Goal: Task Accomplishment & Management: Manage account settings

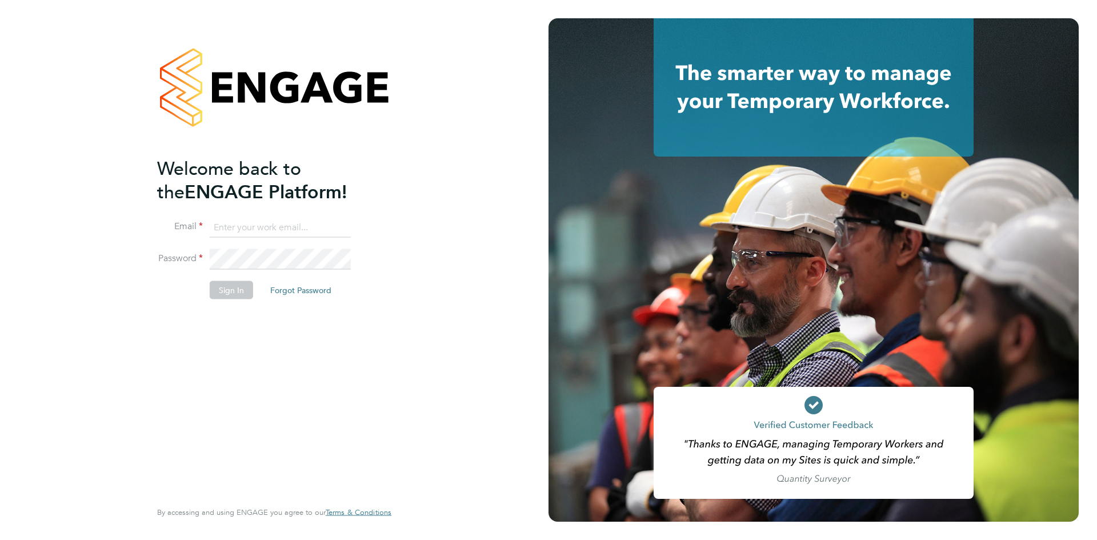
type input "seddon@psrsolutions.co.uk"
click at [232, 283] on button "Sign In" at bounding box center [231, 289] width 43 height 18
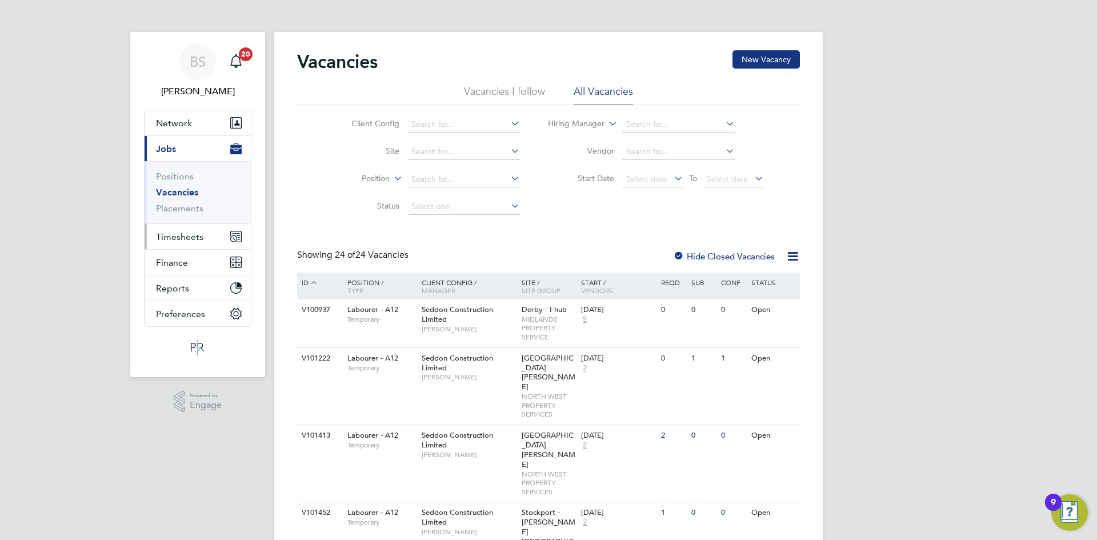
click at [165, 236] on span "Timesheets" at bounding box center [179, 236] width 47 height 11
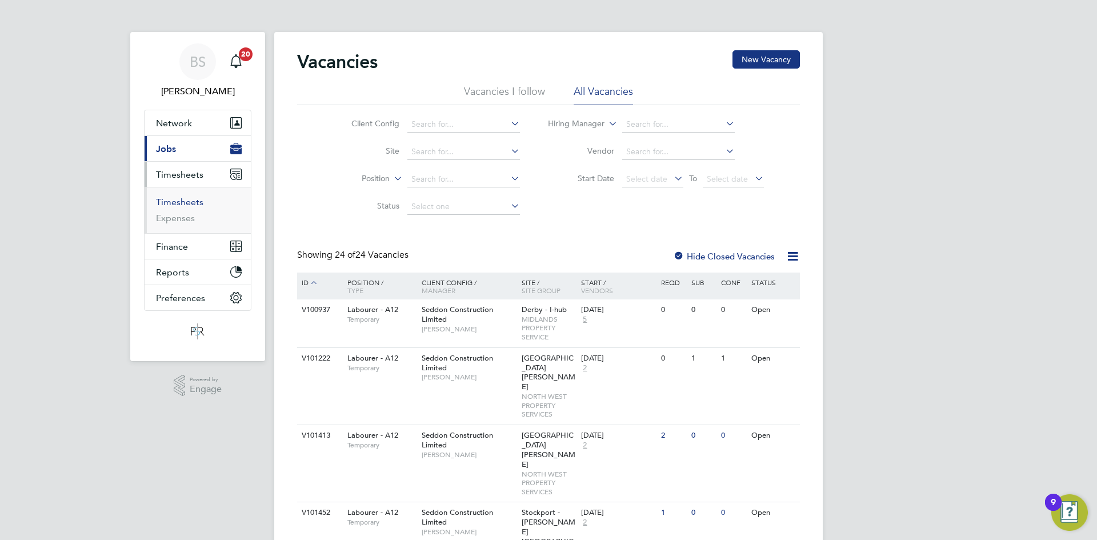
click at [183, 203] on link "Timesheets" at bounding box center [179, 201] width 47 height 11
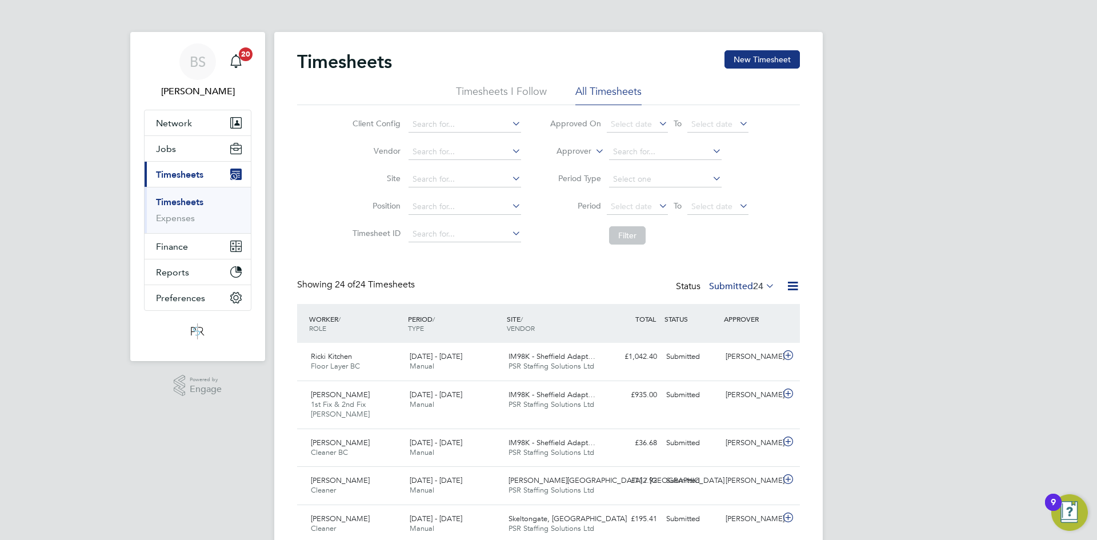
click at [203, 203] on link "Timesheets" at bounding box center [179, 201] width 47 height 11
click at [740, 59] on button "New Timesheet" at bounding box center [761, 59] width 75 height 18
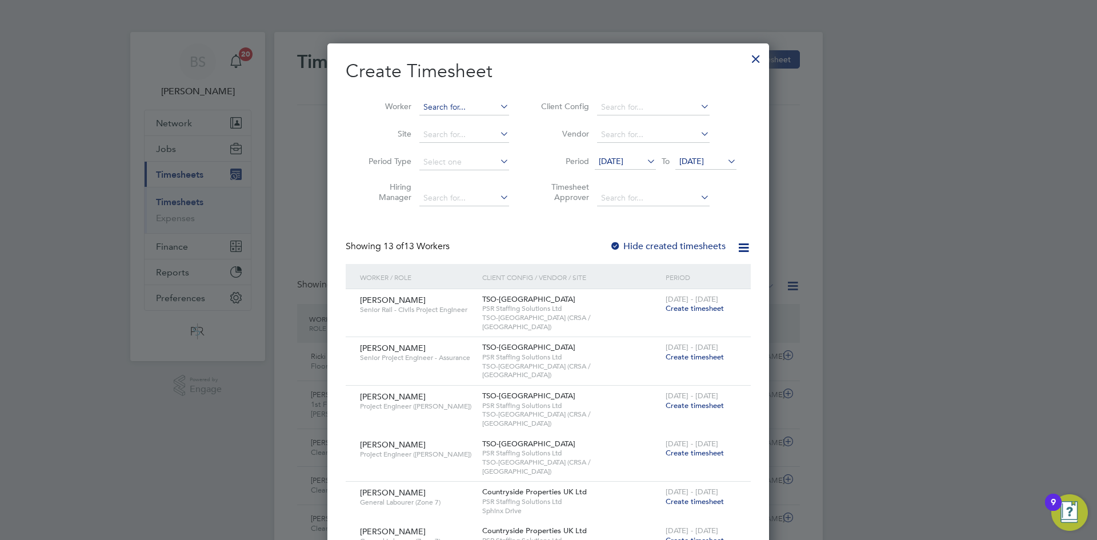
click at [435, 106] on input at bounding box center [464, 107] width 90 height 16
click at [443, 120] on li "Sekin at Musa" at bounding box center [464, 122] width 91 height 15
type input "[PERSON_NAME]"
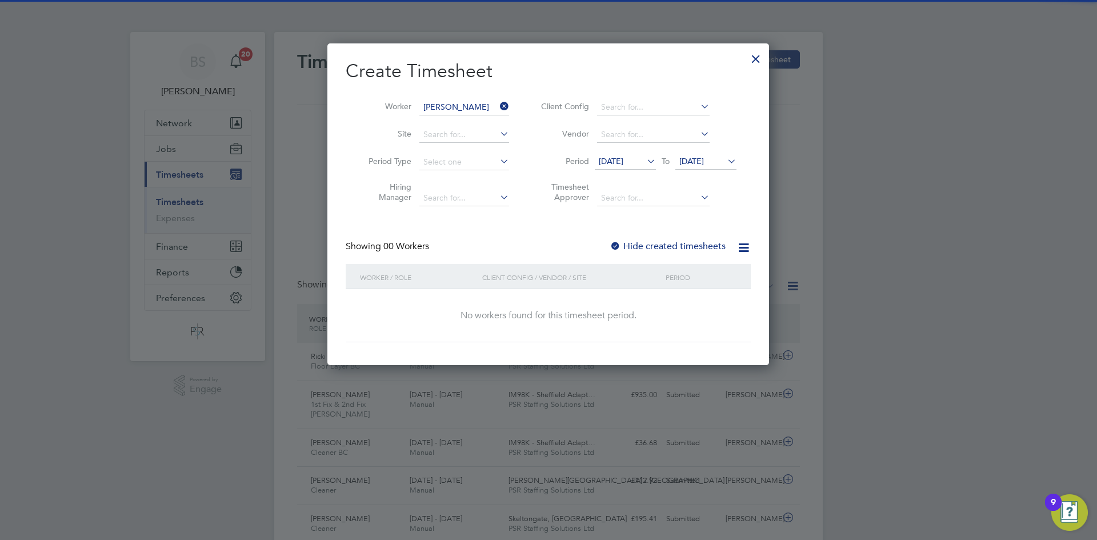
click at [633, 244] on label "Hide created timesheets" at bounding box center [667, 245] width 116 height 11
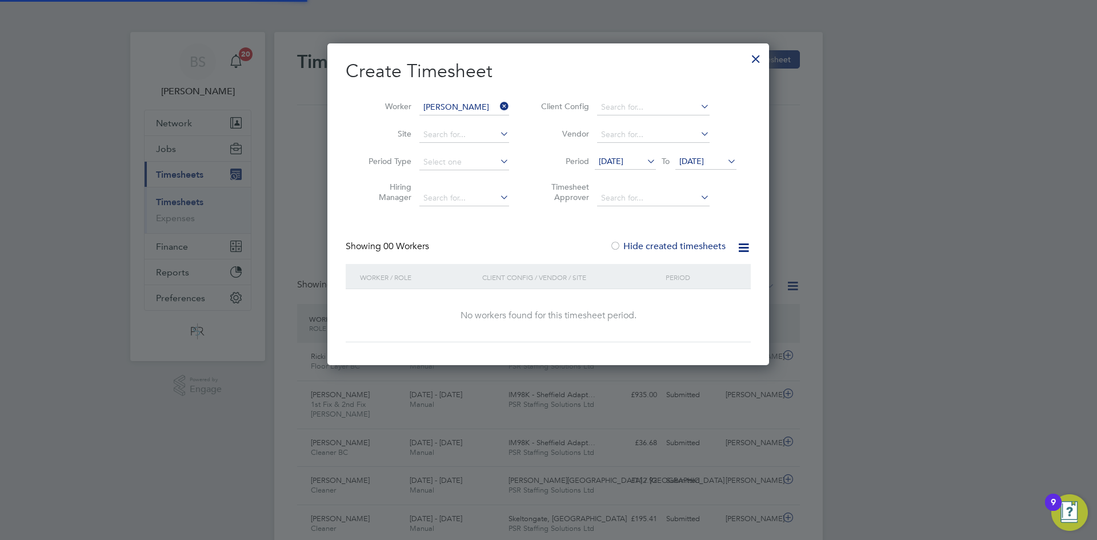
click at [623, 159] on span "[DATE]" at bounding box center [611, 161] width 25 height 10
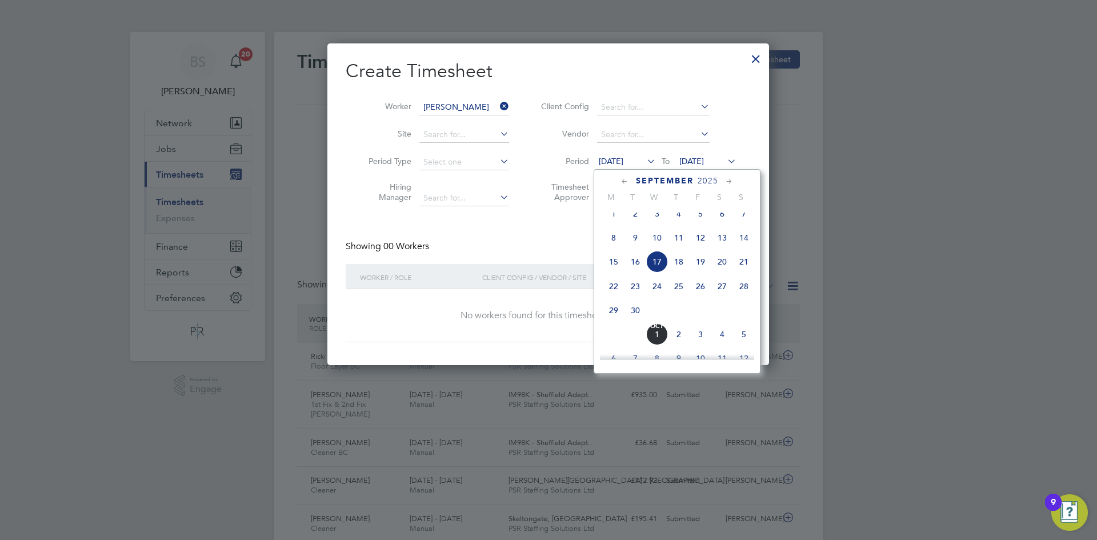
click at [613, 297] on span "22" at bounding box center [614, 286] width 22 height 22
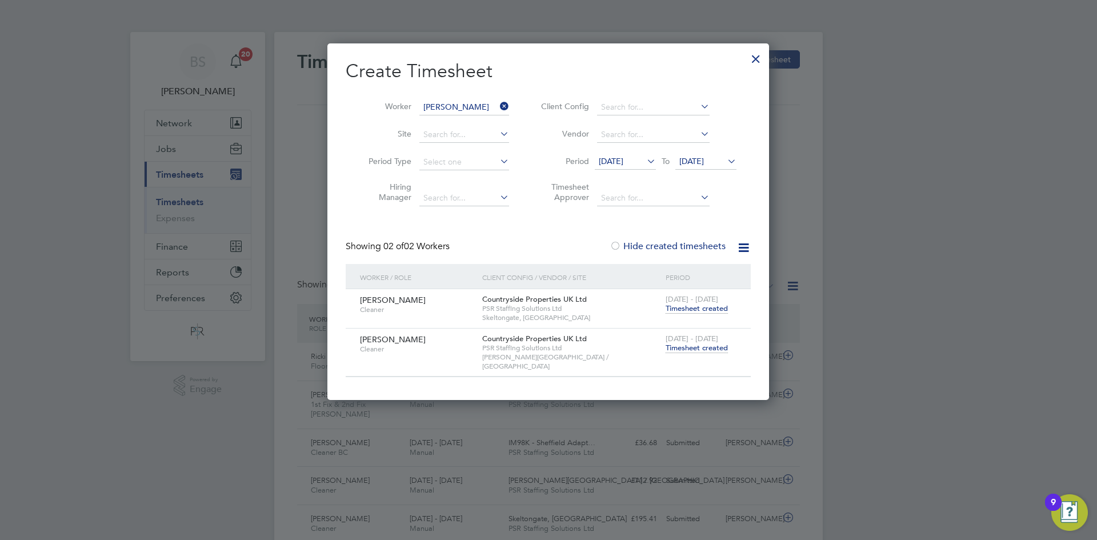
click at [718, 308] on span "Timesheet created" at bounding box center [696, 308] width 62 height 10
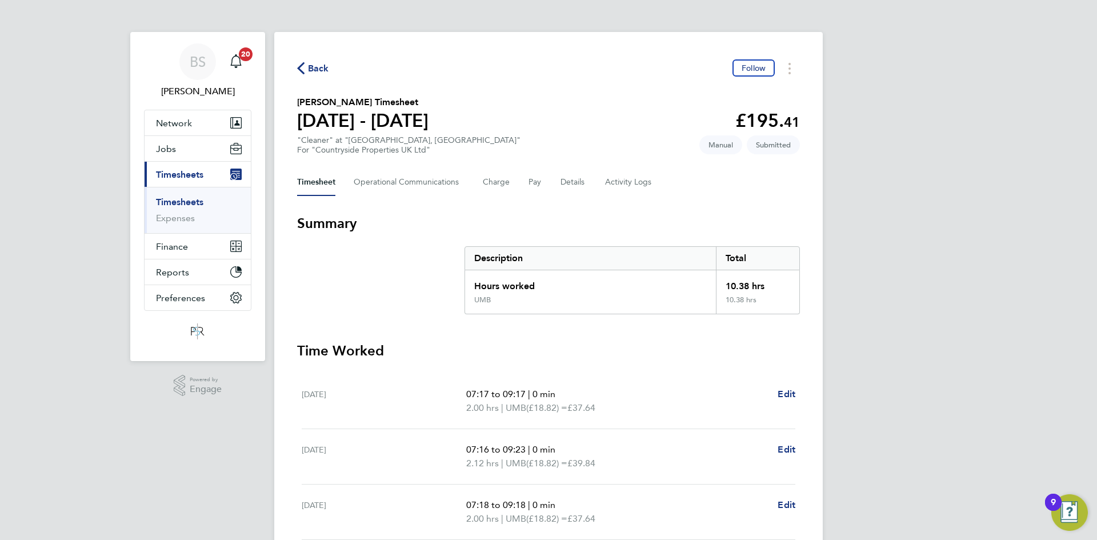
click at [322, 70] on span "Back" at bounding box center [318, 69] width 21 height 14
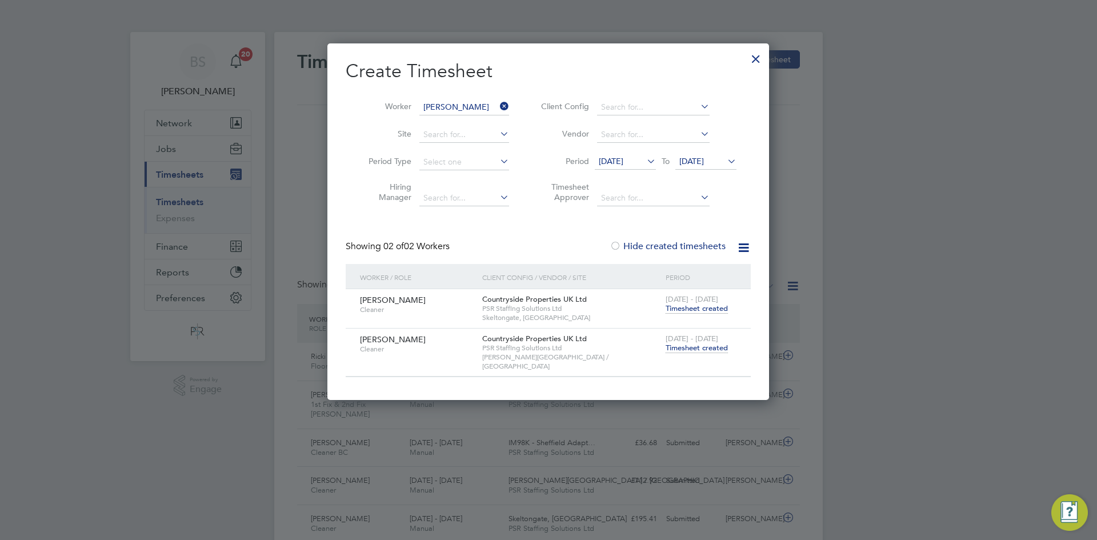
click at [715, 342] on span "[DATE] - [DATE]" at bounding box center [691, 339] width 53 height 10
click at [717, 347] on span "Timesheet created" at bounding box center [696, 348] width 62 height 10
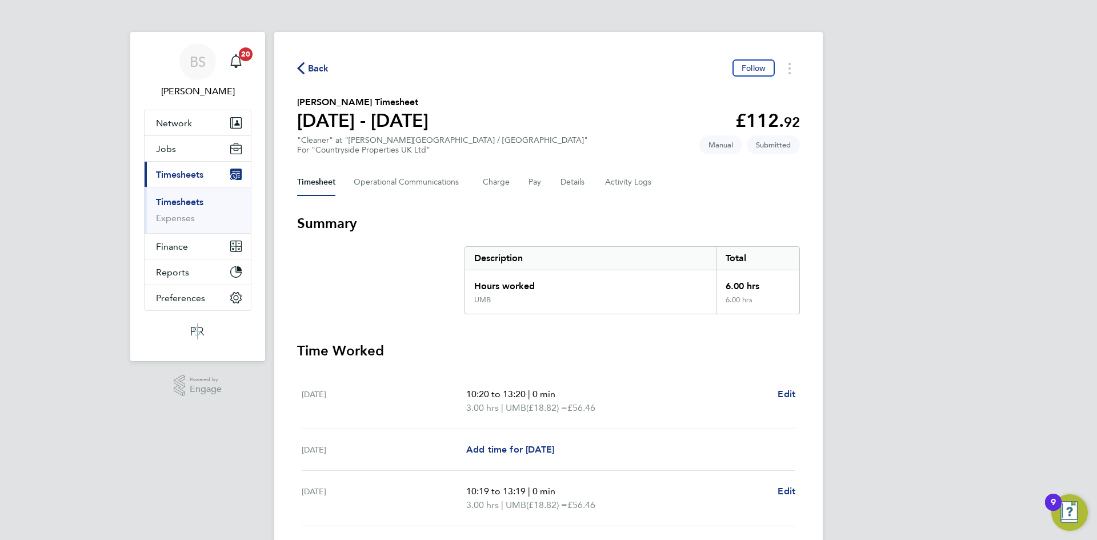
click at [179, 200] on link "Timesheets" at bounding box center [179, 201] width 47 height 11
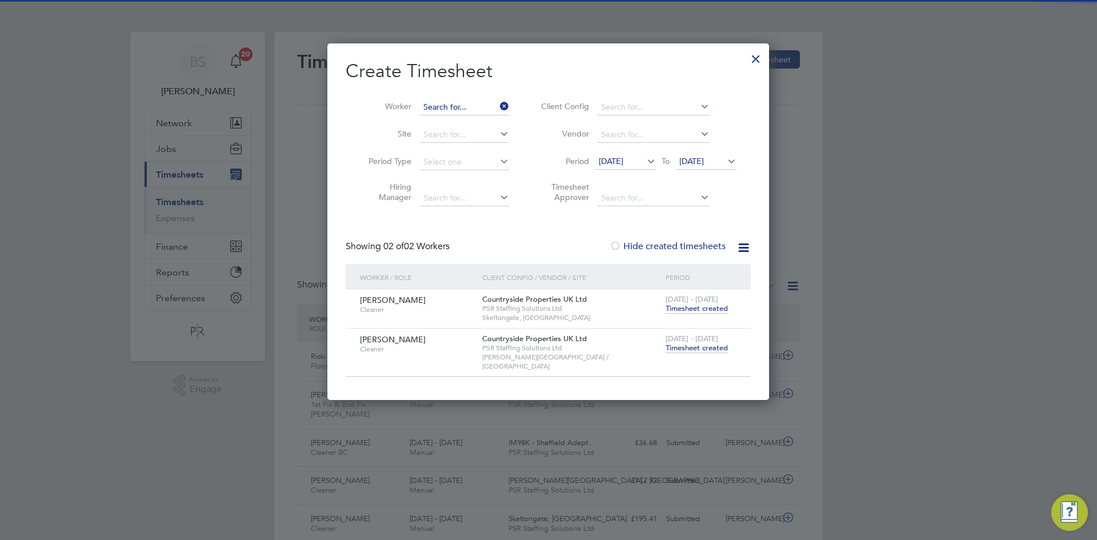
click at [483, 103] on input at bounding box center [464, 107] width 90 height 16
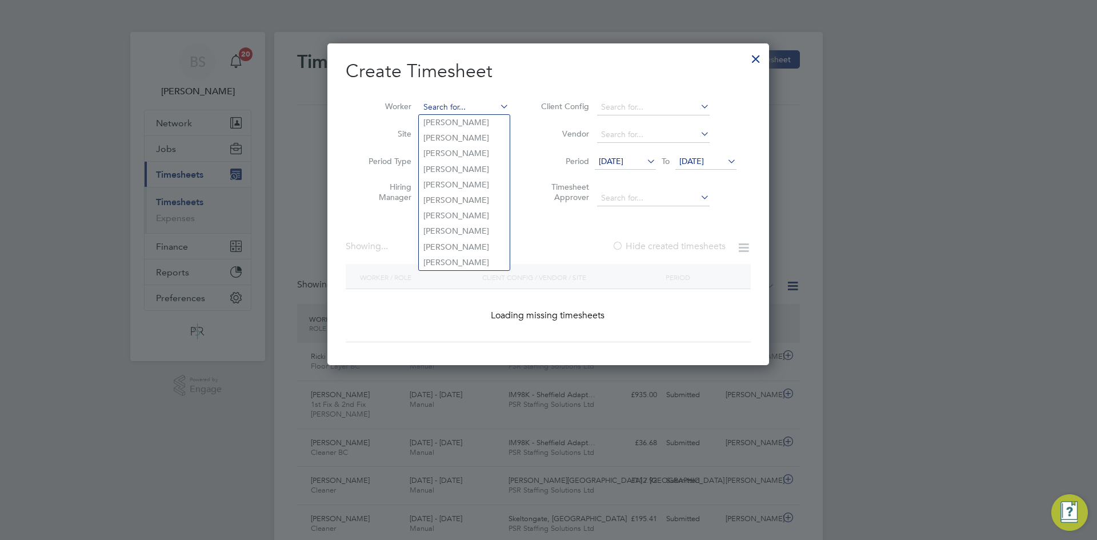
click at [483, 103] on input at bounding box center [464, 107] width 90 height 16
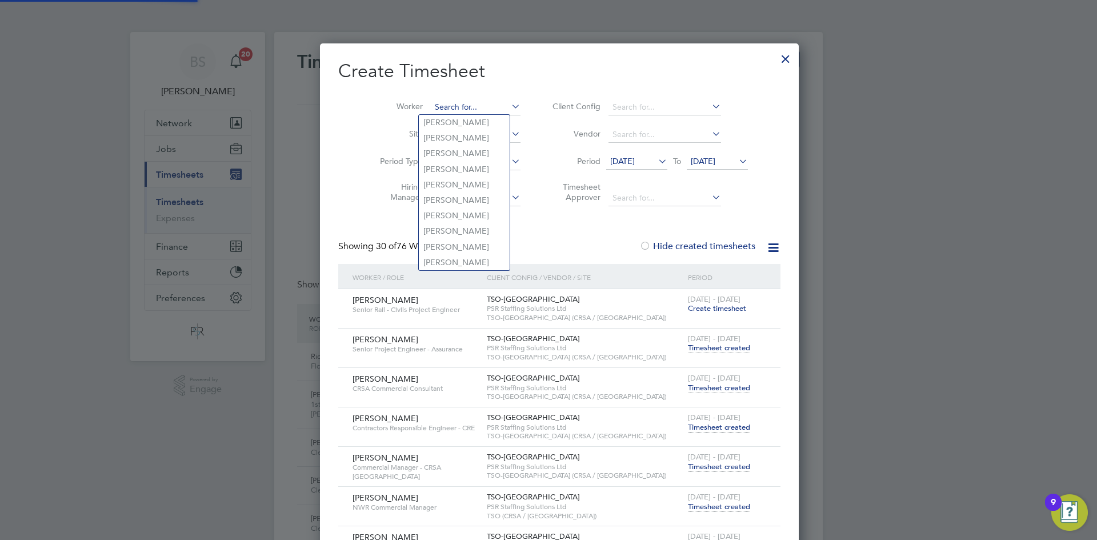
paste input "Barrie Rhodes"
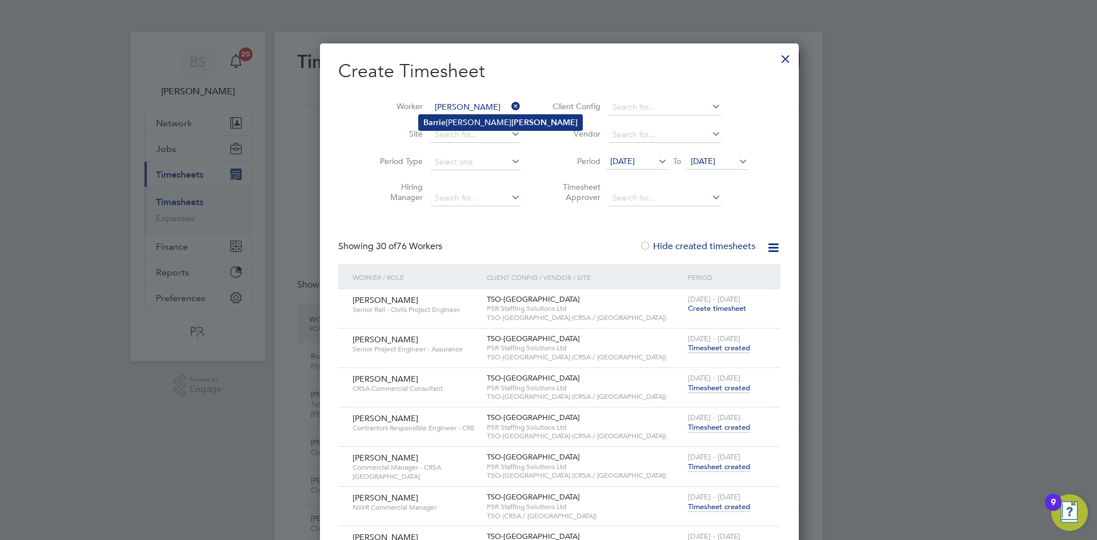
click at [511, 122] on b "Rhodes" at bounding box center [544, 123] width 66 height 10
type input "[PERSON_NAME]"
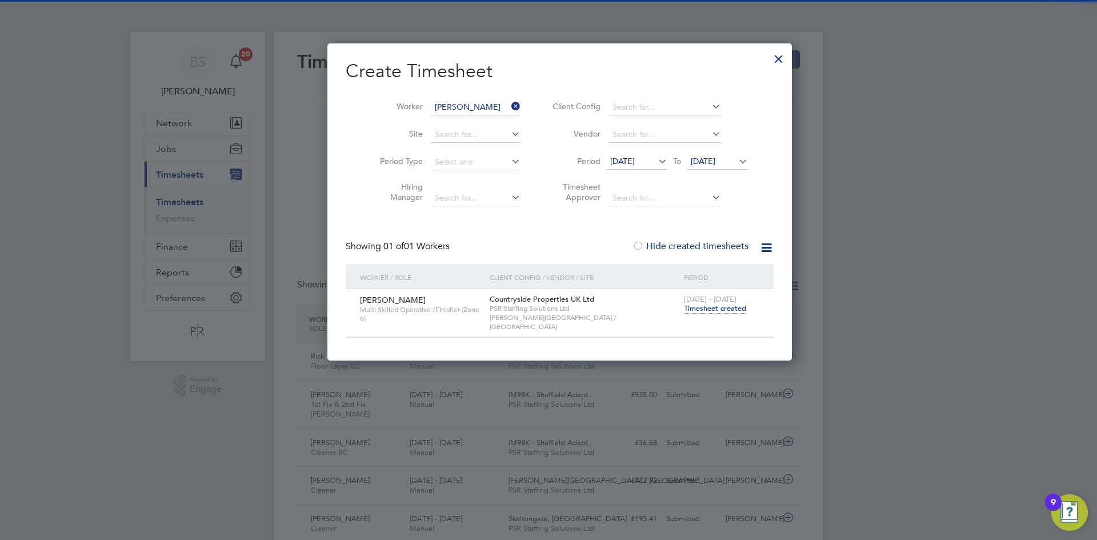
click at [684, 303] on span "Timesheet created" at bounding box center [715, 308] width 62 height 10
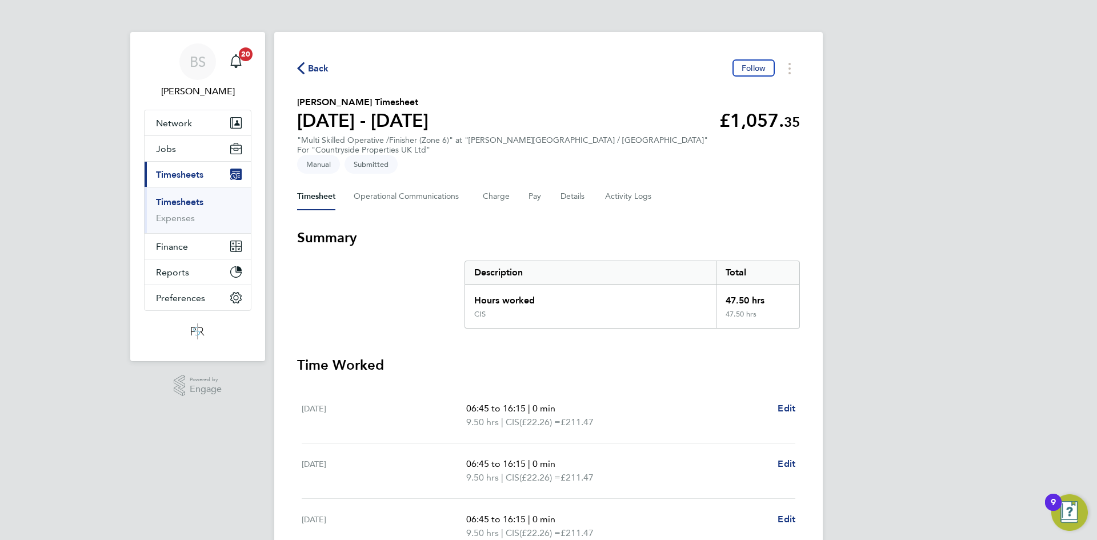
click at [194, 199] on link "Timesheets" at bounding box center [179, 201] width 47 height 11
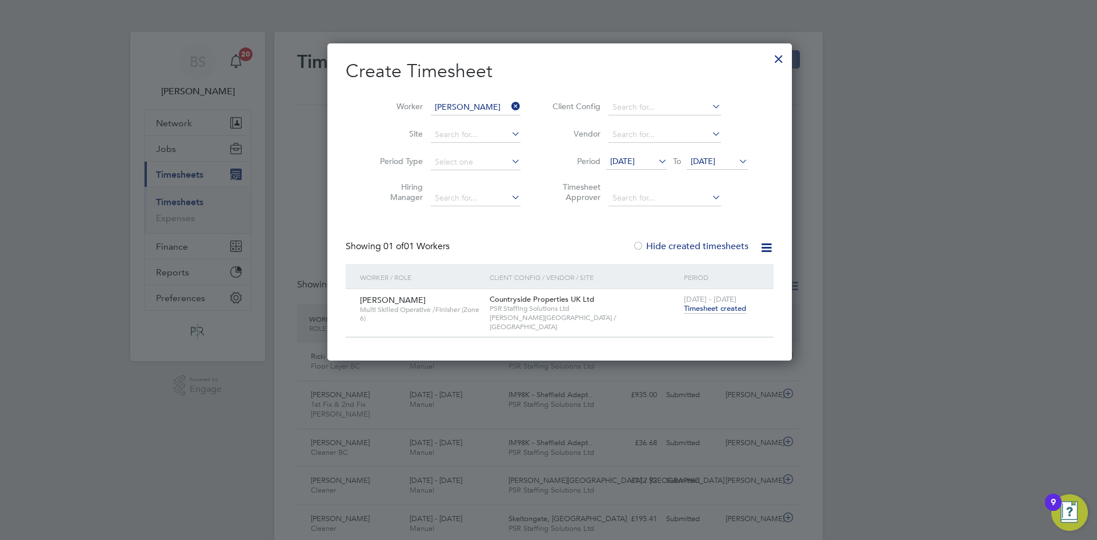
click at [768, 54] on div at bounding box center [778, 56] width 21 height 21
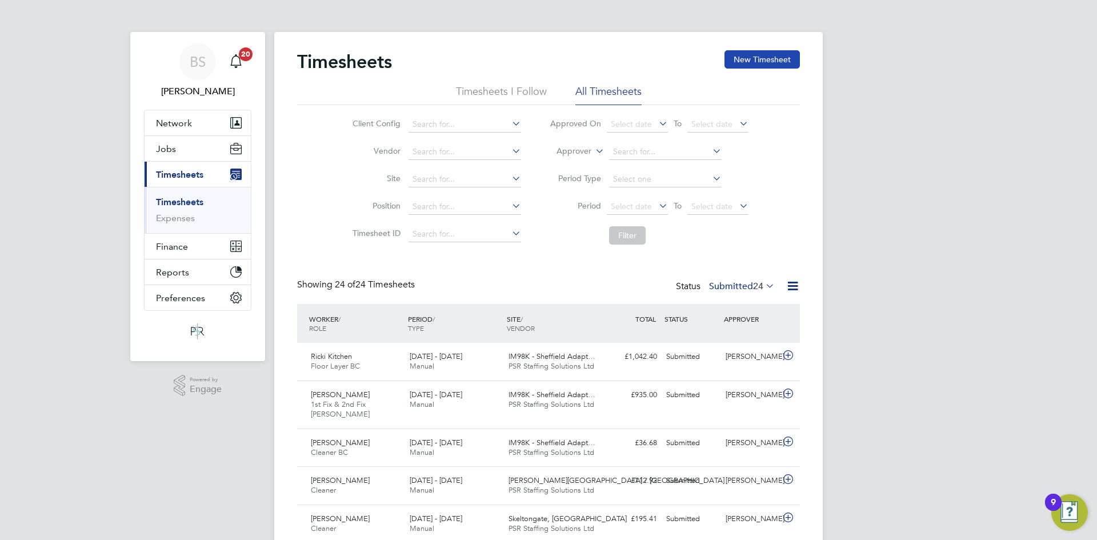
click at [761, 51] on button "New Timesheet" at bounding box center [761, 59] width 75 height 18
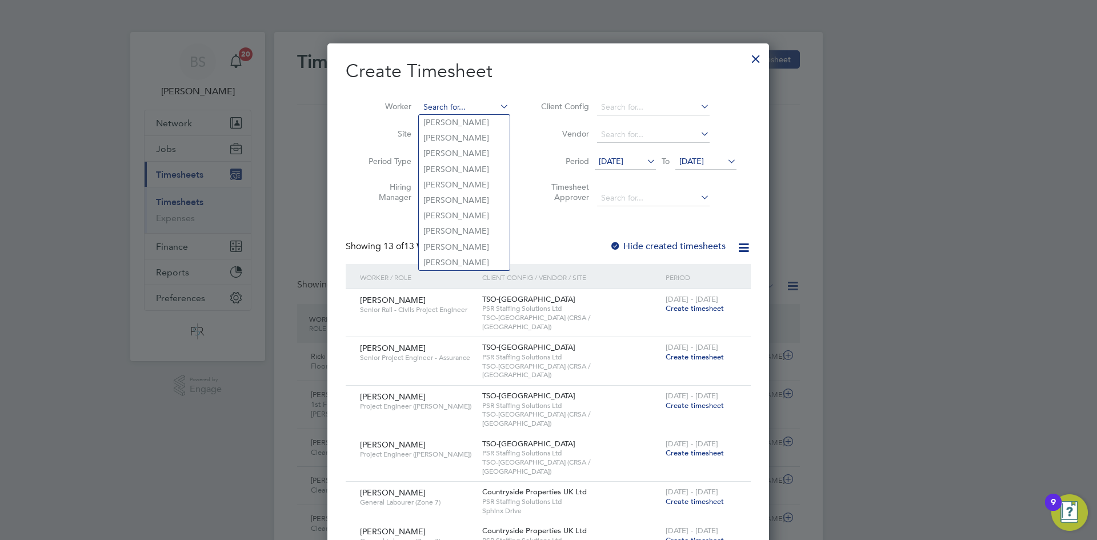
click at [443, 105] on input at bounding box center [464, 107] width 90 height 16
paste input "Mariam Obafolahan"
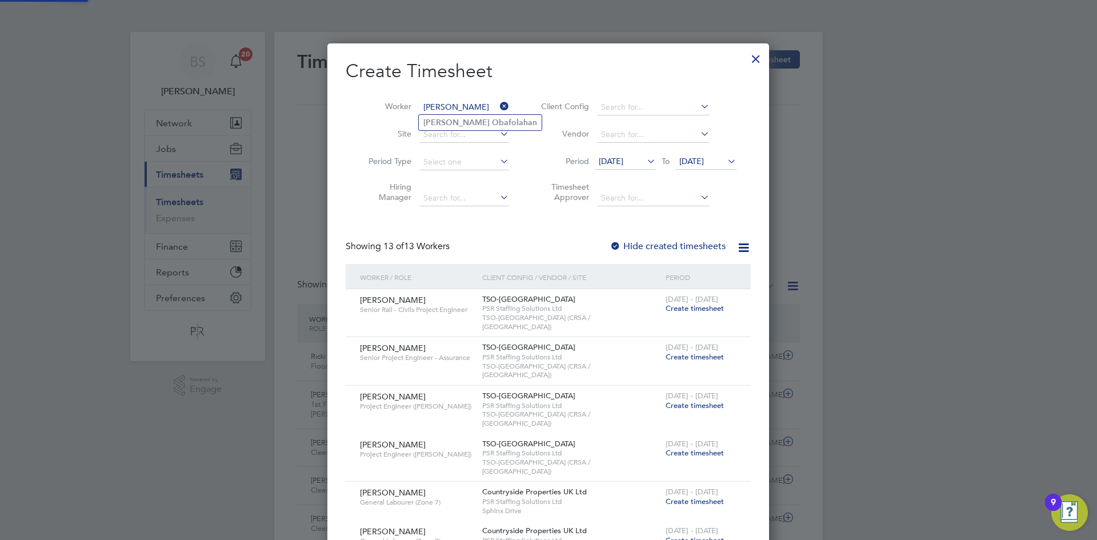
type input "Mariam Obafolahan"
click at [448, 121] on b "Mariam" at bounding box center [456, 123] width 66 height 10
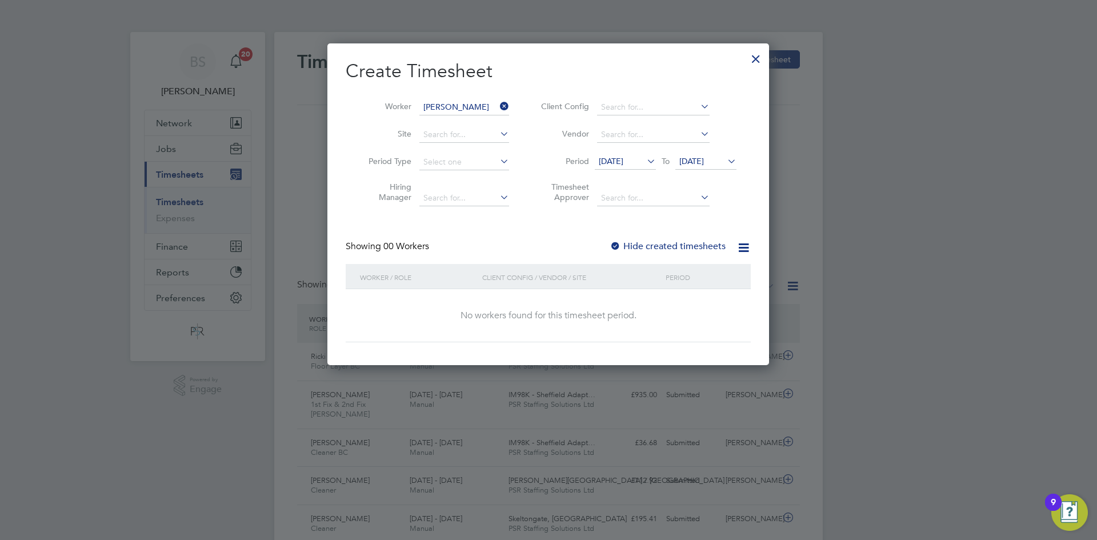
click at [754, 58] on div at bounding box center [755, 56] width 21 height 21
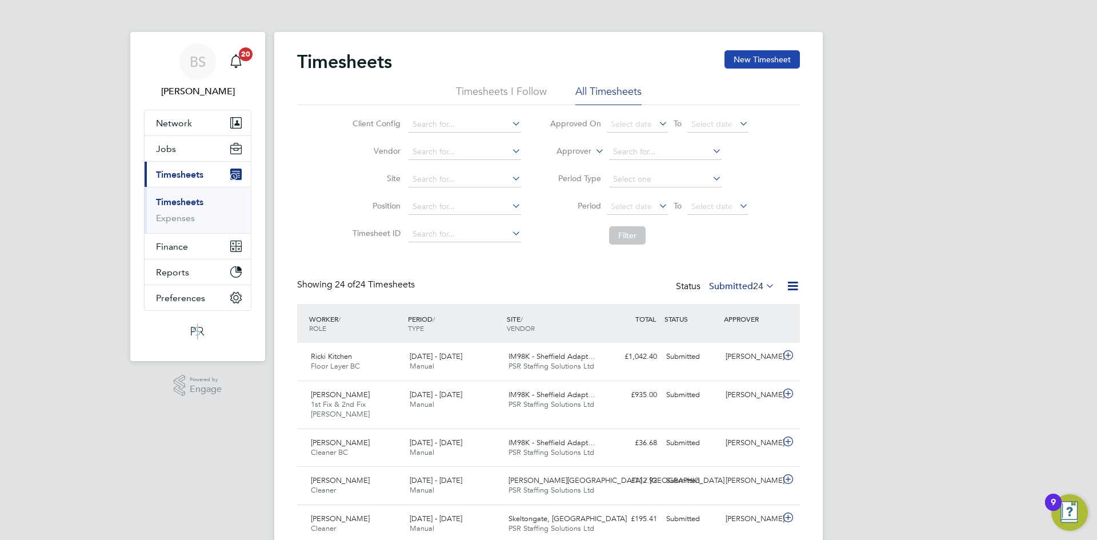
click at [790, 53] on button "New Timesheet" at bounding box center [761, 59] width 75 height 18
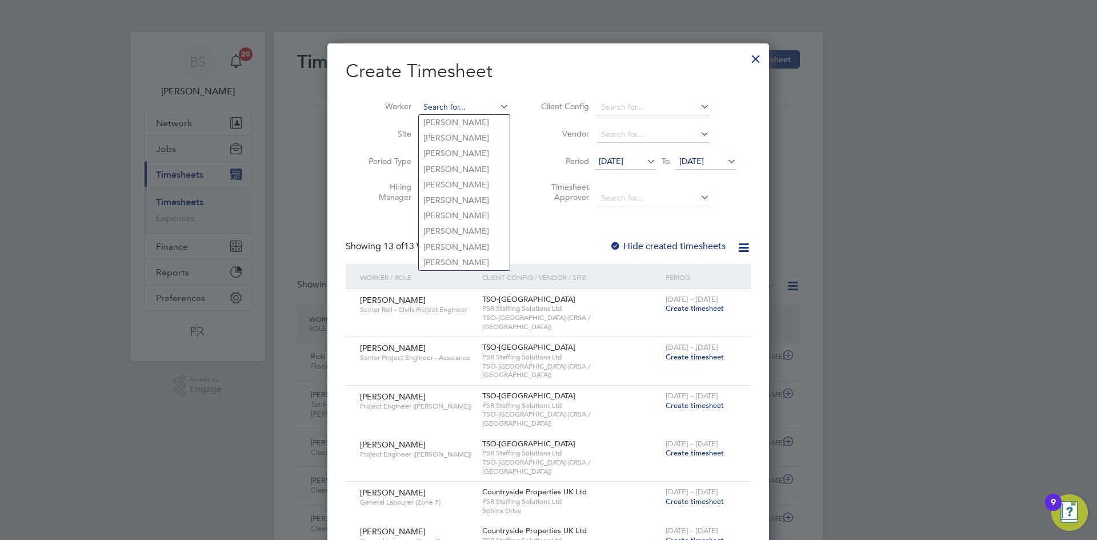
click at [469, 105] on input at bounding box center [464, 107] width 90 height 16
paste input "Barrie Rhodes"
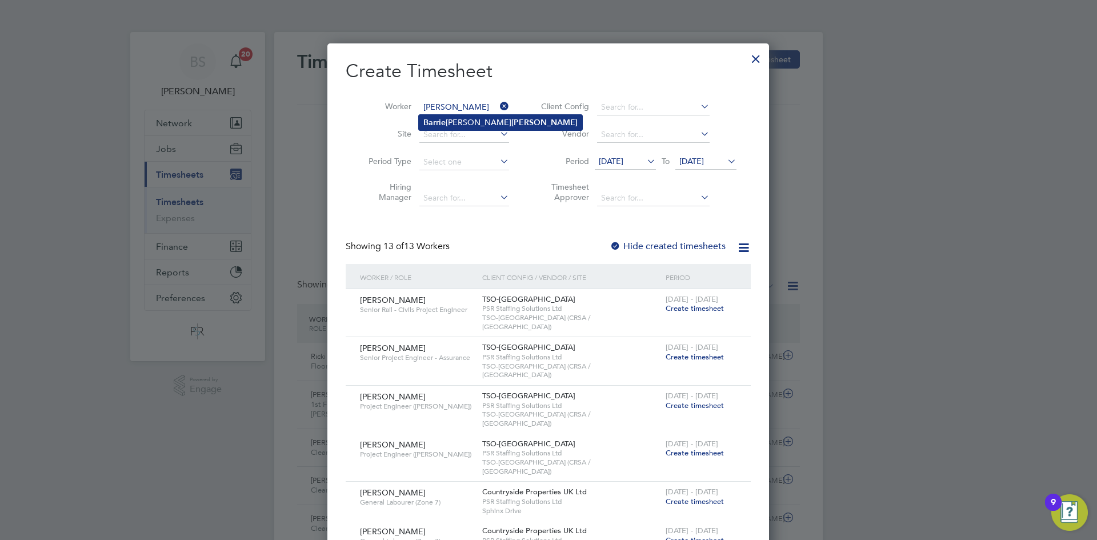
click at [462, 119] on li "Barrie Michael Rhodes" at bounding box center [500, 122] width 163 height 15
type input "[PERSON_NAME]"
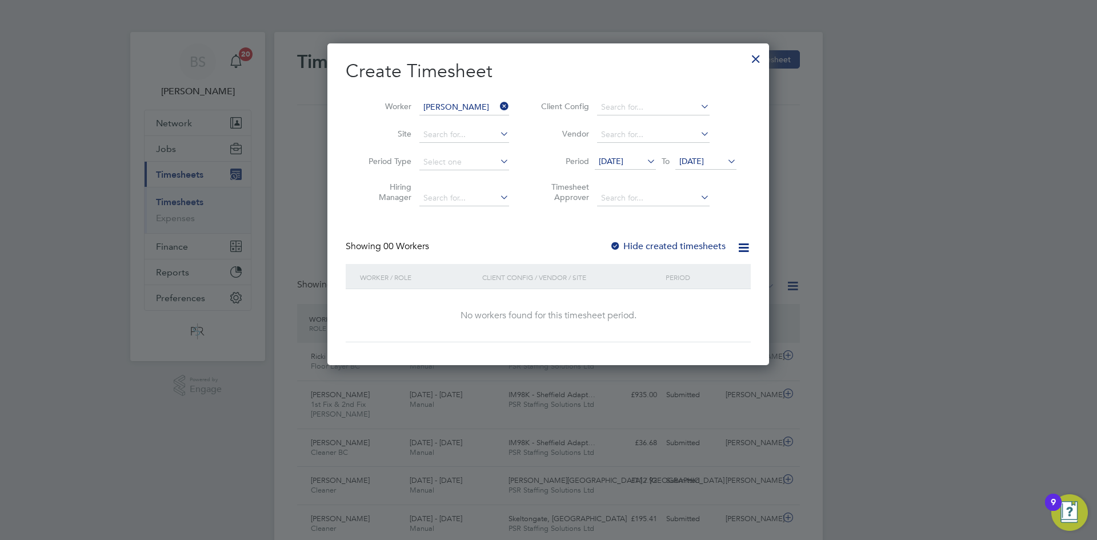
click at [652, 243] on label "Hide created timesheets" at bounding box center [667, 245] width 116 height 11
click at [627, 155] on span "[DATE]" at bounding box center [625, 161] width 61 height 15
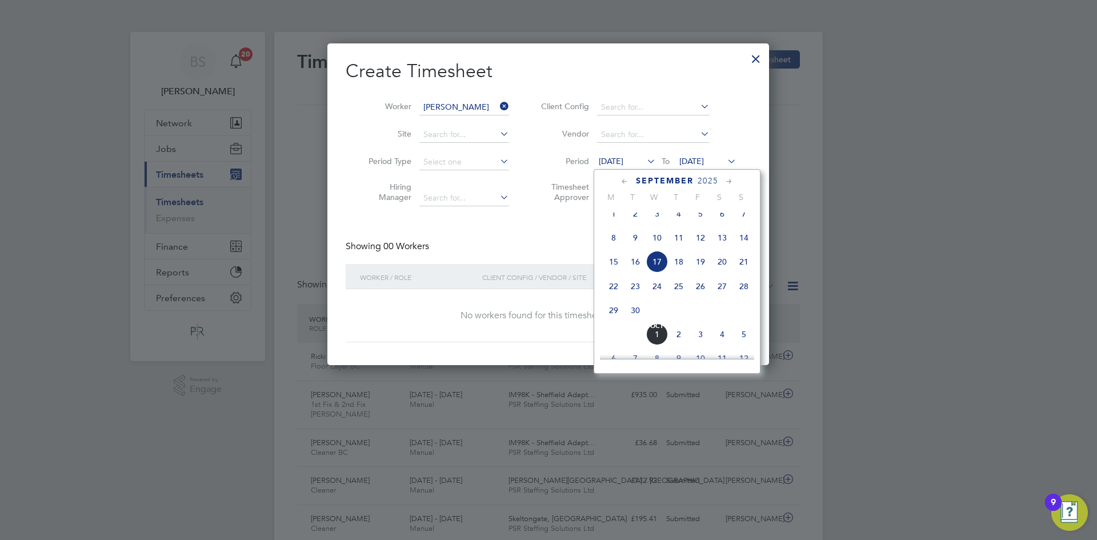
click at [613, 297] on span "22" at bounding box center [614, 286] width 22 height 22
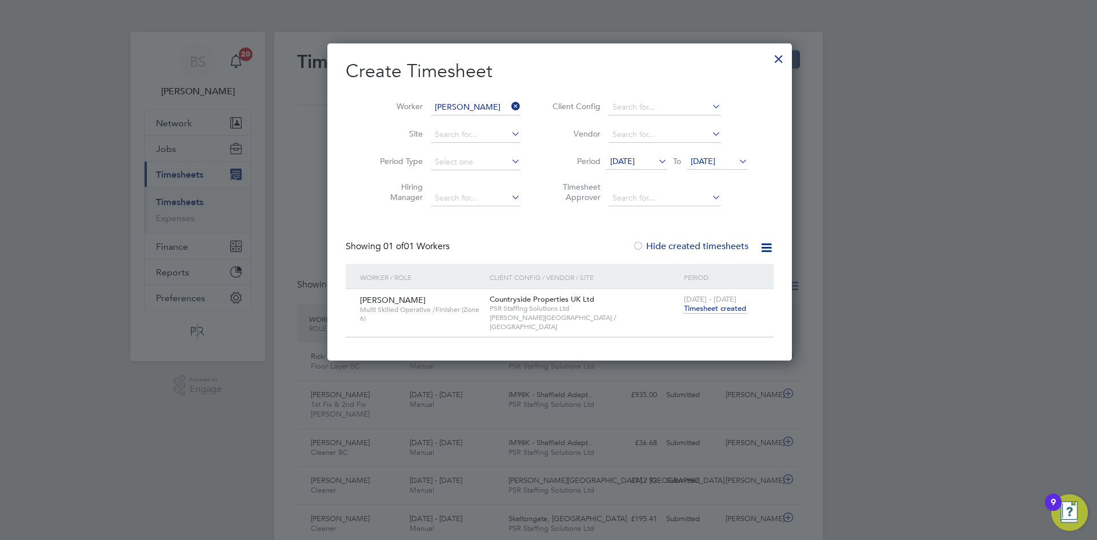
click at [693, 310] on span "Timesheet created" at bounding box center [715, 308] width 62 height 10
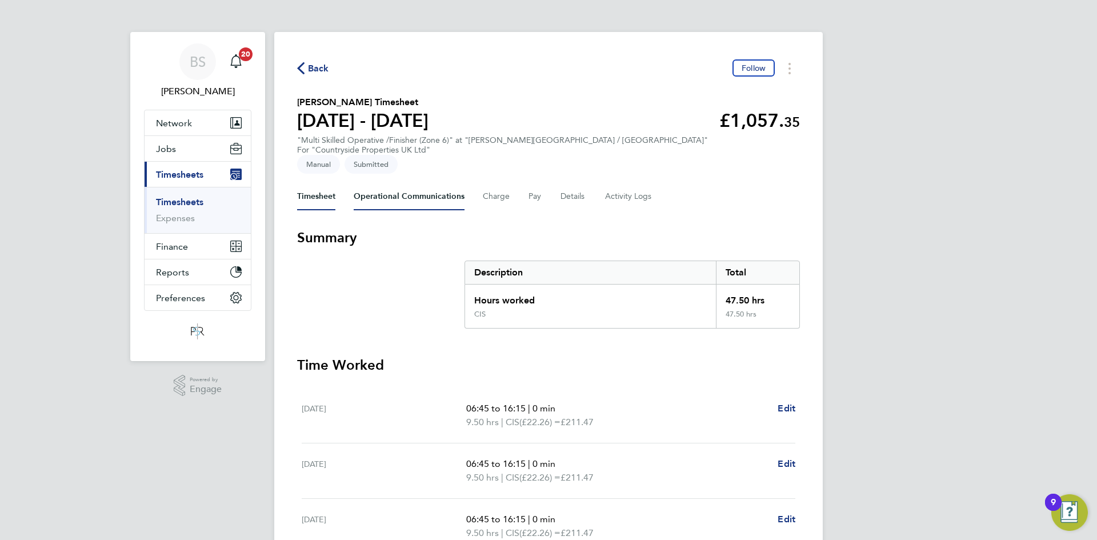
click at [450, 186] on Communications-tab "Operational Communications" at bounding box center [409, 196] width 111 height 27
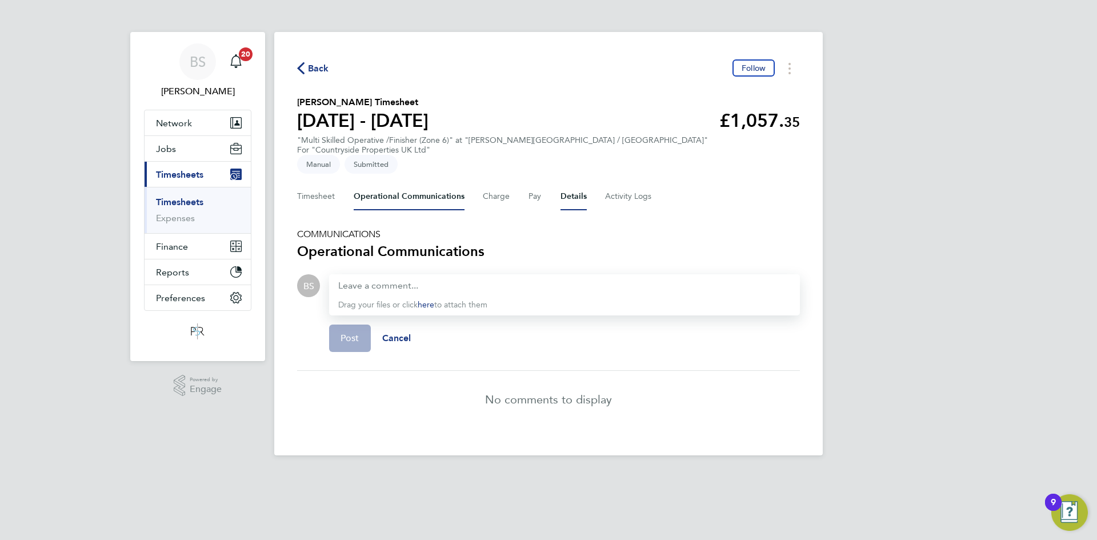
click at [573, 183] on button "Details" at bounding box center [573, 196] width 26 height 27
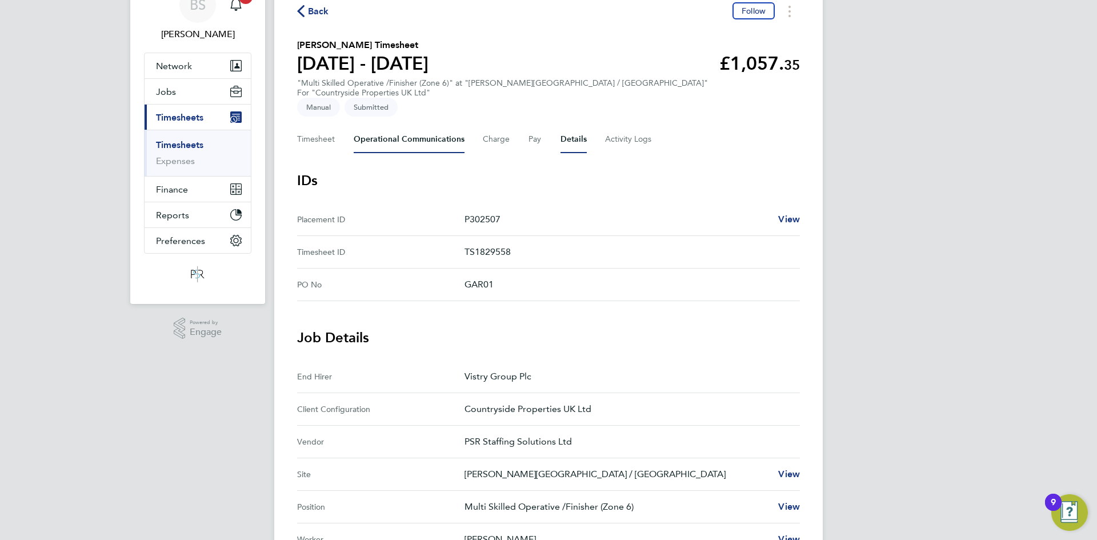
click at [389, 126] on Communications-tab "Operational Communications" at bounding box center [409, 139] width 111 height 27
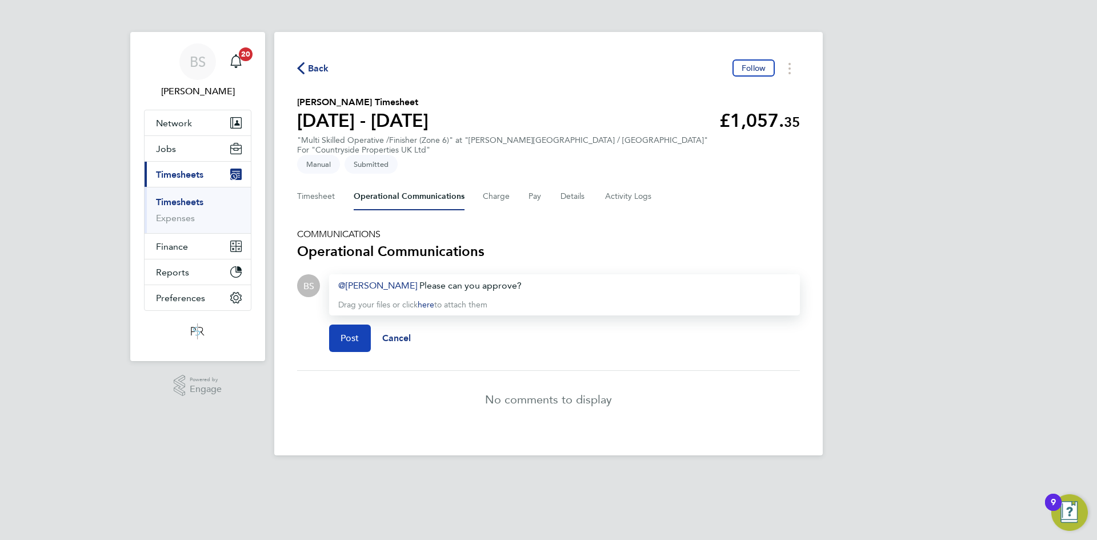
click at [359, 324] on button "Post" at bounding box center [350, 337] width 42 height 27
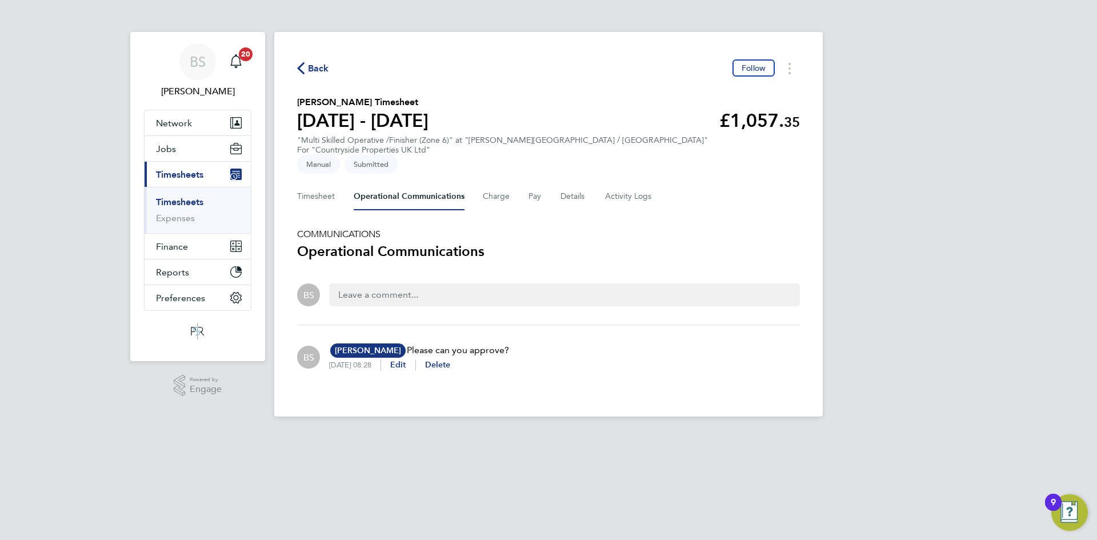
click at [193, 203] on link "Timesheets" at bounding box center [179, 201] width 47 height 11
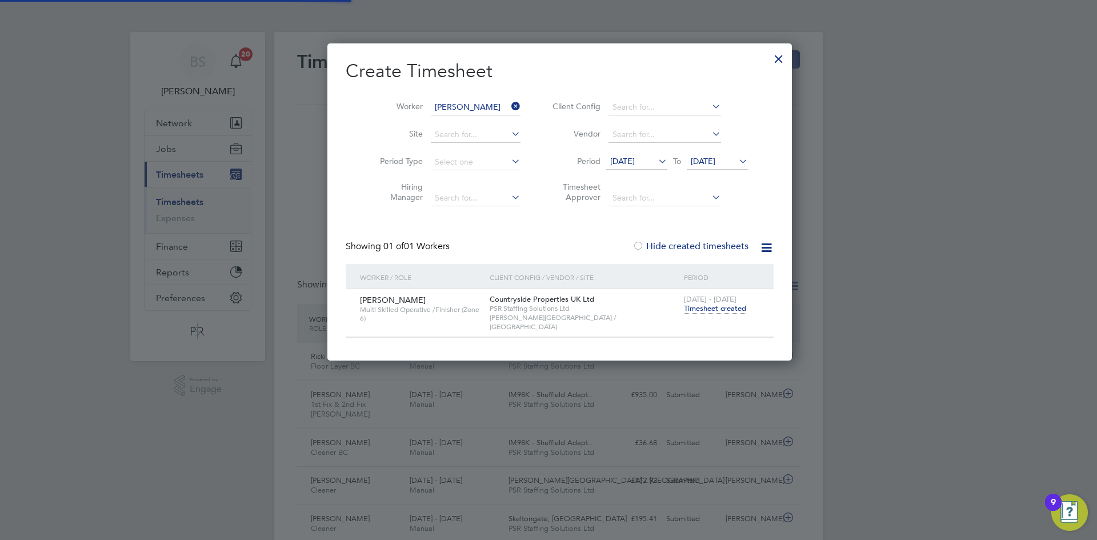
scroll to position [29, 99]
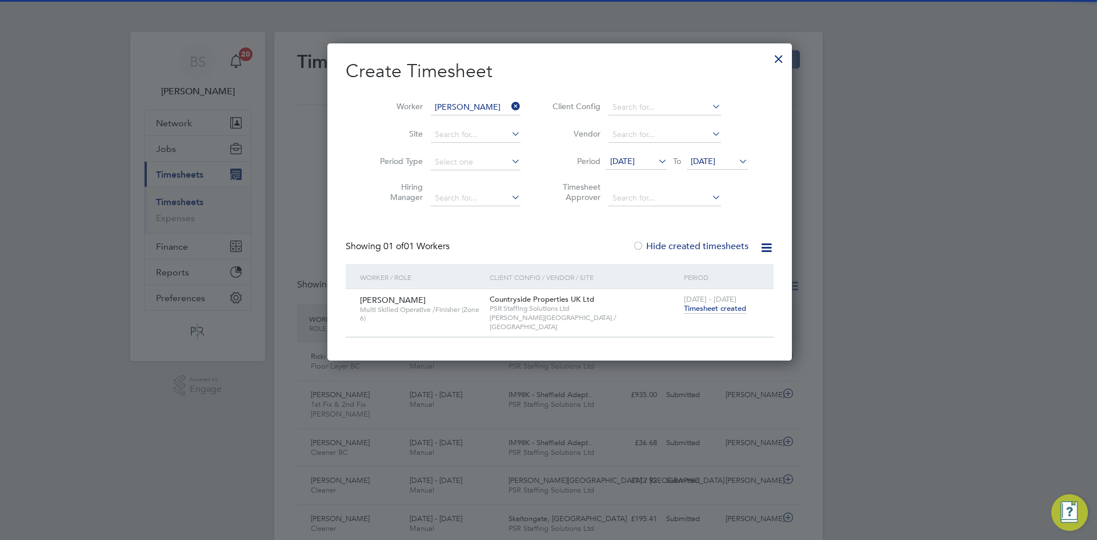
click at [509, 106] on icon at bounding box center [509, 106] width 0 height 16
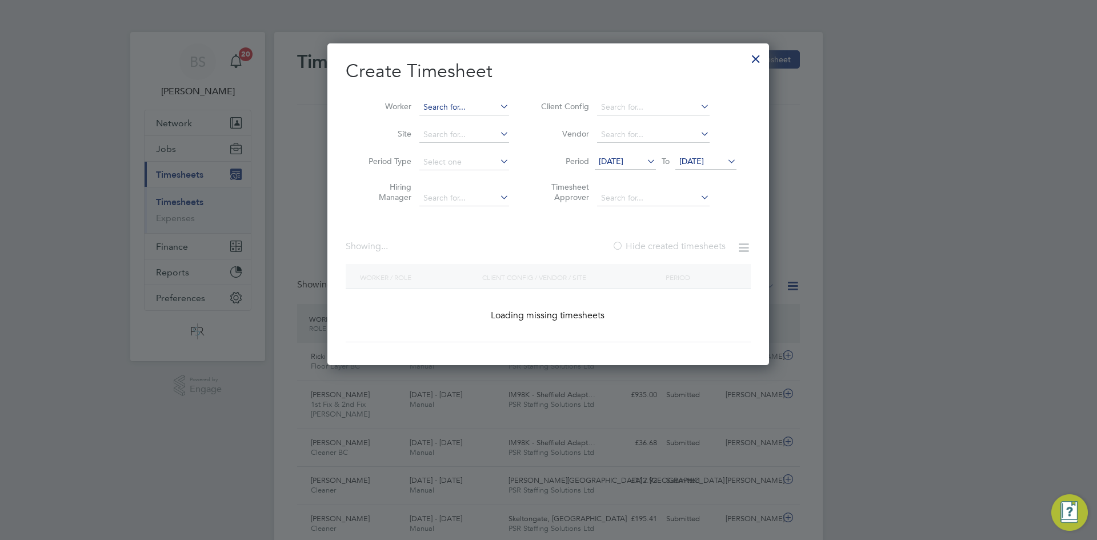
click at [478, 103] on input at bounding box center [464, 107] width 90 height 16
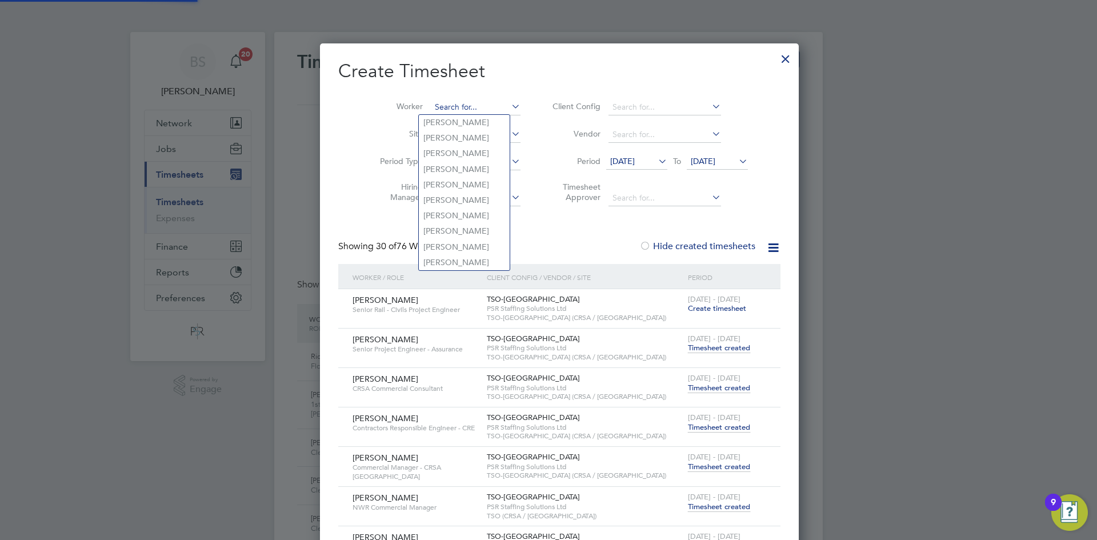
paste input "Mariam Obafolahan"
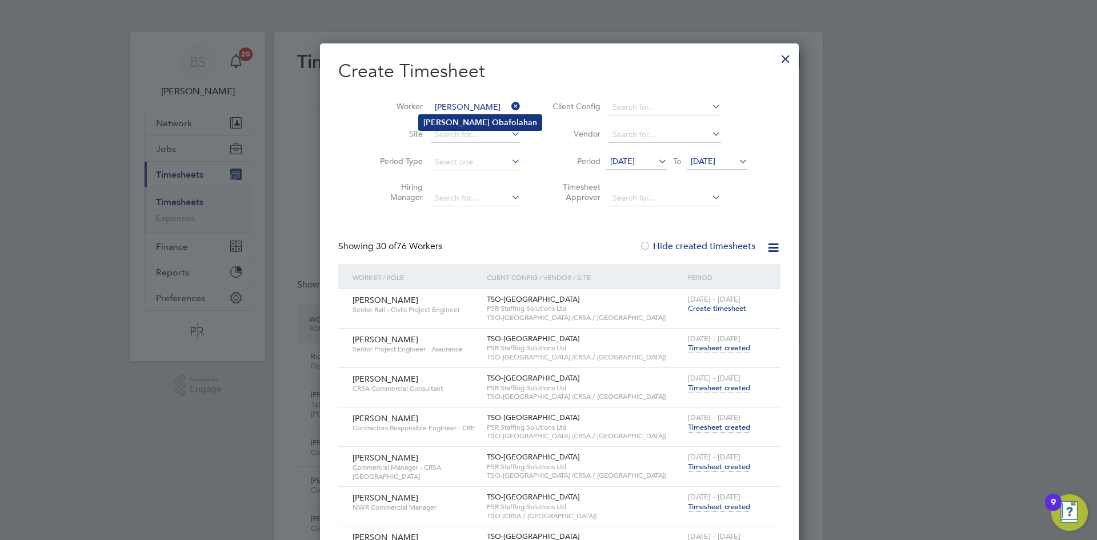
type input "Mariam Obafolahan"
click at [492, 121] on b "Obafolahan" at bounding box center [514, 123] width 45 height 10
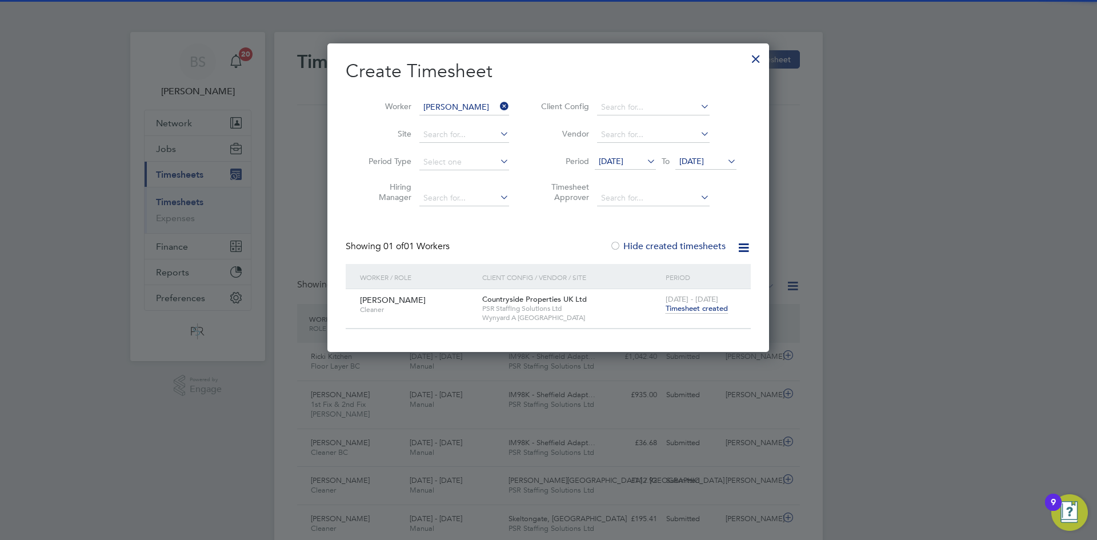
click at [697, 311] on span "Timesheet created" at bounding box center [696, 308] width 62 height 10
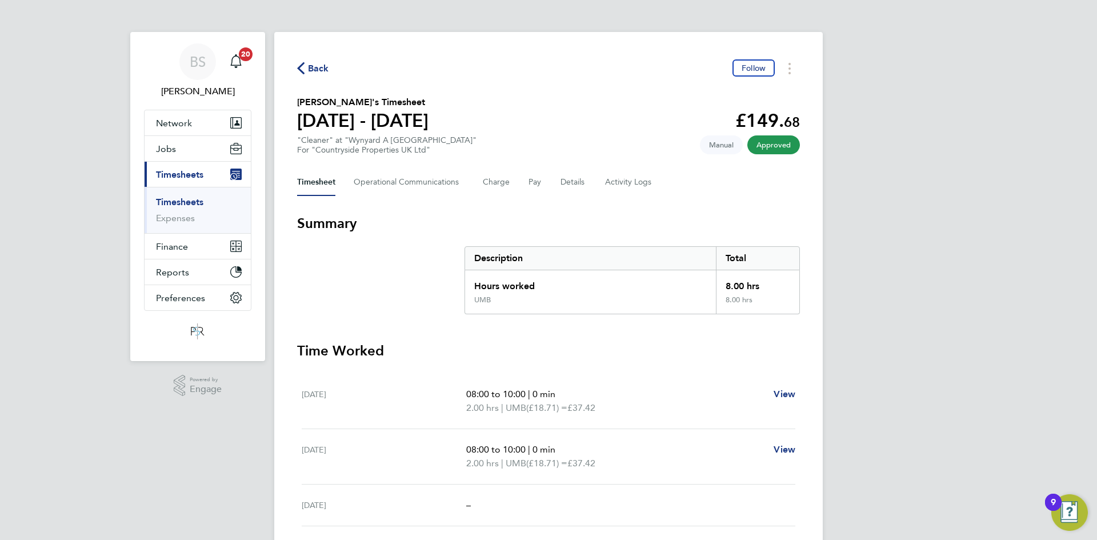
drag, startPoint x: 208, startPoint y: 201, endPoint x: 201, endPoint y: 201, distance: 7.4
click at [208, 201] on li "Timesheets" at bounding box center [199, 204] width 86 height 16
click at [207, 200] on li "Timesheets" at bounding box center [199, 204] width 86 height 16
click at [198, 203] on link "Timesheets" at bounding box center [179, 201] width 47 height 11
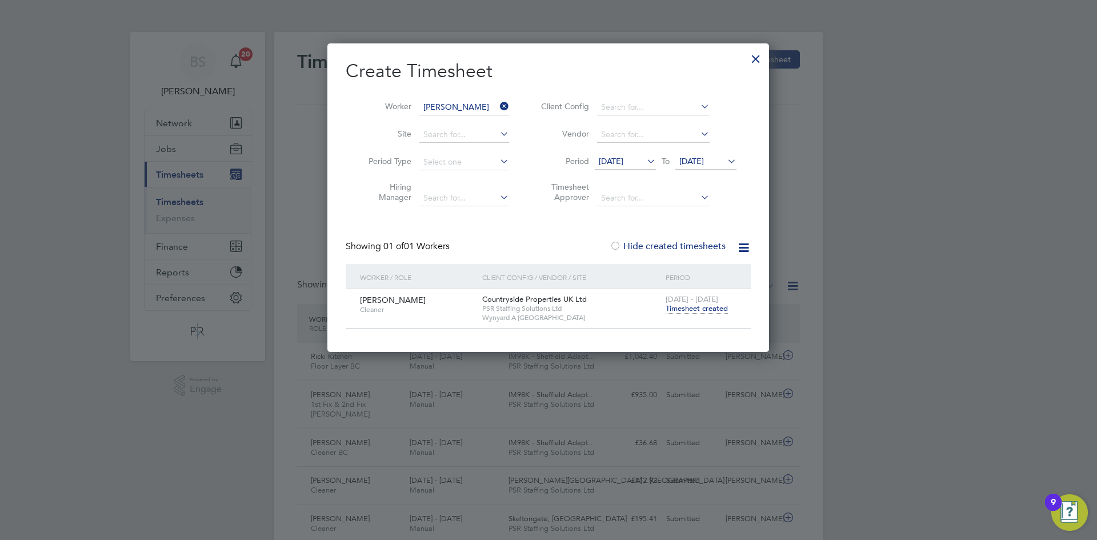
click at [497, 103] on icon at bounding box center [497, 106] width 0 height 16
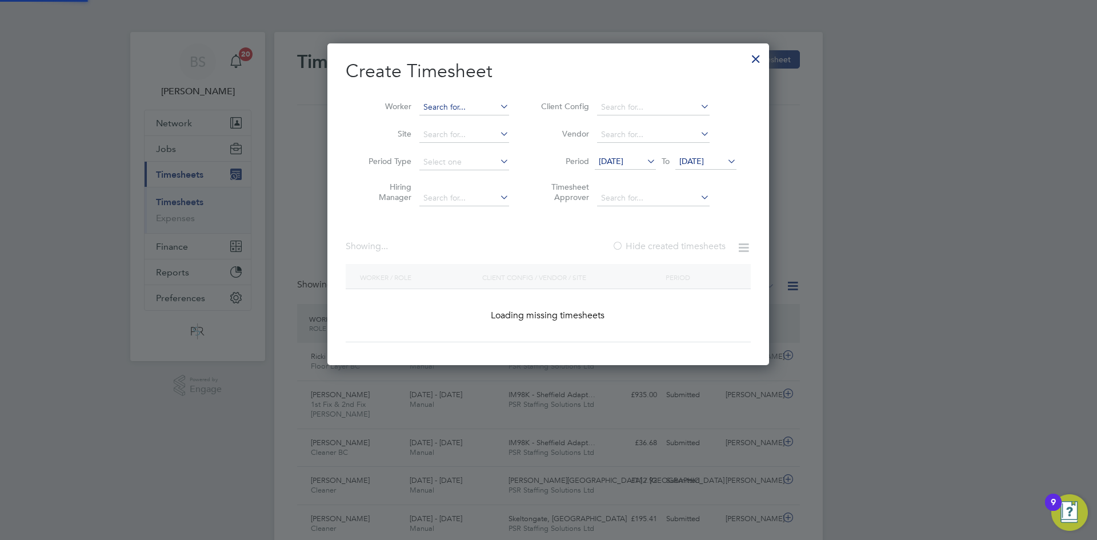
click at [476, 103] on input at bounding box center [464, 107] width 90 height 16
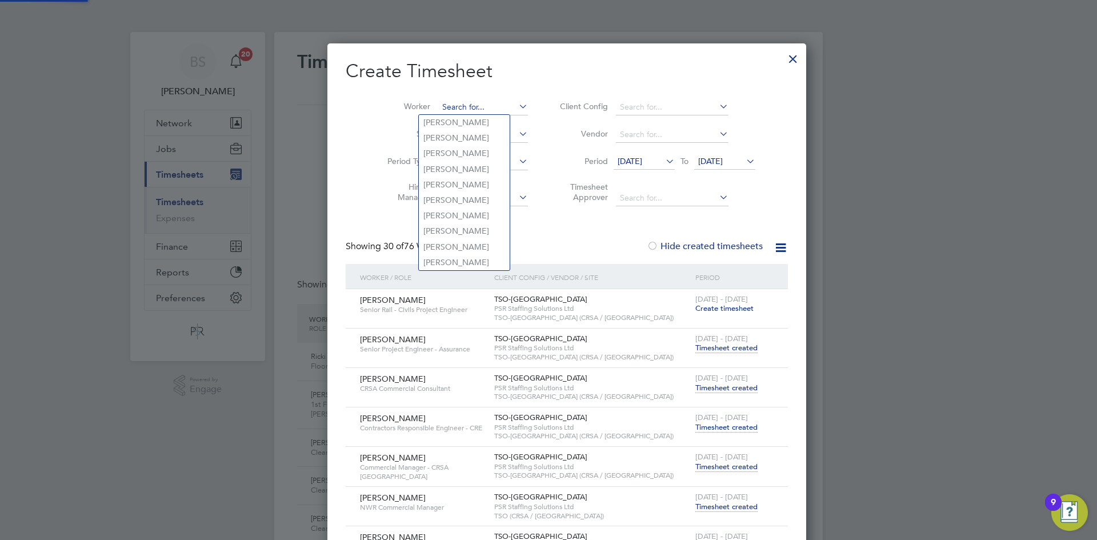
paste input "[PERSON_NAME]"
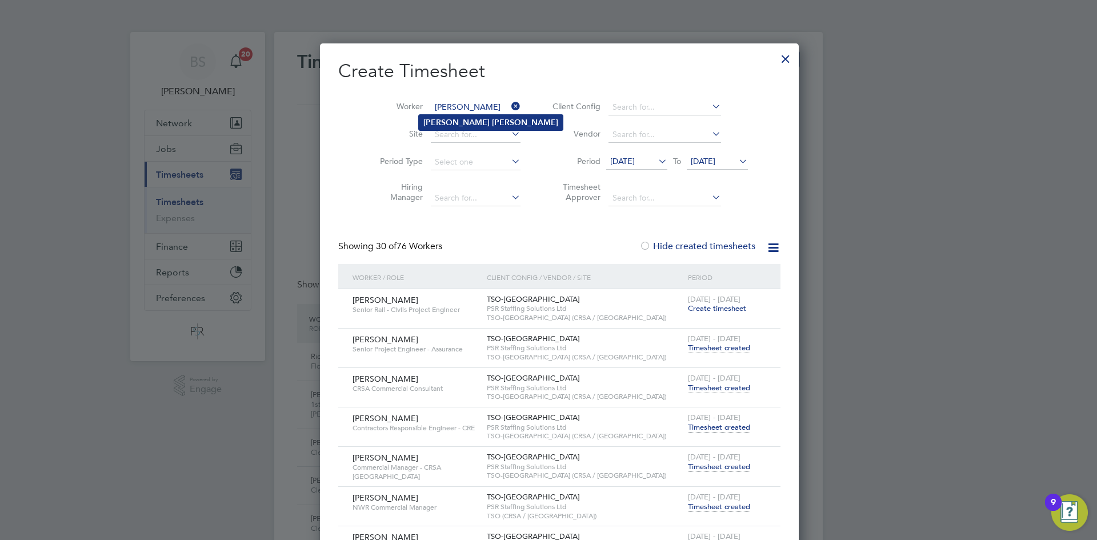
type input "[PERSON_NAME]"
click at [492, 123] on b "Rodgers" at bounding box center [525, 123] width 66 height 10
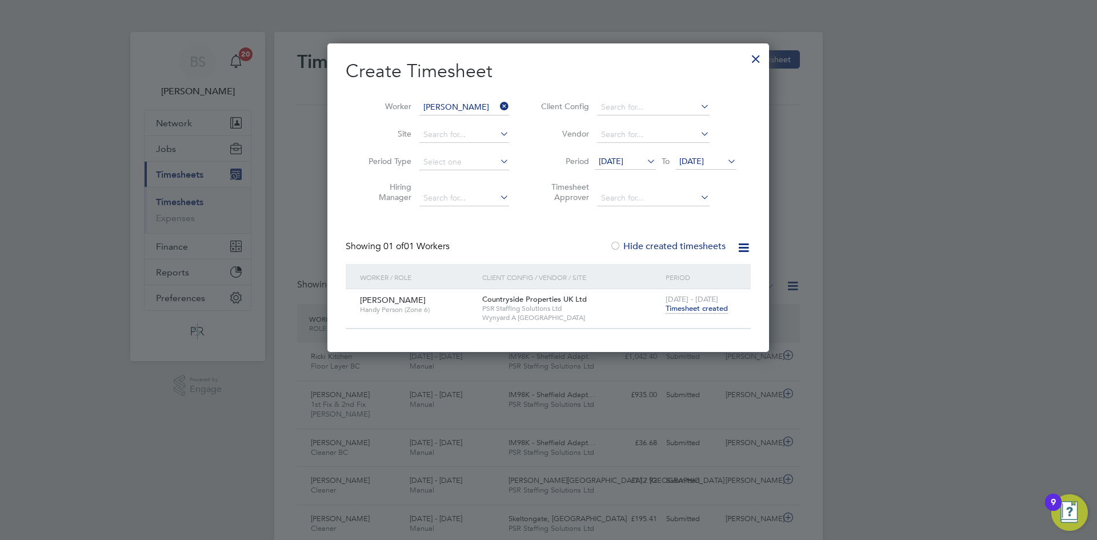
click at [693, 313] on div "22 - 28 Sep 2025 Timesheet created" at bounding box center [700, 304] width 77 height 31
click at [693, 307] on span "Timesheet created" at bounding box center [696, 308] width 62 height 10
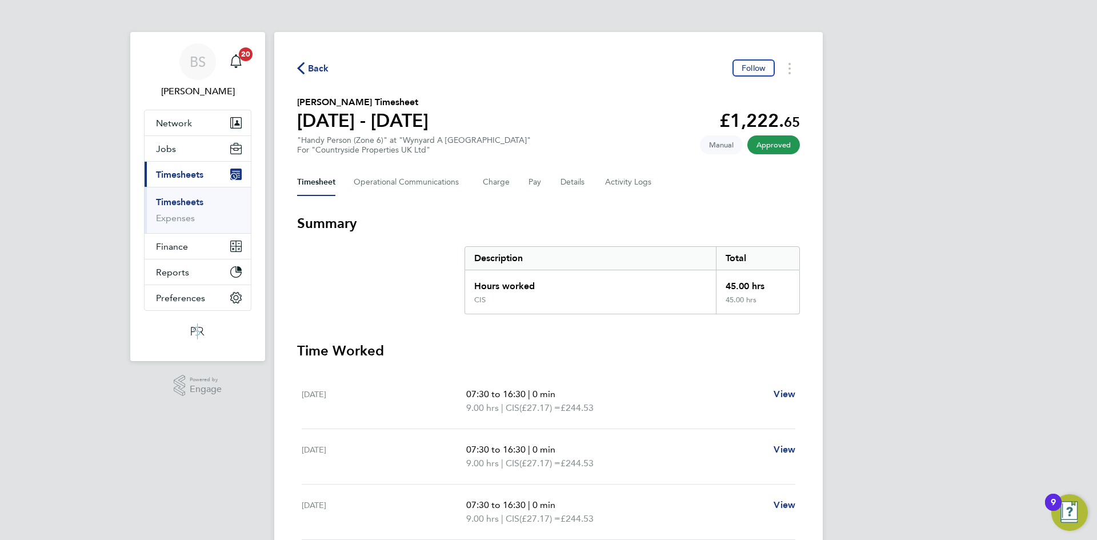
drag, startPoint x: 197, startPoint y: 199, endPoint x: 457, endPoint y: 92, distance: 280.9
click at [197, 199] on link "Timesheets" at bounding box center [179, 201] width 47 height 11
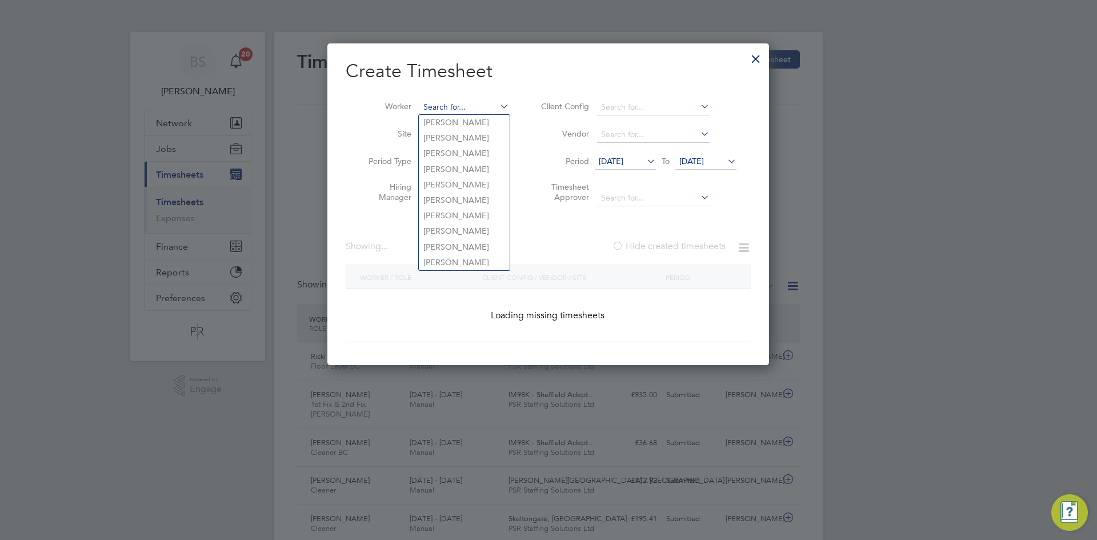
click at [460, 109] on input at bounding box center [464, 107] width 90 height 16
paste input "Tyler Anderson"
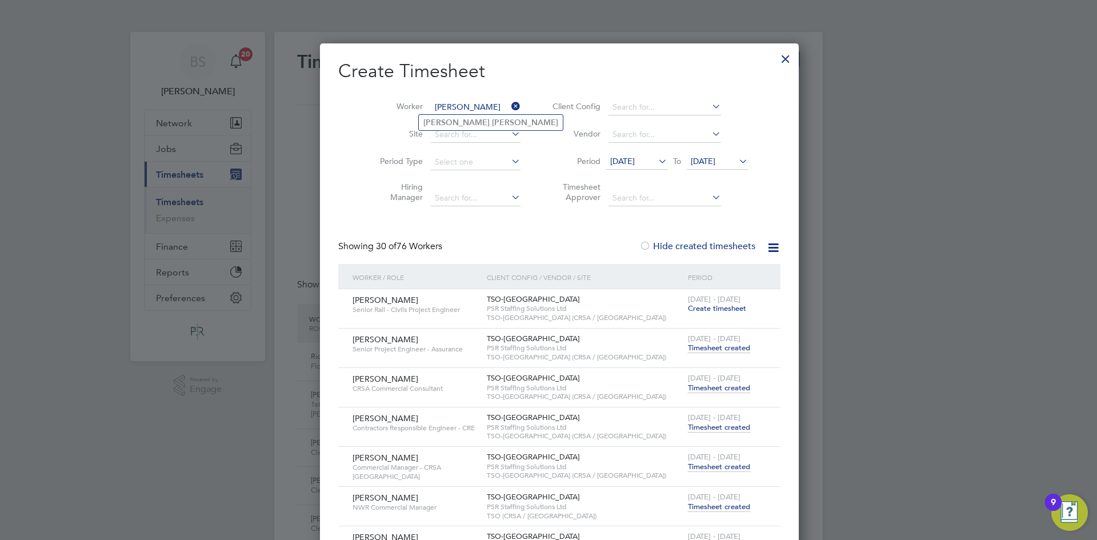
type input "Tyler Anderson"
click at [492, 118] on b "Anderson" at bounding box center [525, 123] width 66 height 10
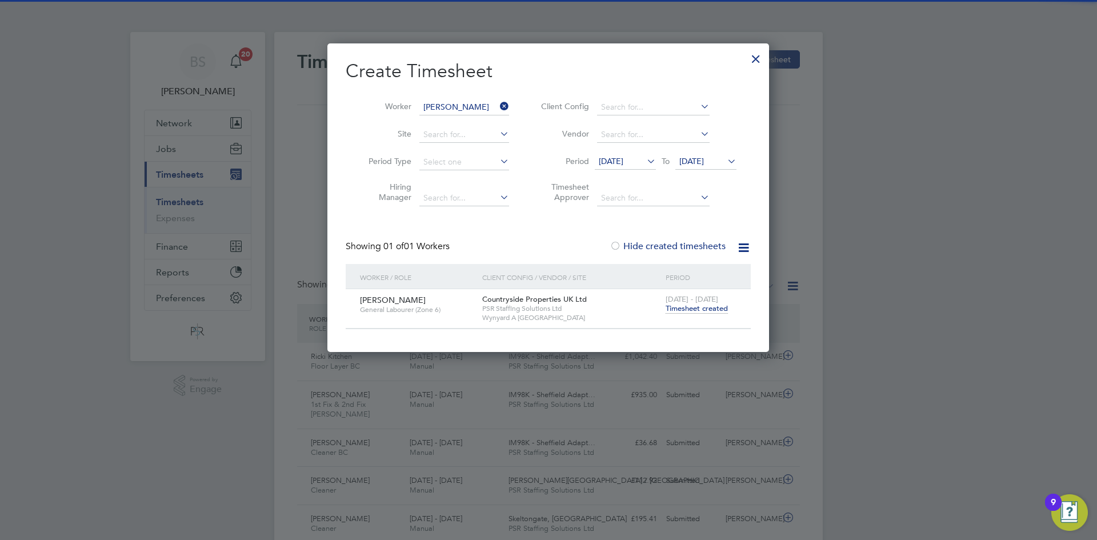
click at [689, 306] on span "Timesheet created" at bounding box center [696, 308] width 62 height 10
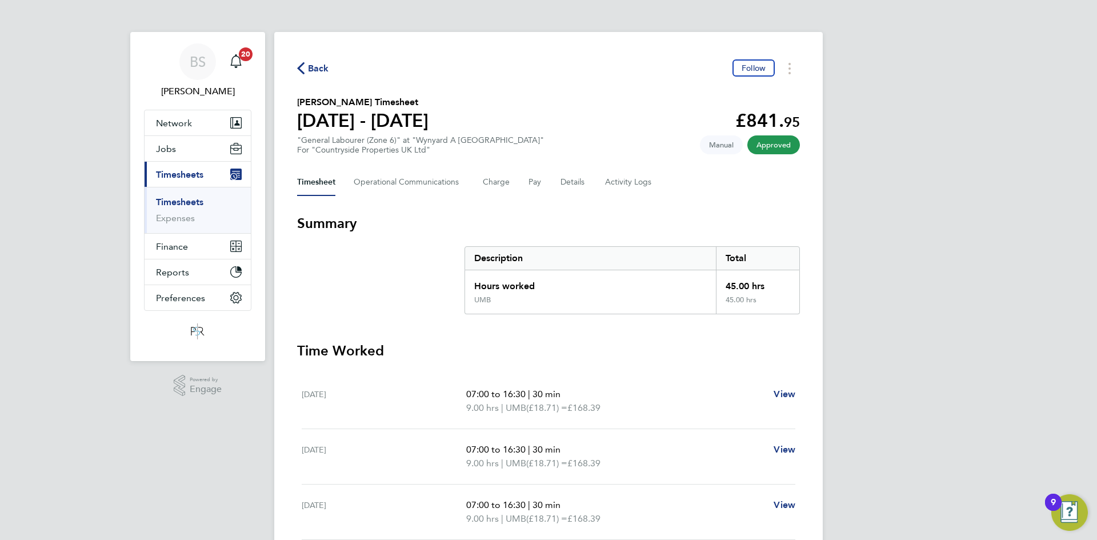
click at [191, 204] on link "Timesheets" at bounding box center [179, 201] width 47 height 11
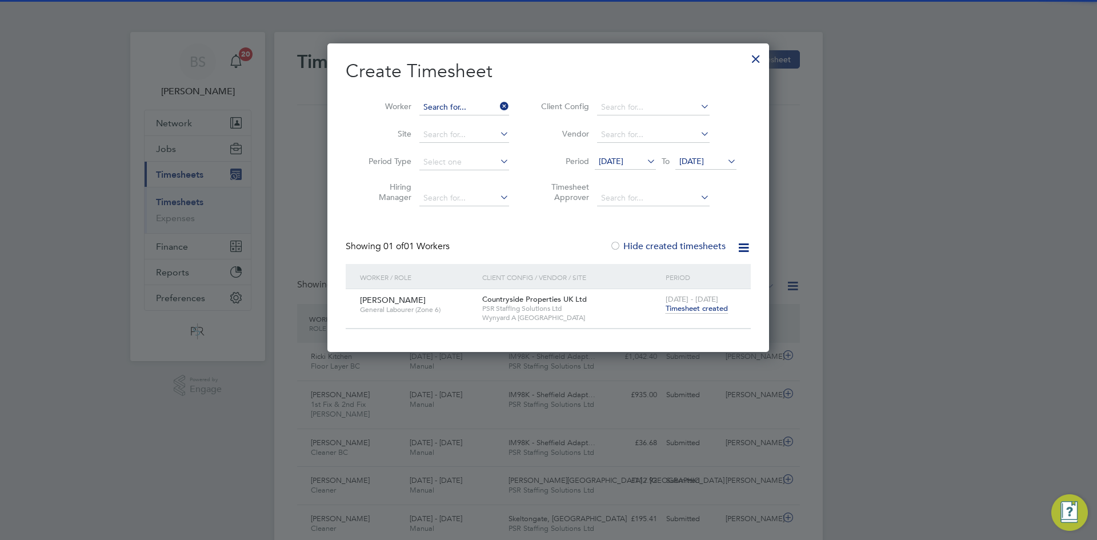
click at [495, 103] on input at bounding box center [464, 107] width 90 height 16
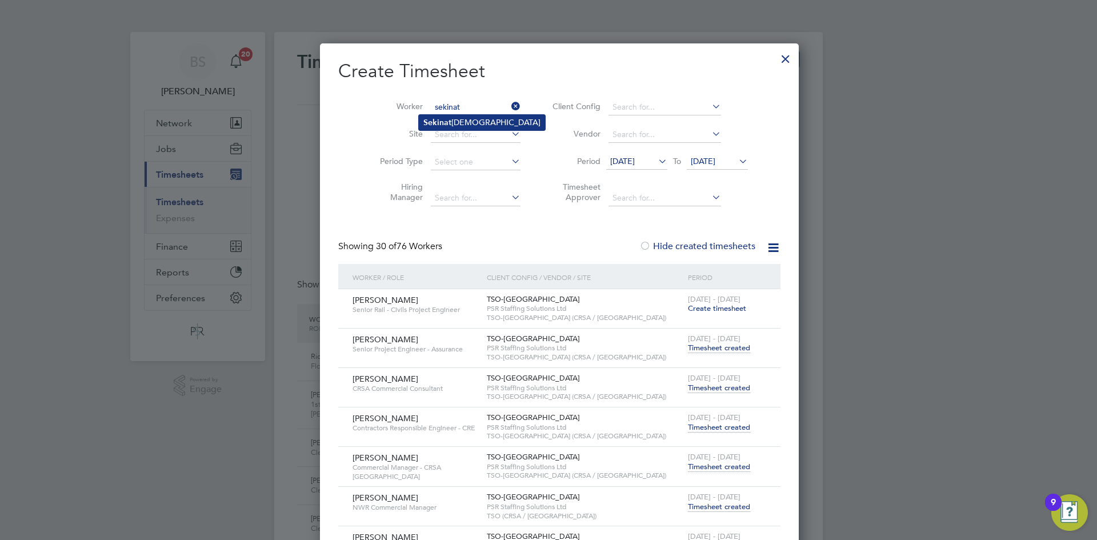
click at [476, 120] on li "Sekinat Musa" at bounding box center [482, 122] width 126 height 15
type input "[PERSON_NAME]"
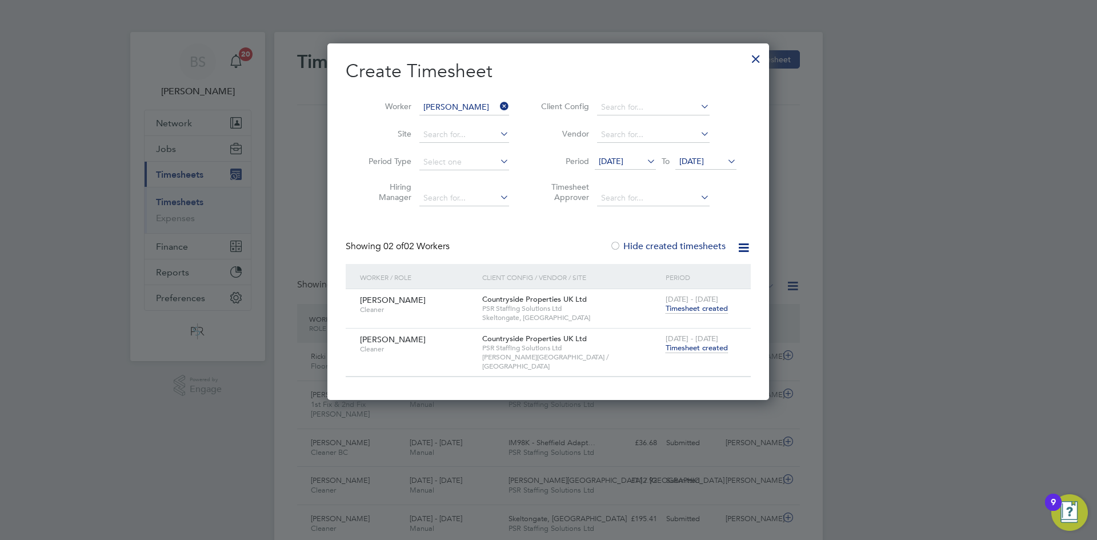
click at [698, 343] on span "Timesheet created" at bounding box center [696, 348] width 62 height 10
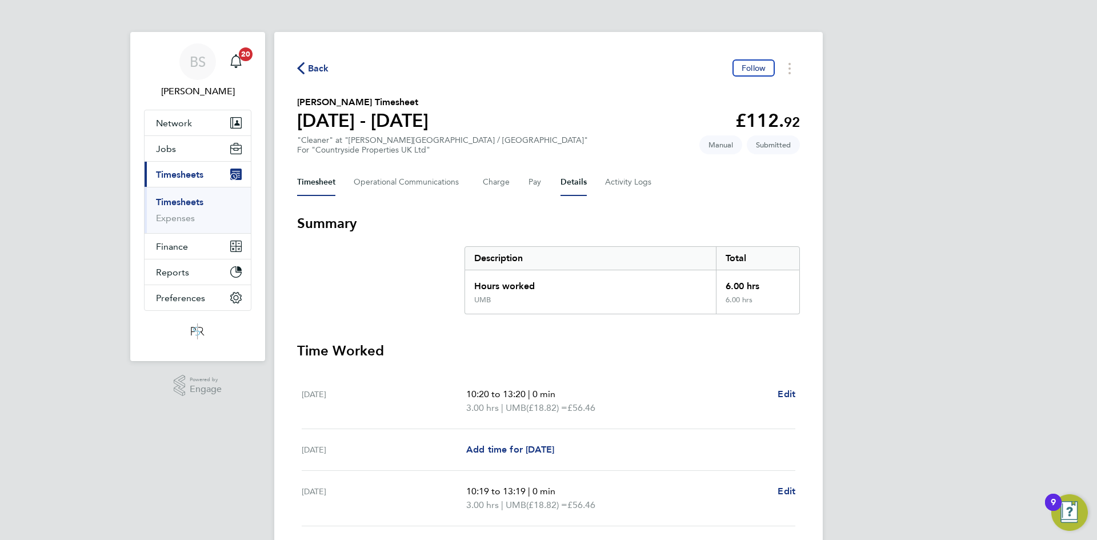
click at [573, 177] on button "Details" at bounding box center [573, 181] width 26 height 27
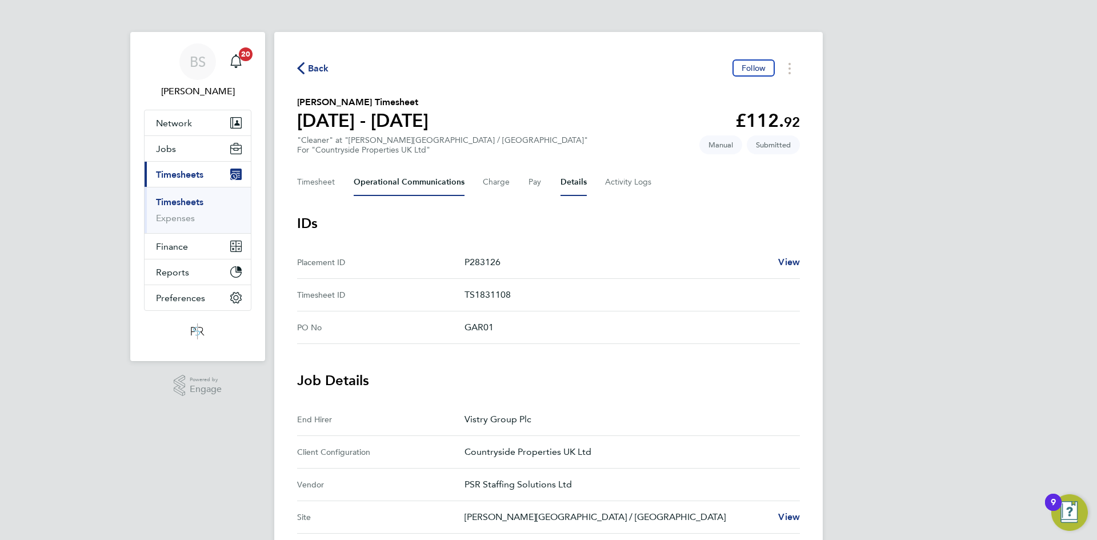
click at [383, 178] on Communications-tab "Operational Communications" at bounding box center [409, 181] width 111 height 27
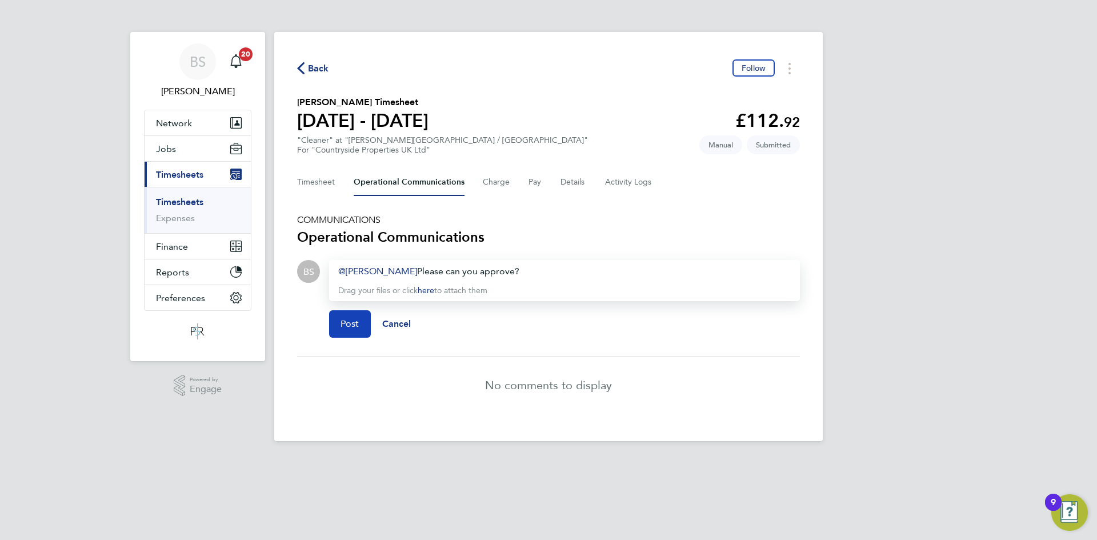
click at [351, 326] on span "Post" at bounding box center [349, 323] width 19 height 11
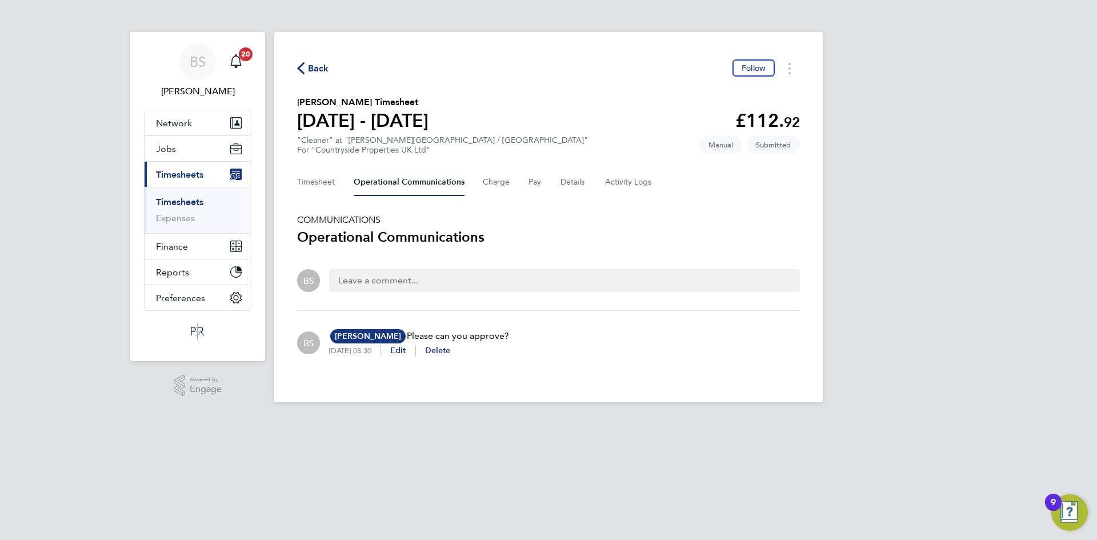
drag, startPoint x: 183, startPoint y: 199, endPoint x: 246, endPoint y: 207, distance: 63.3
click at [183, 199] on link "Timesheets" at bounding box center [179, 201] width 47 height 11
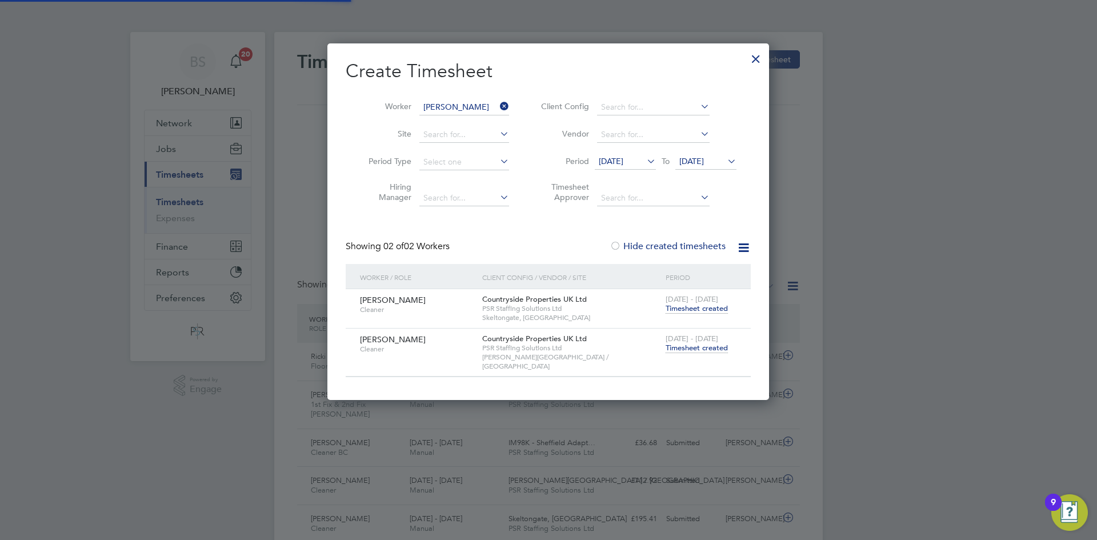
scroll to position [29, 99]
click at [703, 348] on span "Timesheet created" at bounding box center [696, 348] width 62 height 10
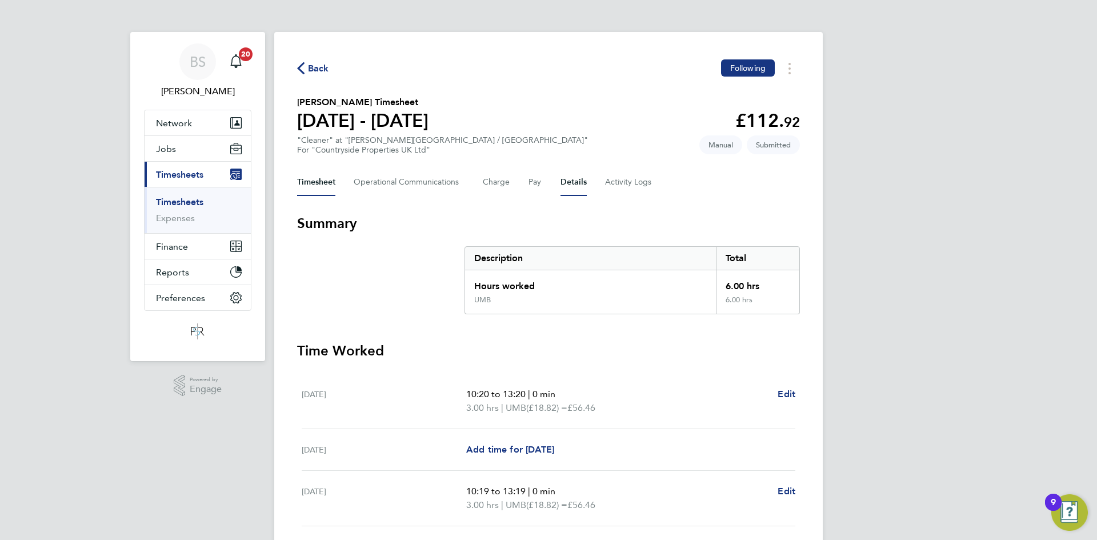
click at [574, 187] on button "Details" at bounding box center [573, 181] width 26 height 27
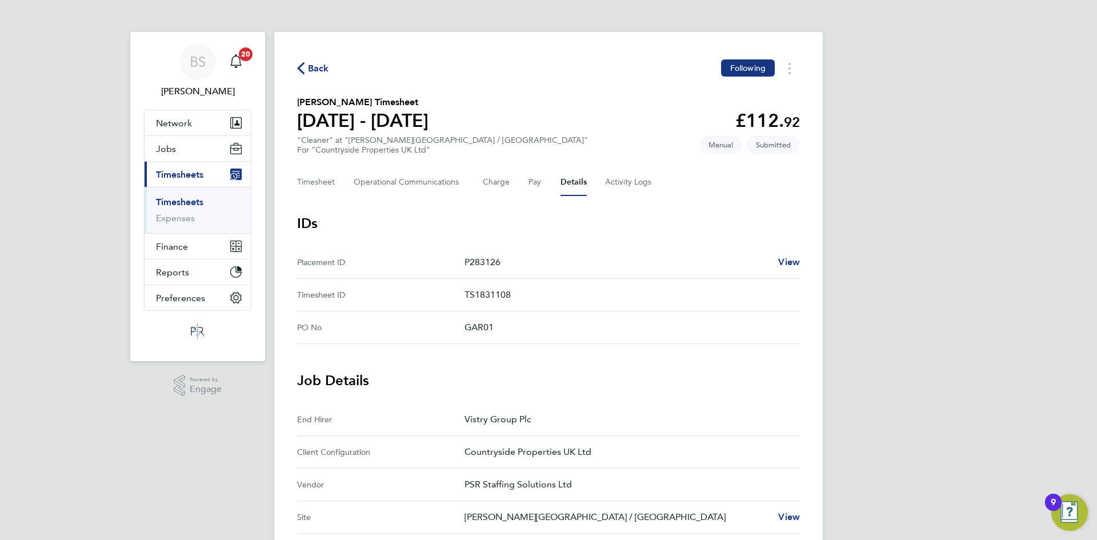
click at [315, 72] on span "Back" at bounding box center [318, 69] width 21 height 14
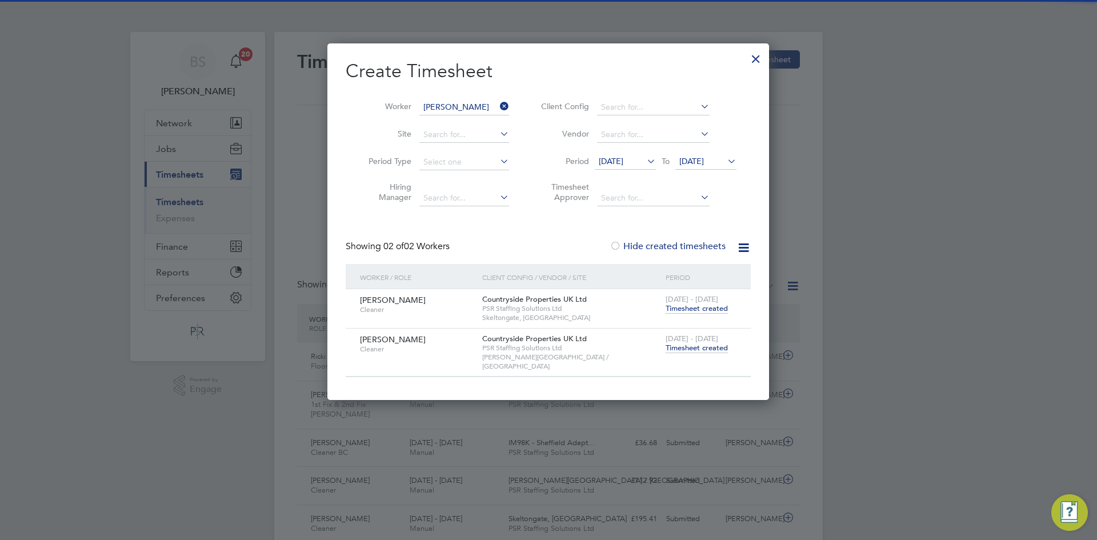
click at [716, 315] on div "22 - 28 Sep 2025 Timesheet created" at bounding box center [700, 304] width 77 height 31
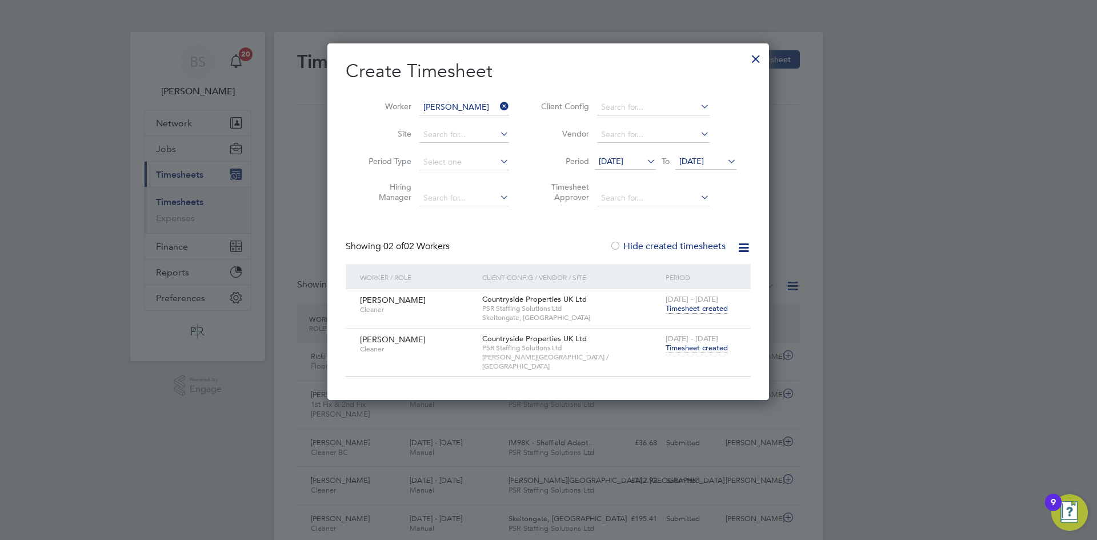
click at [710, 308] on span "Timesheet created" at bounding box center [696, 308] width 62 height 10
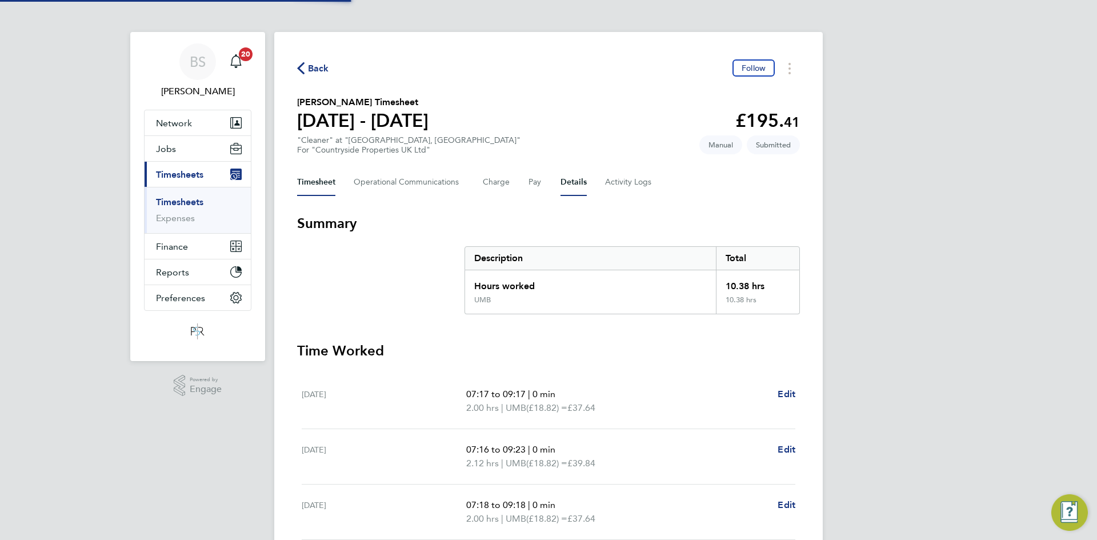
click at [574, 185] on button "Details" at bounding box center [573, 181] width 26 height 27
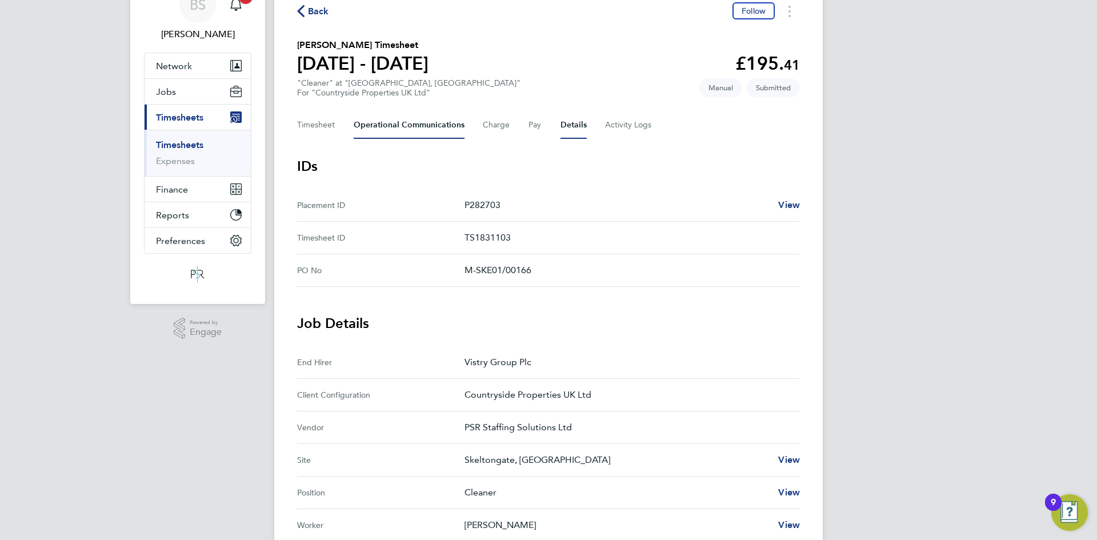
click at [372, 127] on Communications-tab "Operational Communications" at bounding box center [409, 124] width 111 height 27
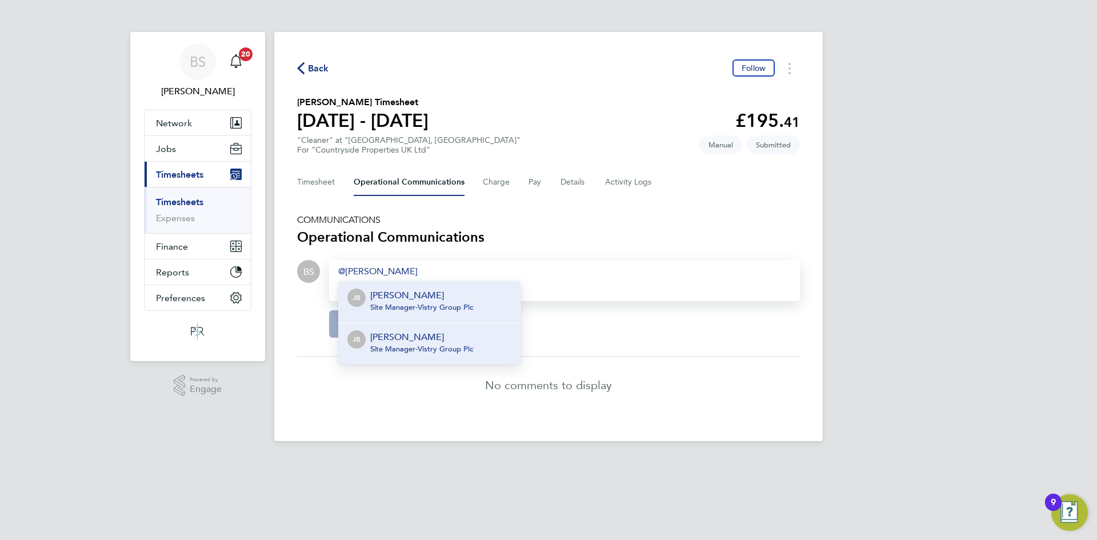
click at [440, 336] on p "[PERSON_NAME]" at bounding box center [421, 337] width 103 height 14
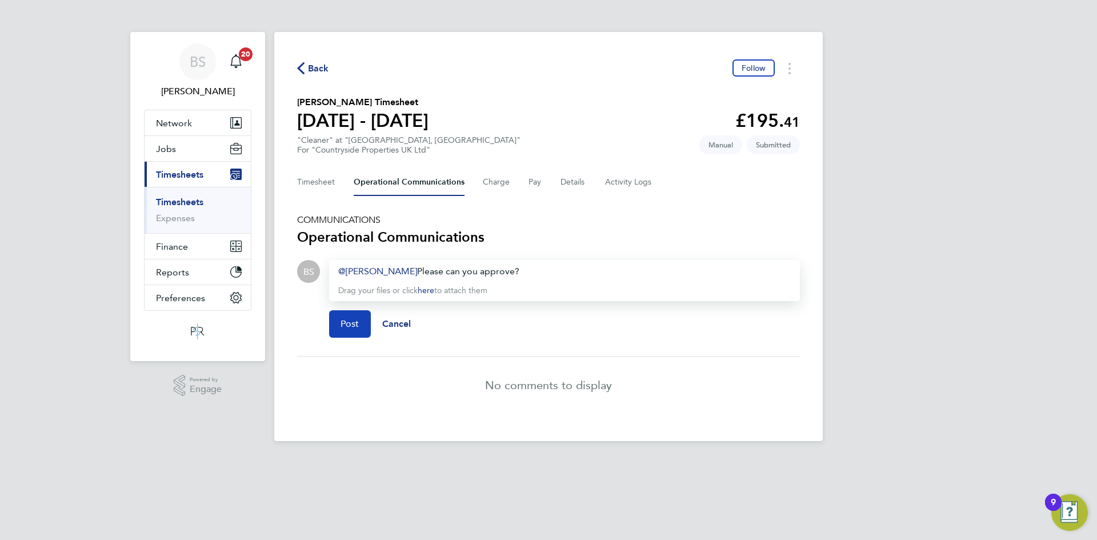
click at [342, 320] on span "Post" at bounding box center [349, 323] width 19 height 11
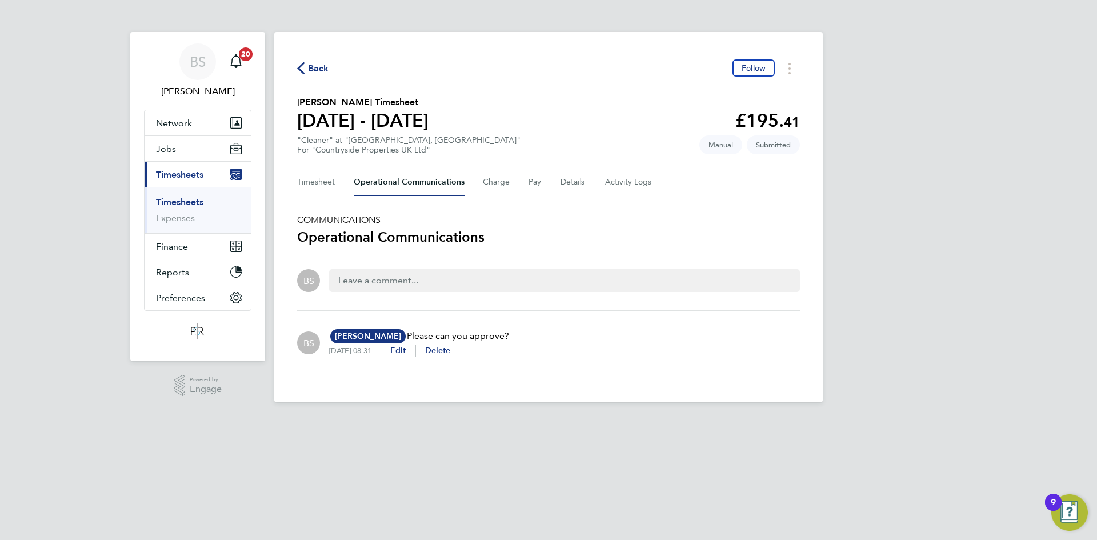
click at [199, 199] on link "Timesheets" at bounding box center [179, 201] width 47 height 11
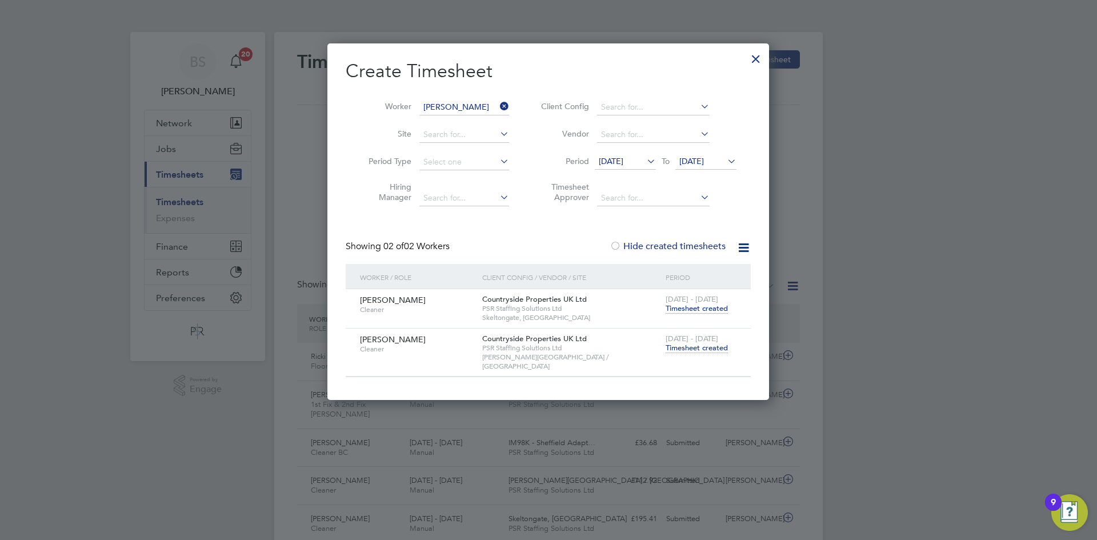
click at [497, 111] on icon at bounding box center [497, 106] width 0 height 16
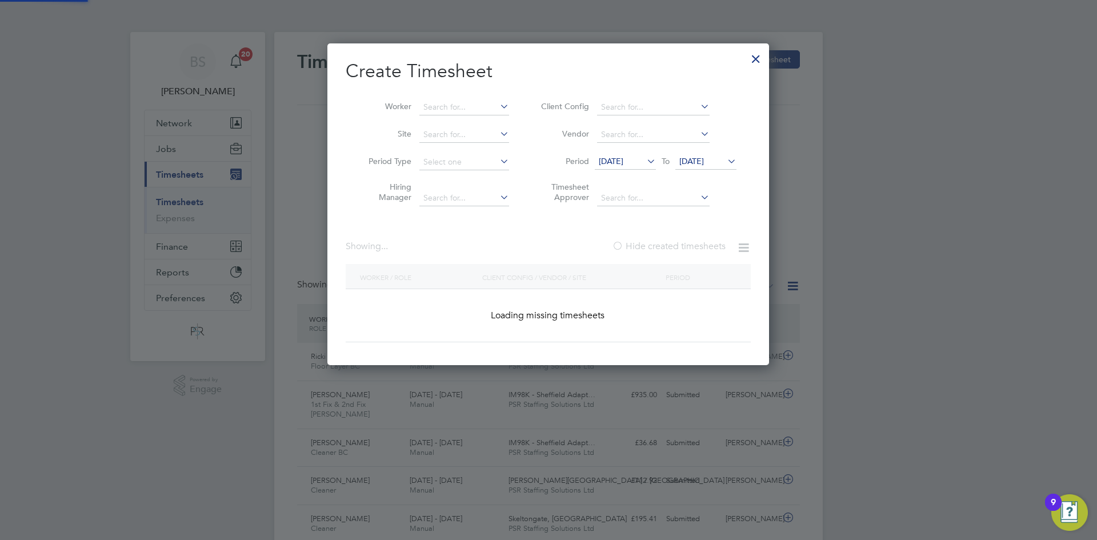
click at [497, 107] on icon at bounding box center [497, 106] width 0 height 16
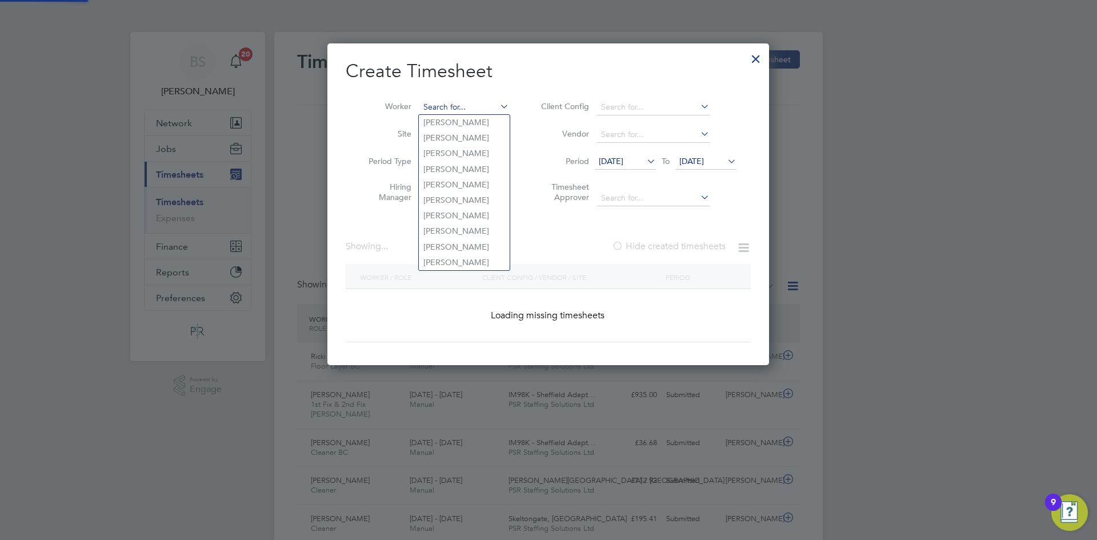
click at [501, 106] on li "Worker" at bounding box center [435, 107] width 178 height 27
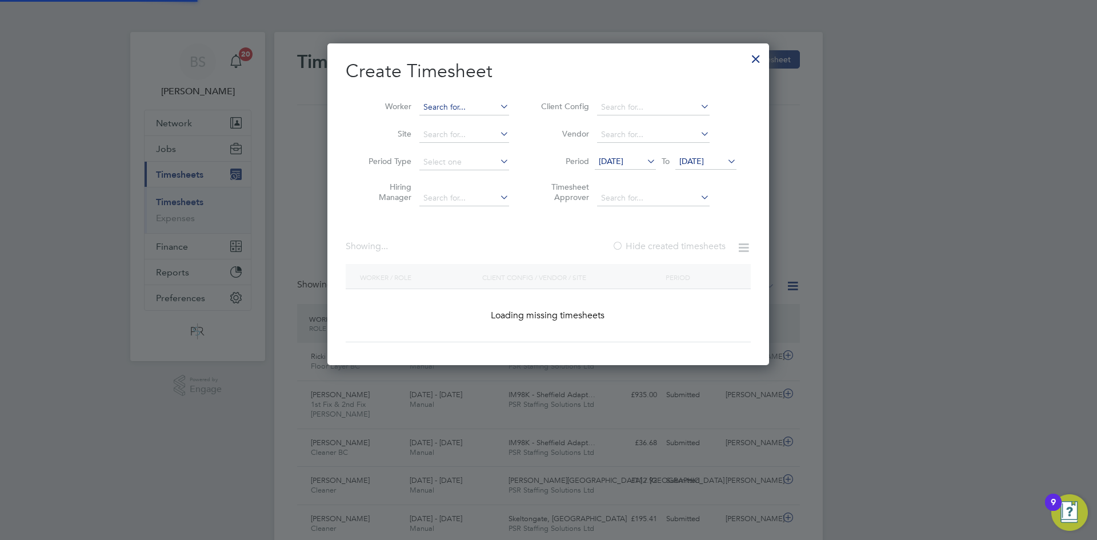
click at [494, 105] on input at bounding box center [464, 107] width 90 height 16
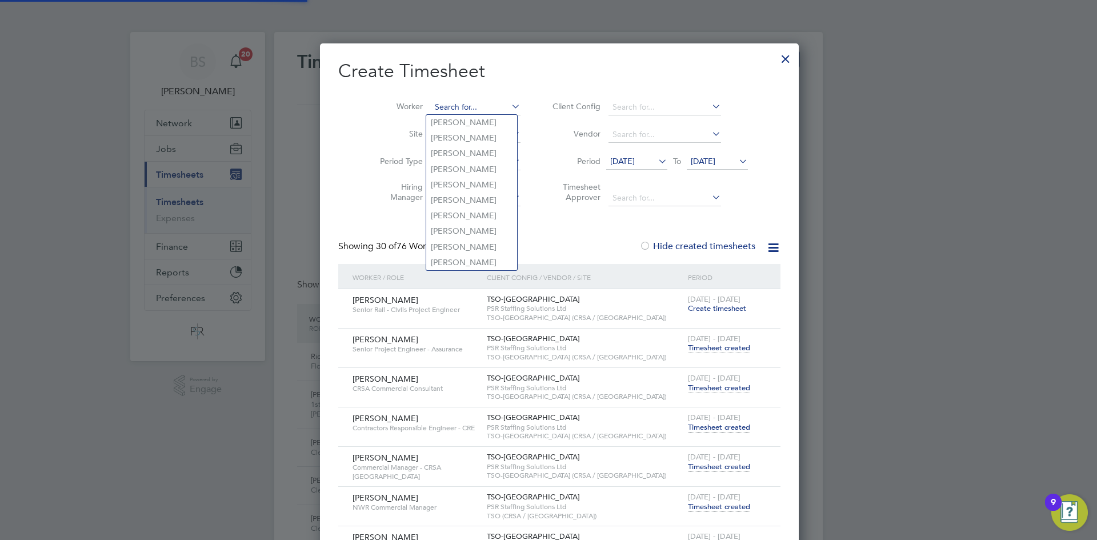
paste input "Levi Rothery"
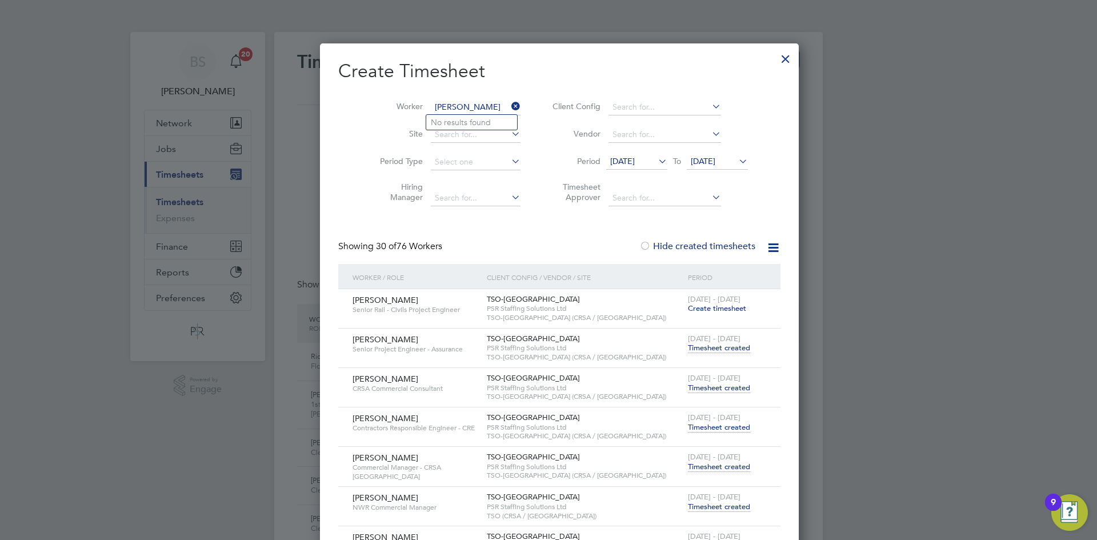
type input "Levi Rothery"
click at [485, 129] on li "No results found" at bounding box center [471, 122] width 91 height 15
click at [479, 109] on input at bounding box center [476, 107] width 90 height 16
type input "levi"
click at [459, 103] on input at bounding box center [476, 107] width 90 height 16
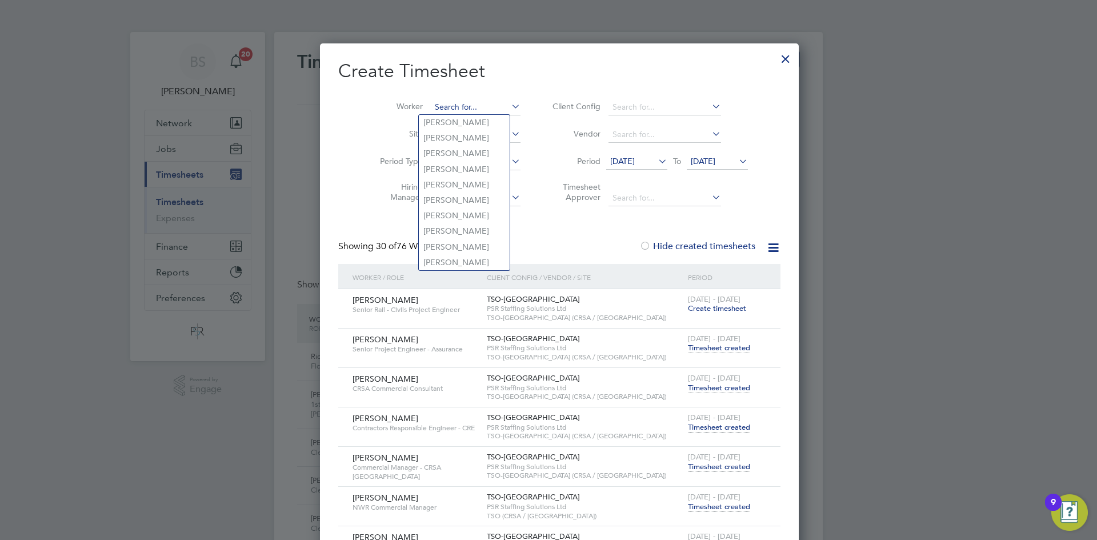
paste input "Levi Rothery"
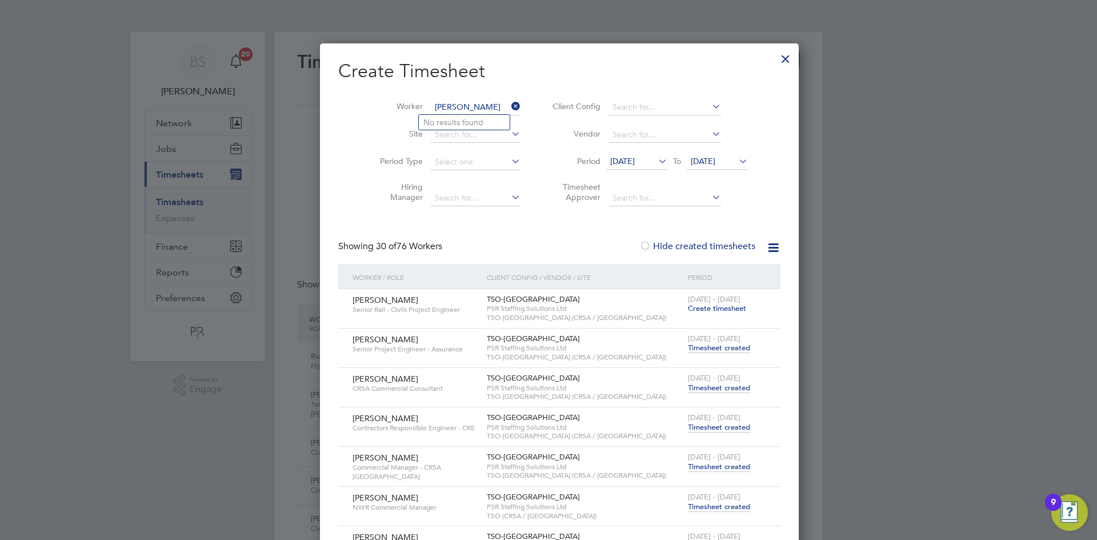
type input "Levi Rothery"
click at [775, 54] on div at bounding box center [785, 56] width 21 height 21
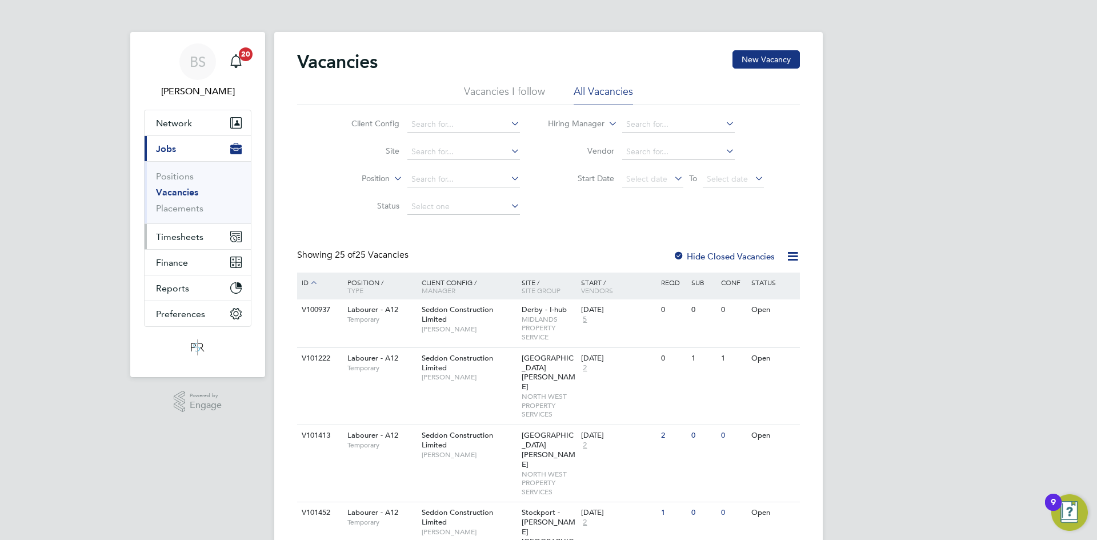
click at [210, 233] on button "Timesheets" at bounding box center [197, 236] width 106 height 25
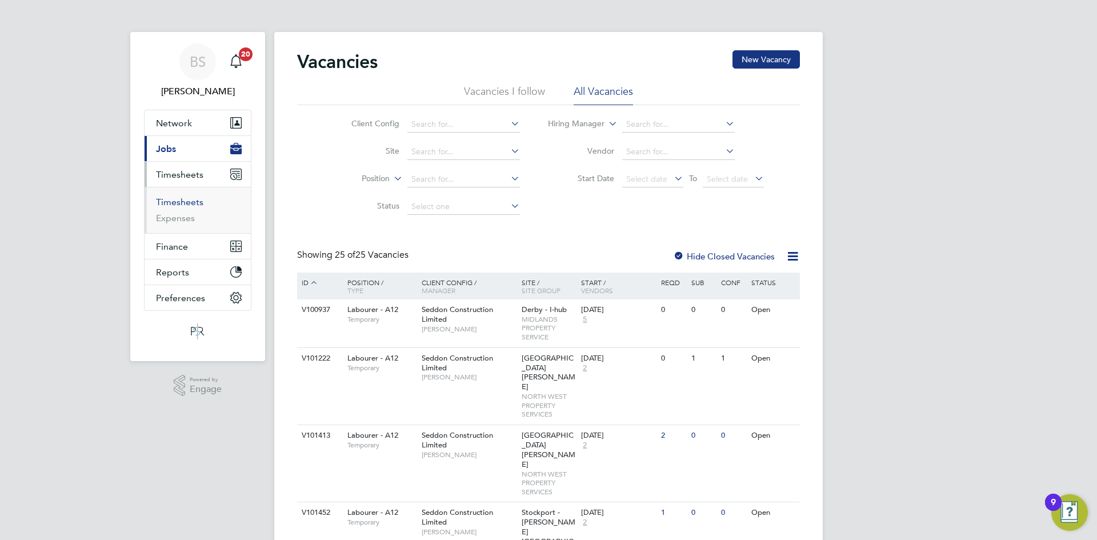
drag, startPoint x: 189, startPoint y: 201, endPoint x: 196, endPoint y: 201, distance: 6.9
click at [189, 201] on link "Timesheets" at bounding box center [179, 201] width 47 height 11
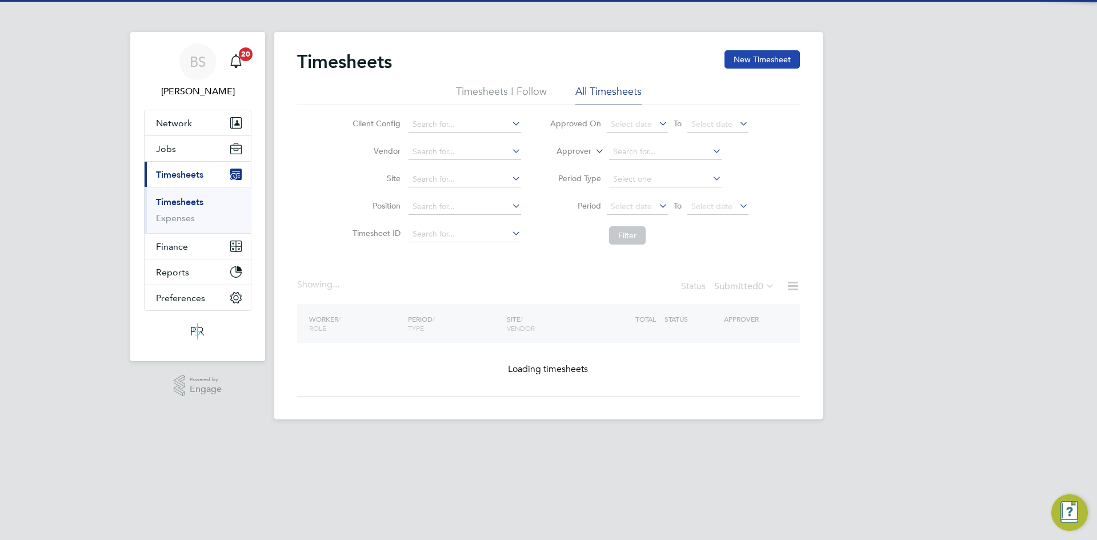
click at [772, 61] on button "New Timesheet" at bounding box center [761, 59] width 75 height 18
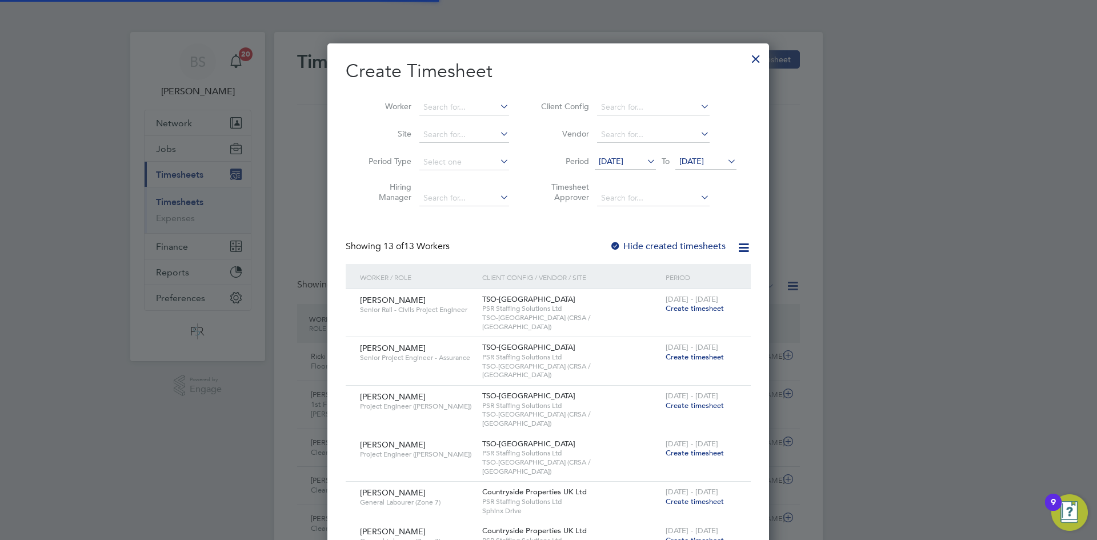
click at [460, 116] on li "Worker" at bounding box center [435, 107] width 178 height 27
click at [443, 106] on input at bounding box center [464, 107] width 90 height 16
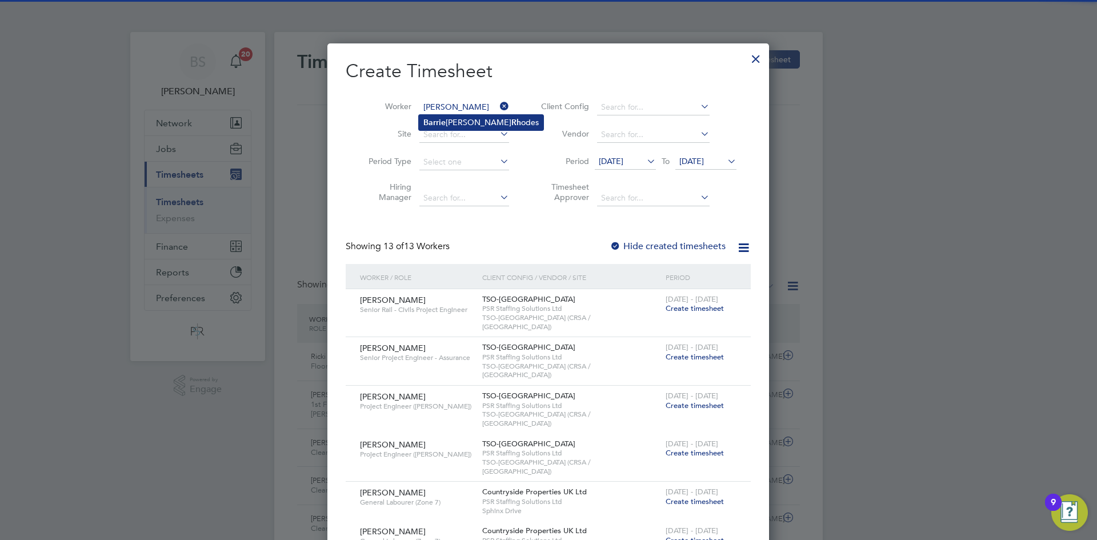
click at [454, 126] on li "[PERSON_NAME] [PERSON_NAME] odes" at bounding box center [481, 122] width 125 height 15
type input "[PERSON_NAME]"
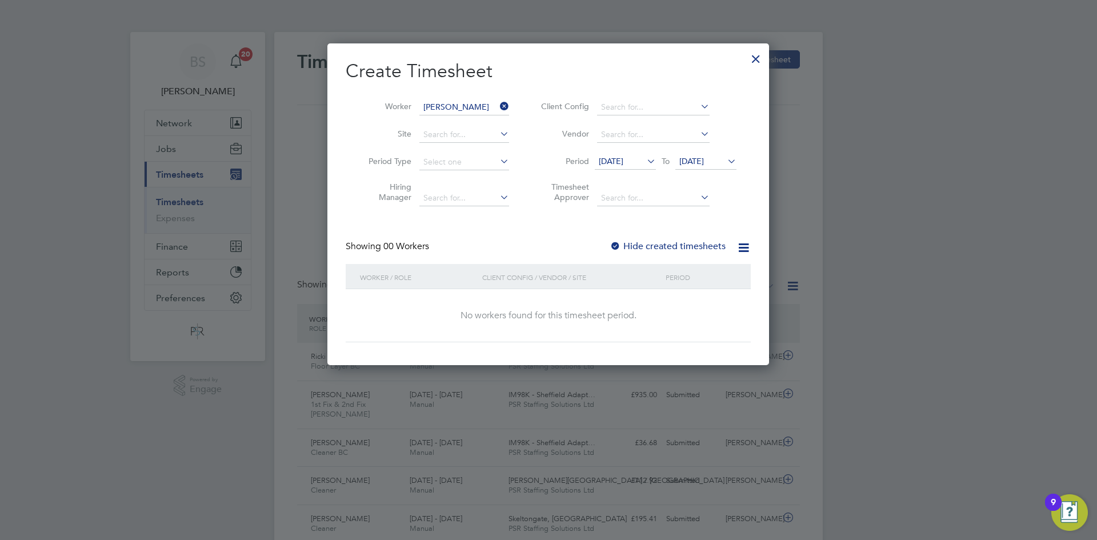
click at [623, 158] on span "[DATE]" at bounding box center [611, 161] width 25 height 10
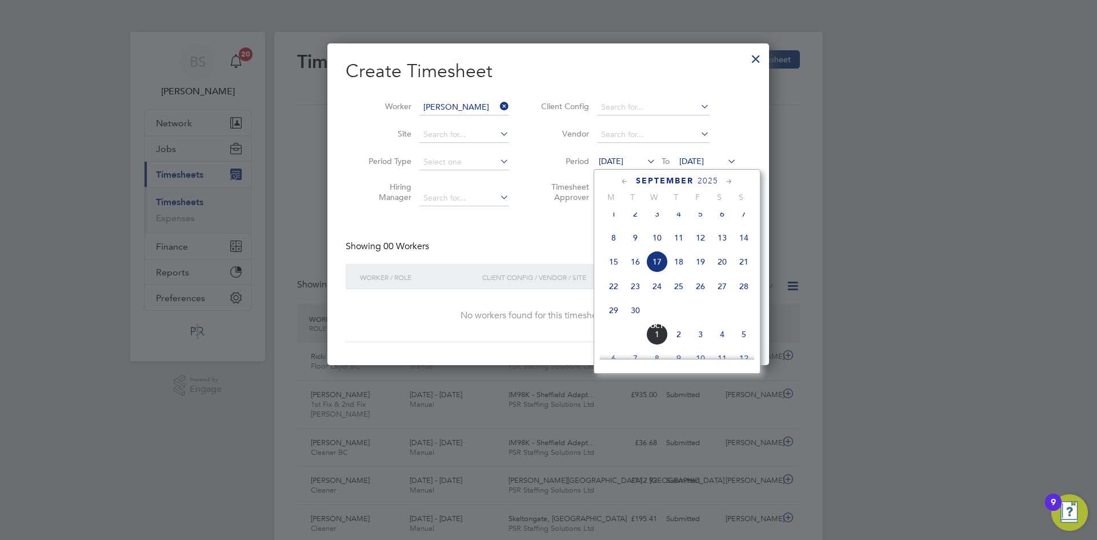
click at [536, 240] on div "Showing 00 Workers Hide created timesheets" at bounding box center [548, 251] width 405 height 23
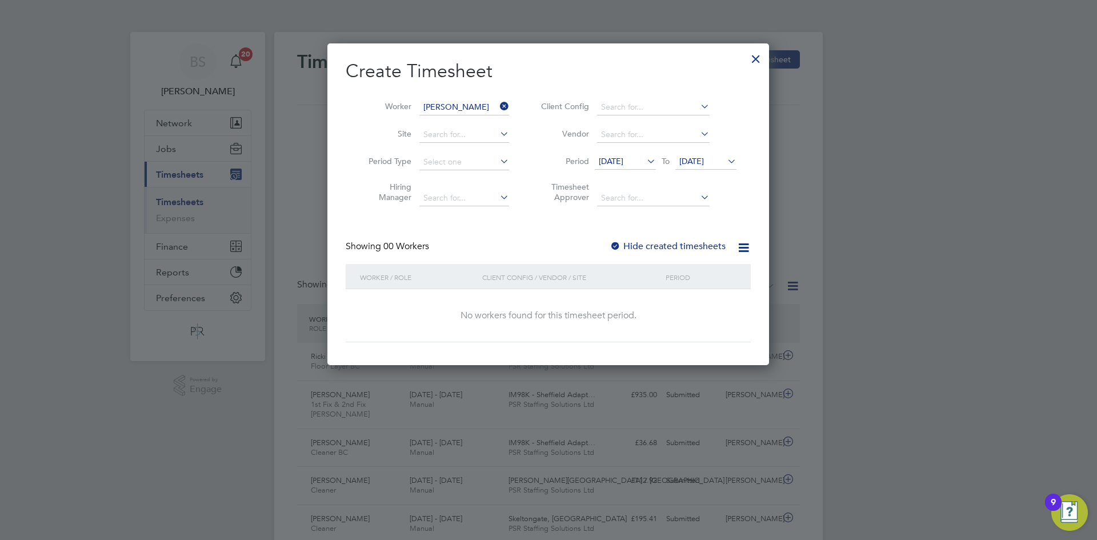
click at [624, 167] on span "[DATE]" at bounding box center [625, 161] width 61 height 15
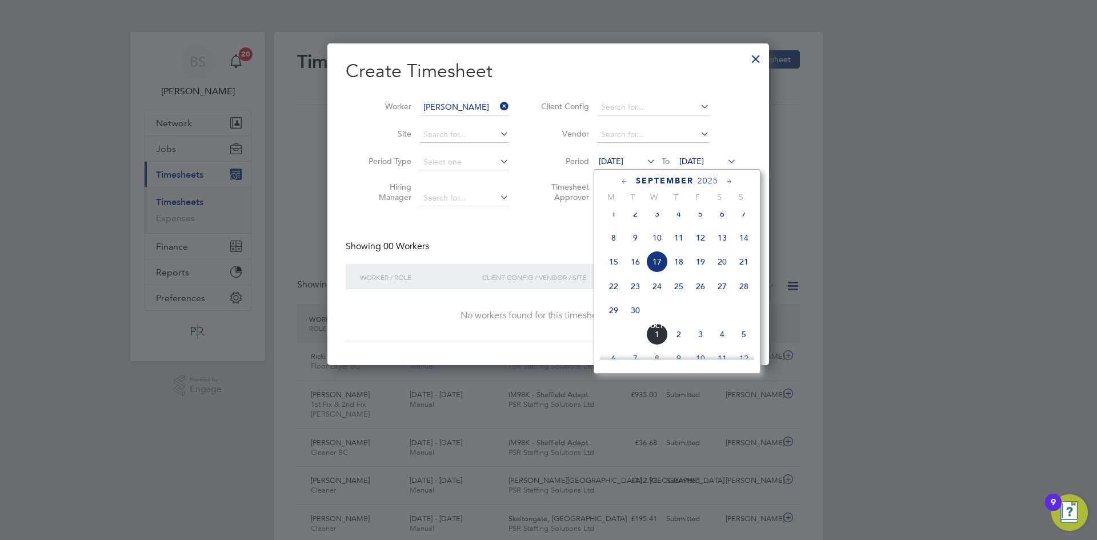
click at [611, 297] on span "22" at bounding box center [614, 286] width 22 height 22
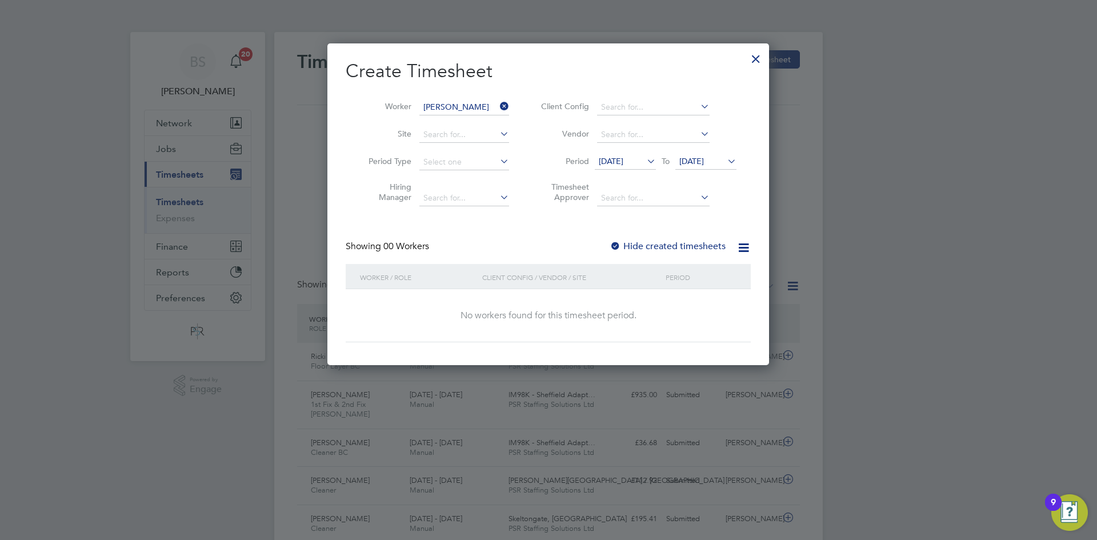
click at [686, 162] on span "[DATE]" at bounding box center [691, 161] width 25 height 10
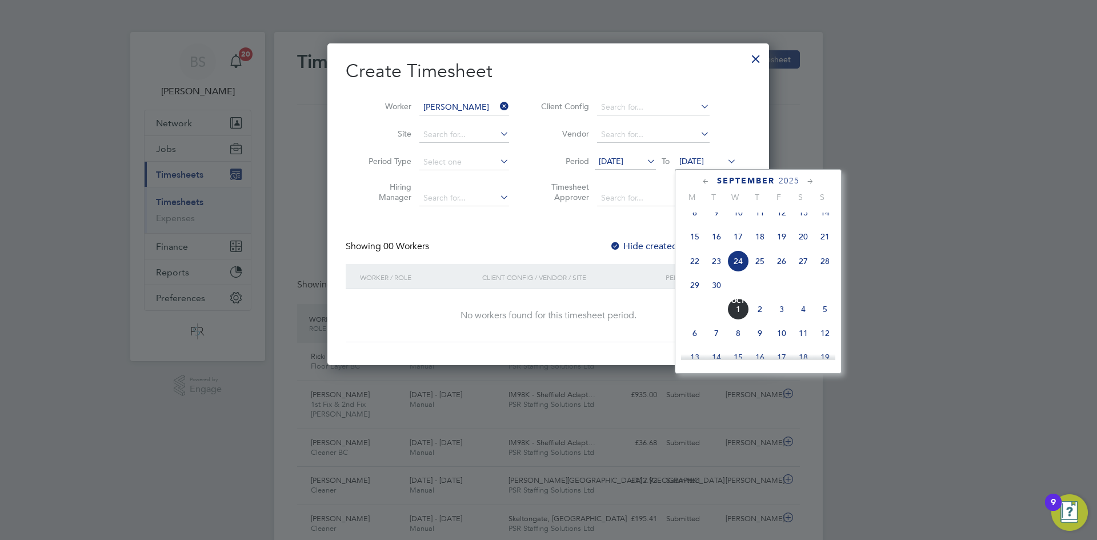
click at [826, 272] on span "28" at bounding box center [825, 261] width 22 height 22
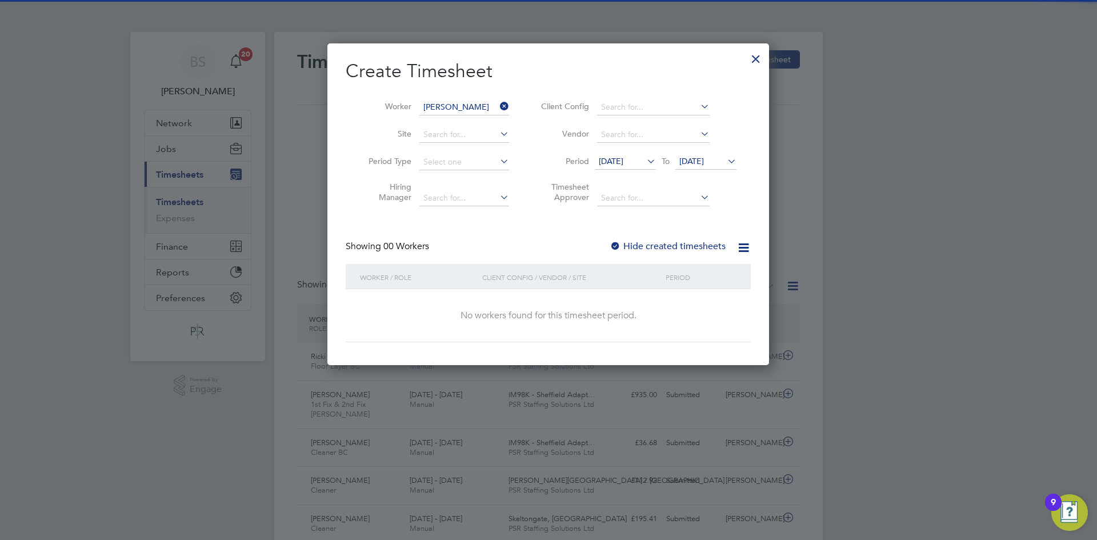
click at [647, 243] on label "Hide created timesheets" at bounding box center [667, 245] width 116 height 11
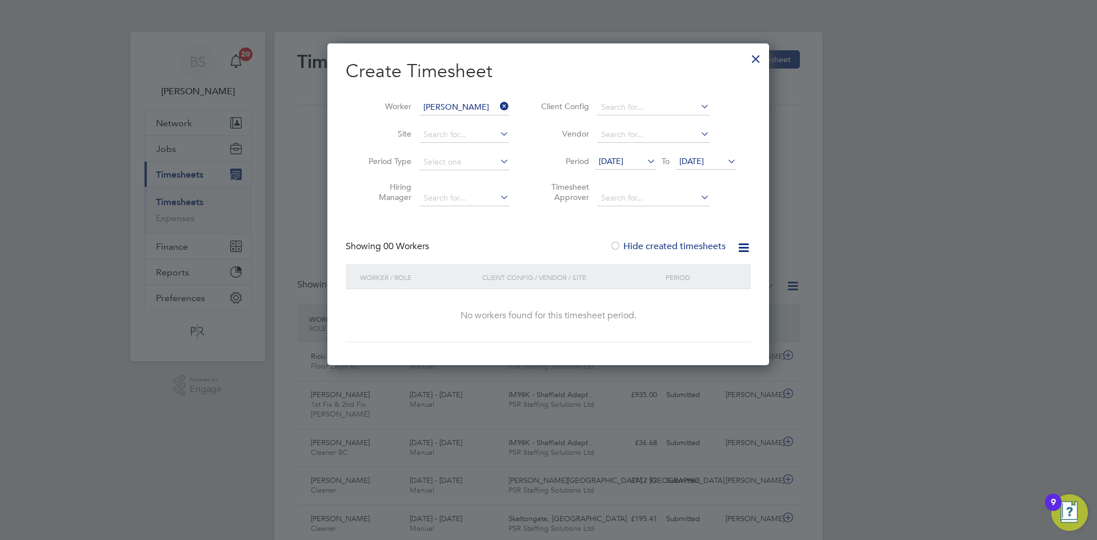
click at [607, 166] on span "[DATE]" at bounding box center [611, 161] width 25 height 10
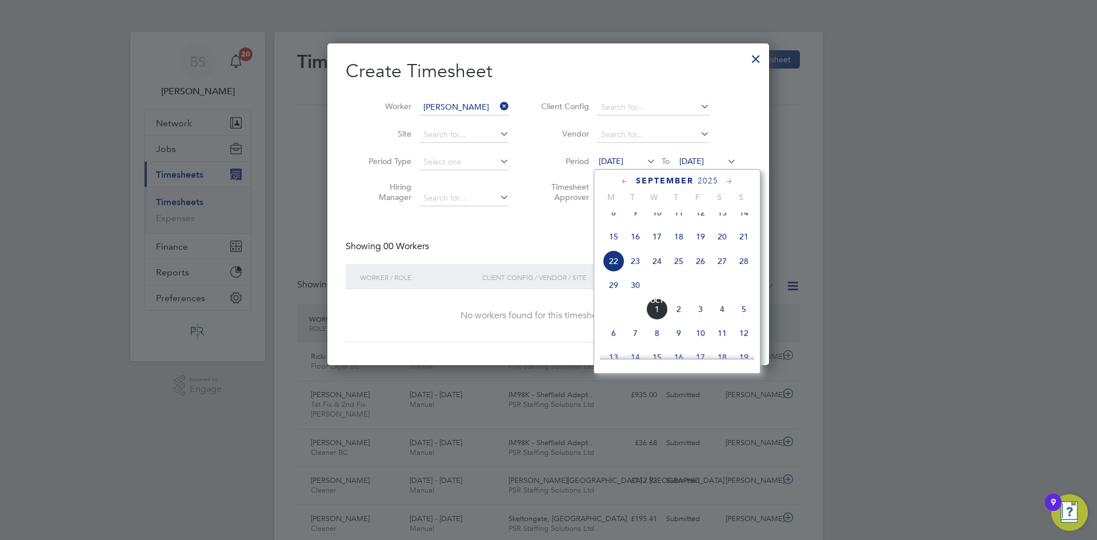
click at [614, 263] on span "22" at bounding box center [614, 261] width 22 height 22
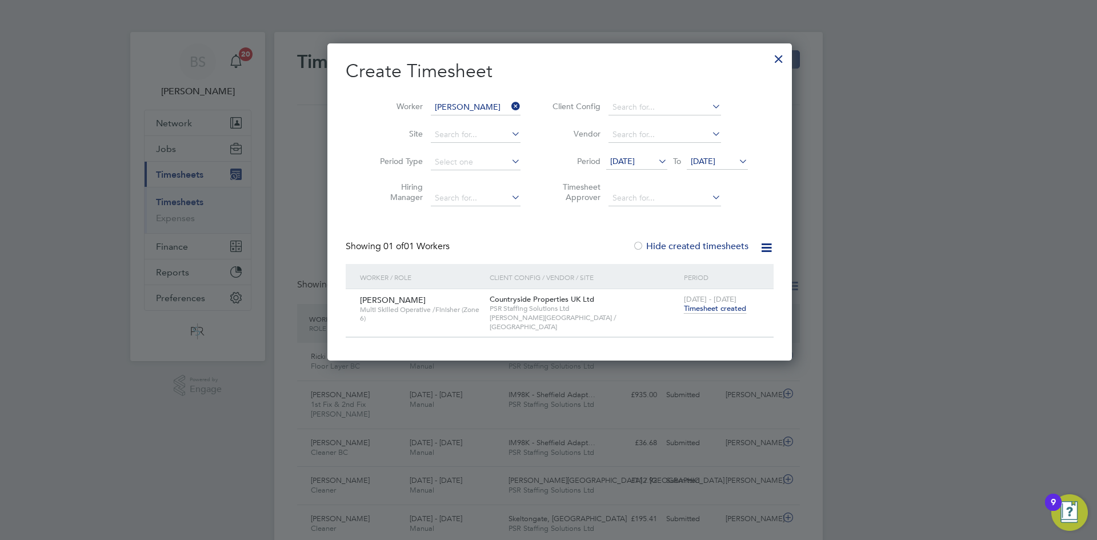
click at [691, 306] on span "Timesheet created" at bounding box center [715, 308] width 62 height 10
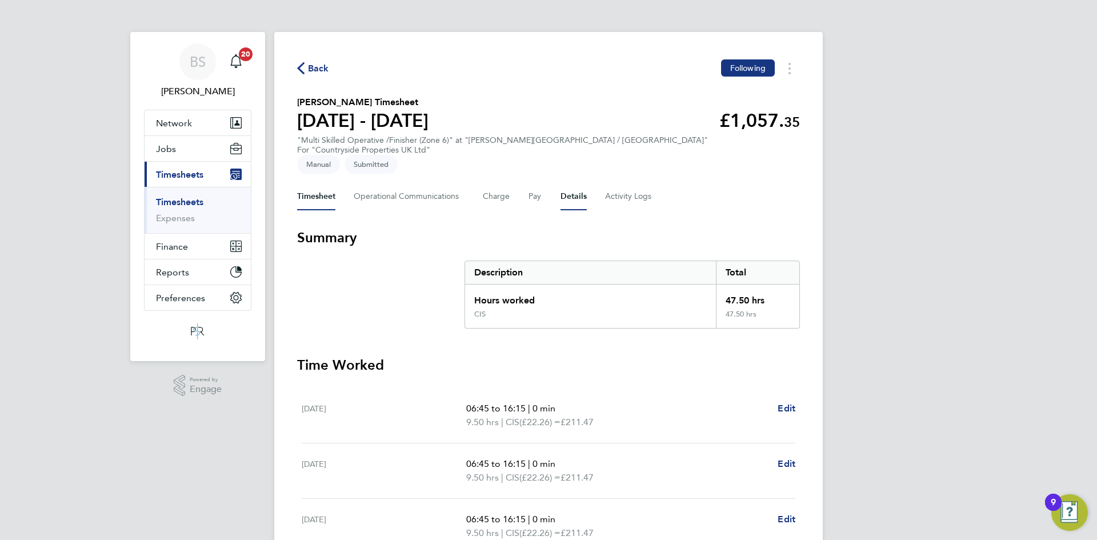
click at [575, 188] on button "Details" at bounding box center [573, 196] width 26 height 27
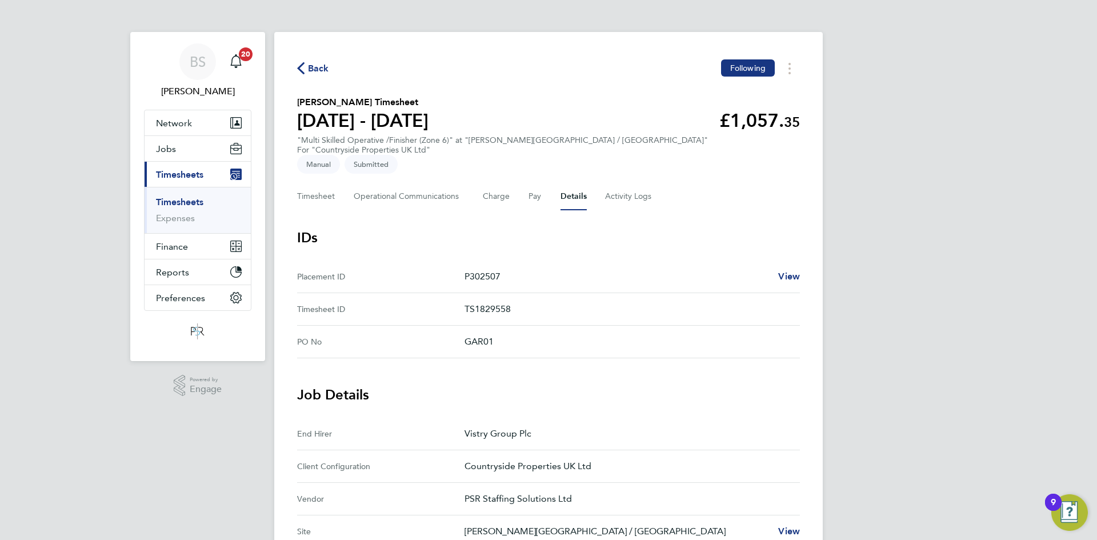
click at [320, 70] on span "Back" at bounding box center [318, 69] width 21 height 14
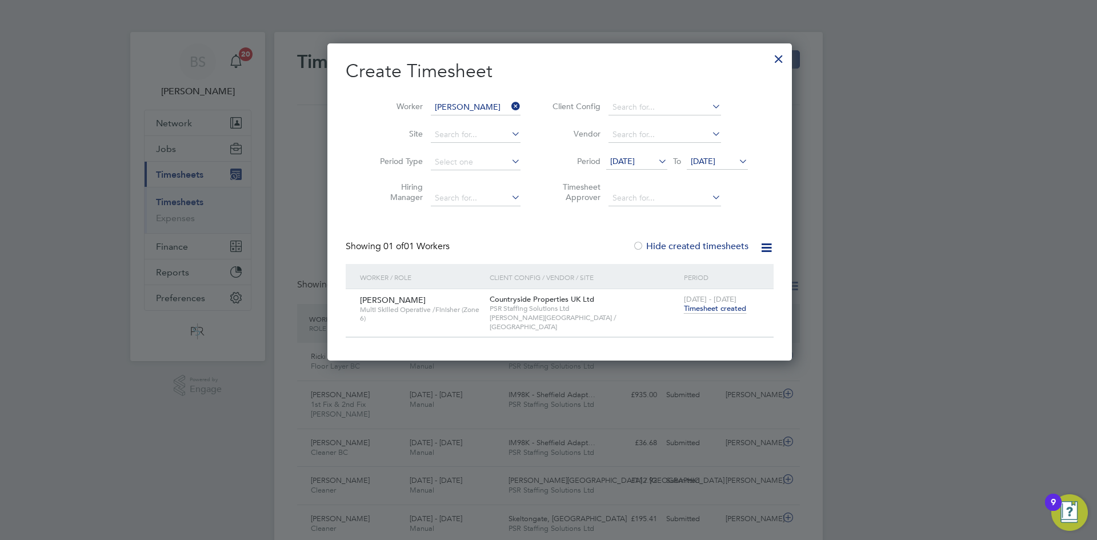
click at [684, 308] on span "Timesheet created" at bounding box center [715, 308] width 62 height 10
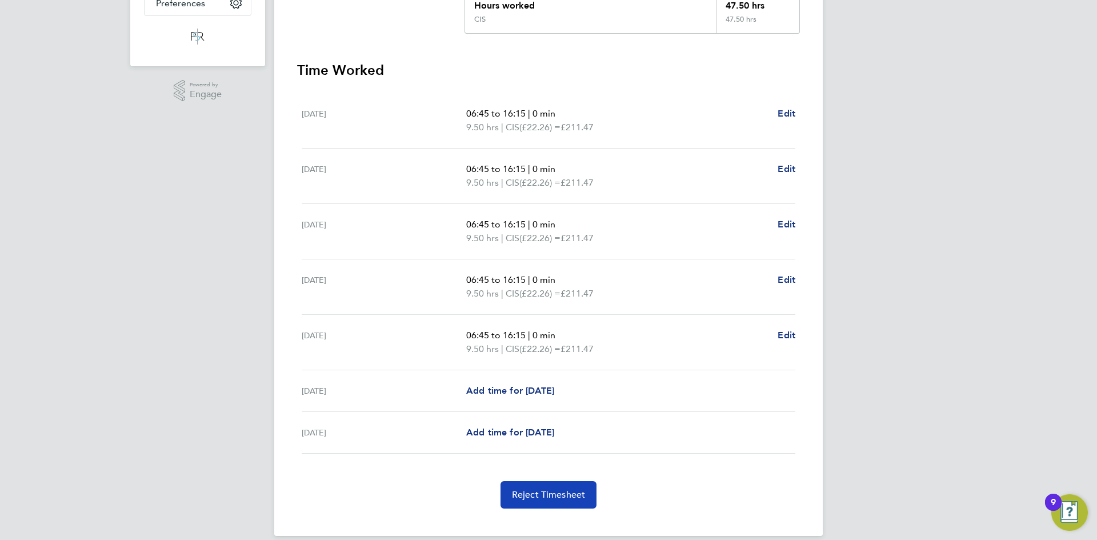
click at [525, 489] on span "Reject Timesheet" at bounding box center [549, 494] width 74 height 11
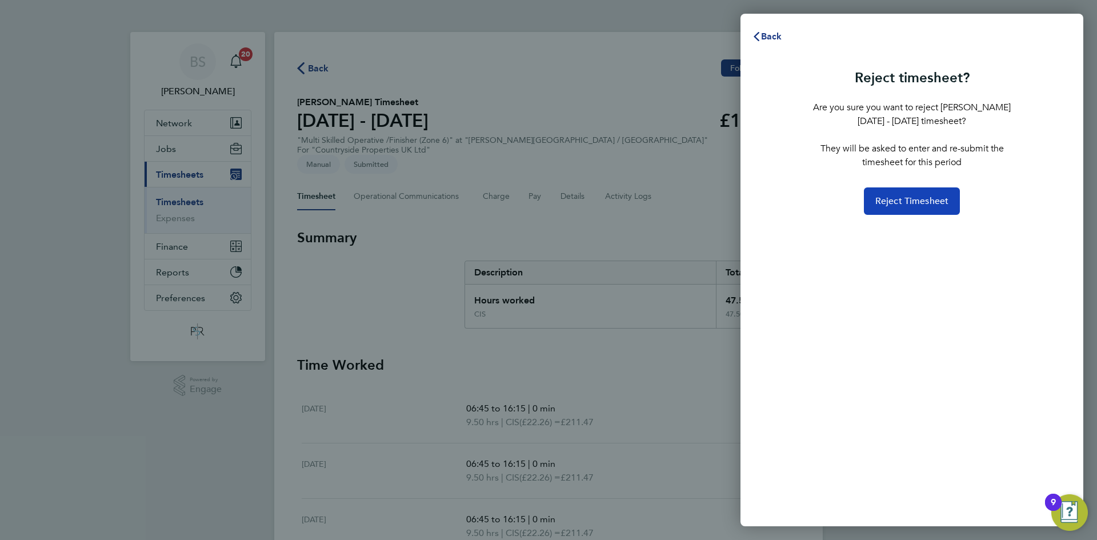
click at [887, 200] on span "Reject Timesheet" at bounding box center [912, 200] width 74 height 11
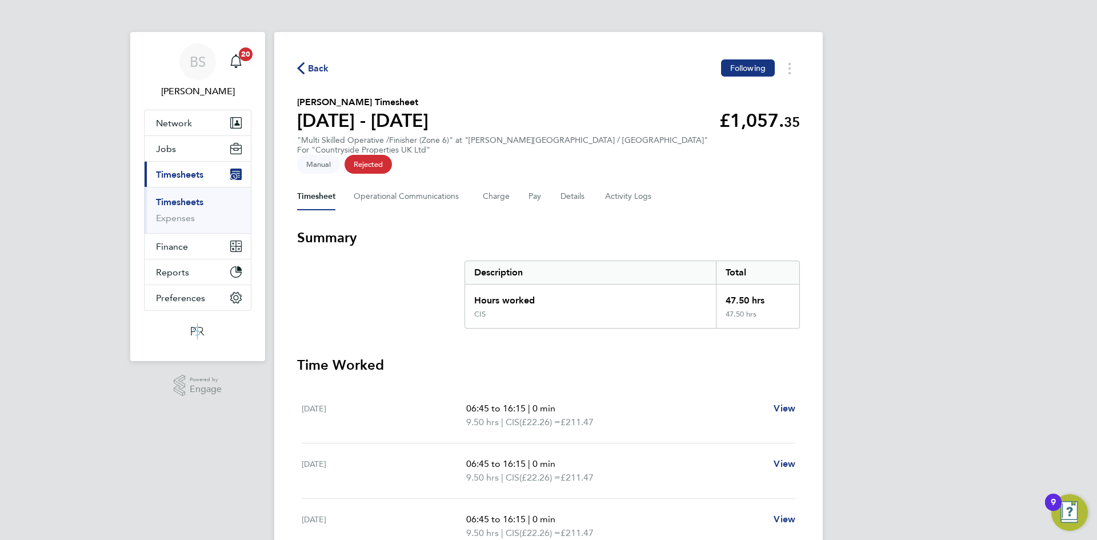
click at [192, 200] on link "Timesheets" at bounding box center [179, 201] width 47 height 11
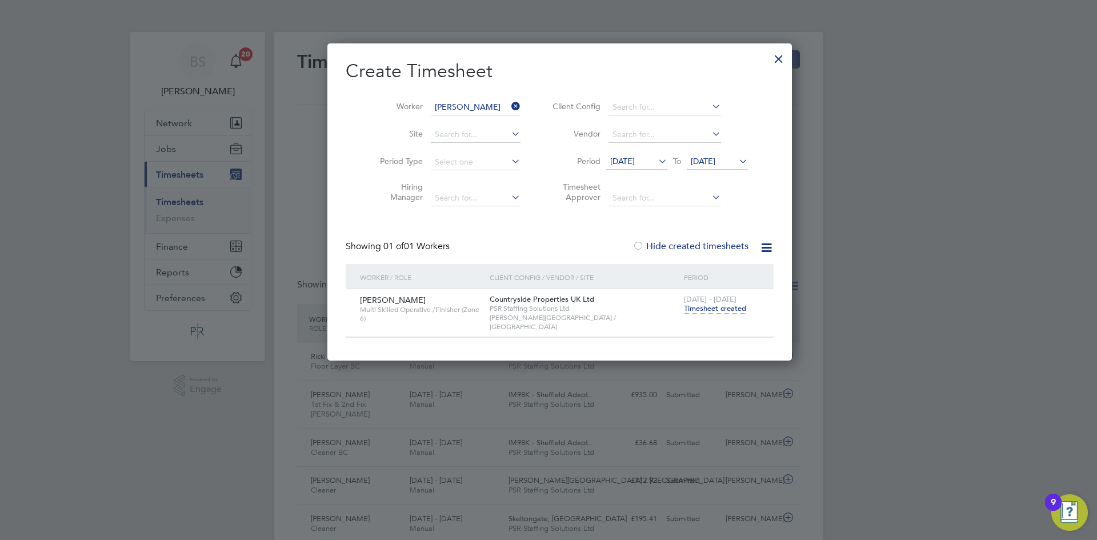
click at [509, 105] on icon at bounding box center [509, 106] width 0 height 16
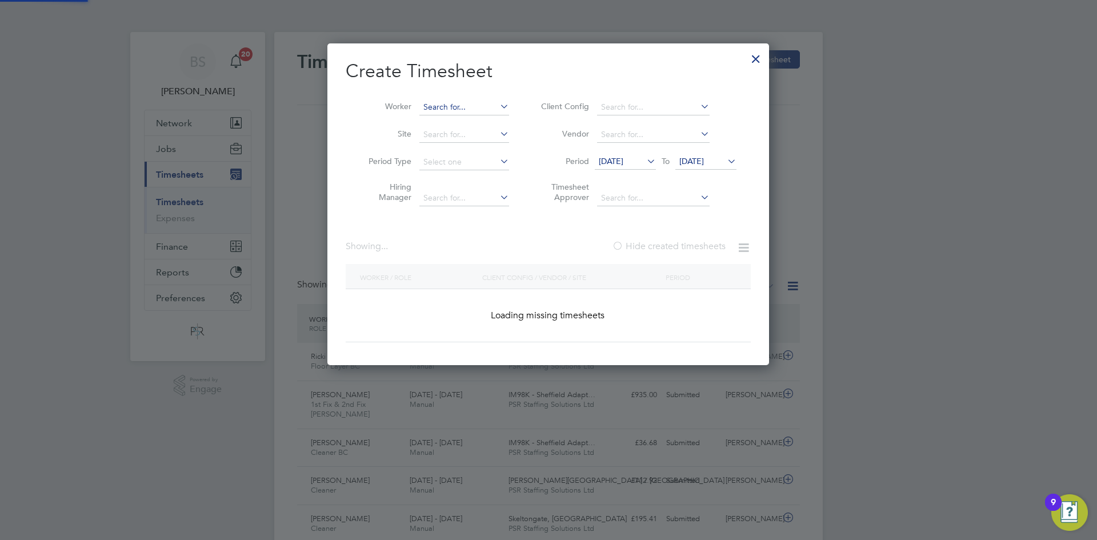
click at [464, 105] on input at bounding box center [464, 107] width 90 height 16
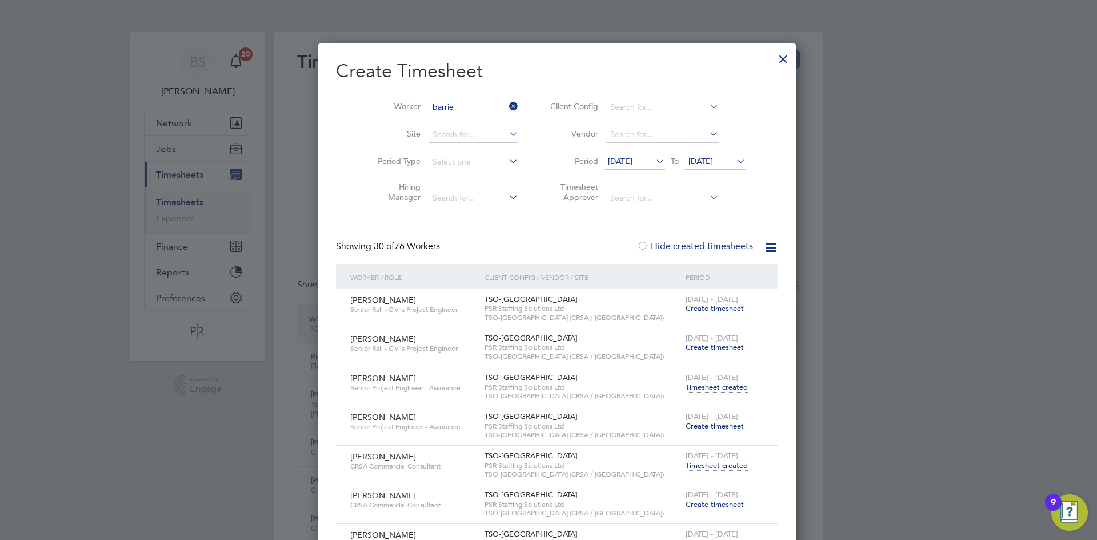
click at [462, 133] on li "[PERSON_NAME]" at bounding box center [467, 137] width 97 height 15
type input "[PERSON_NAME]"
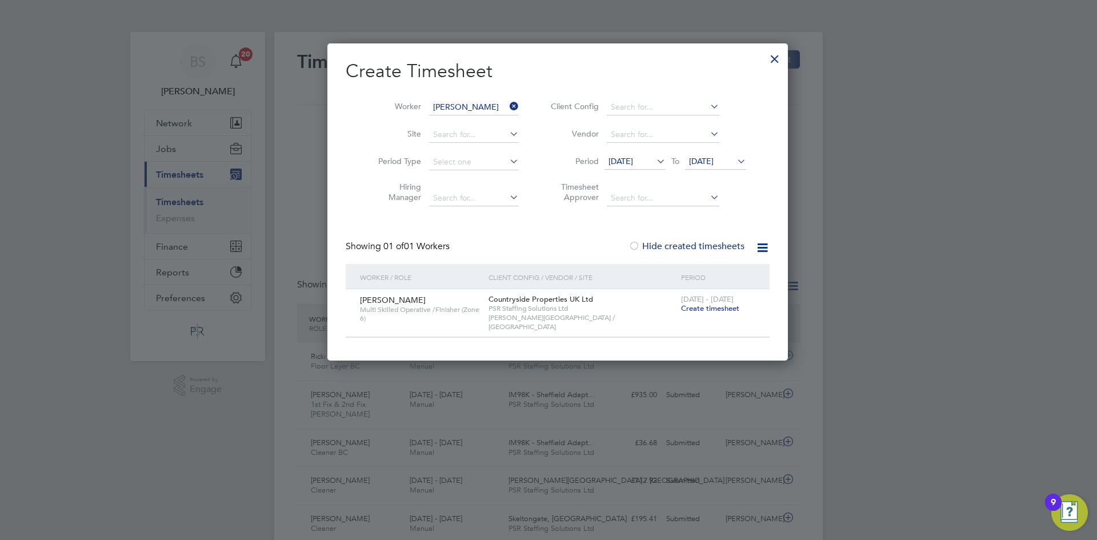
click at [691, 307] on span "Create timesheet" at bounding box center [710, 308] width 58 height 10
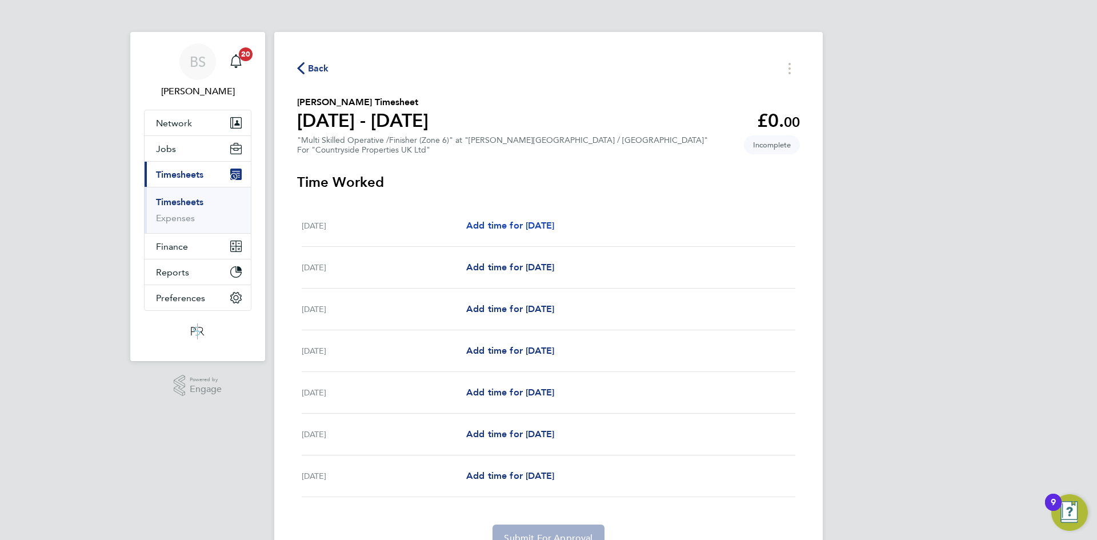
click at [499, 224] on span "Add time for [DATE]" at bounding box center [510, 225] width 88 height 11
select select "30"
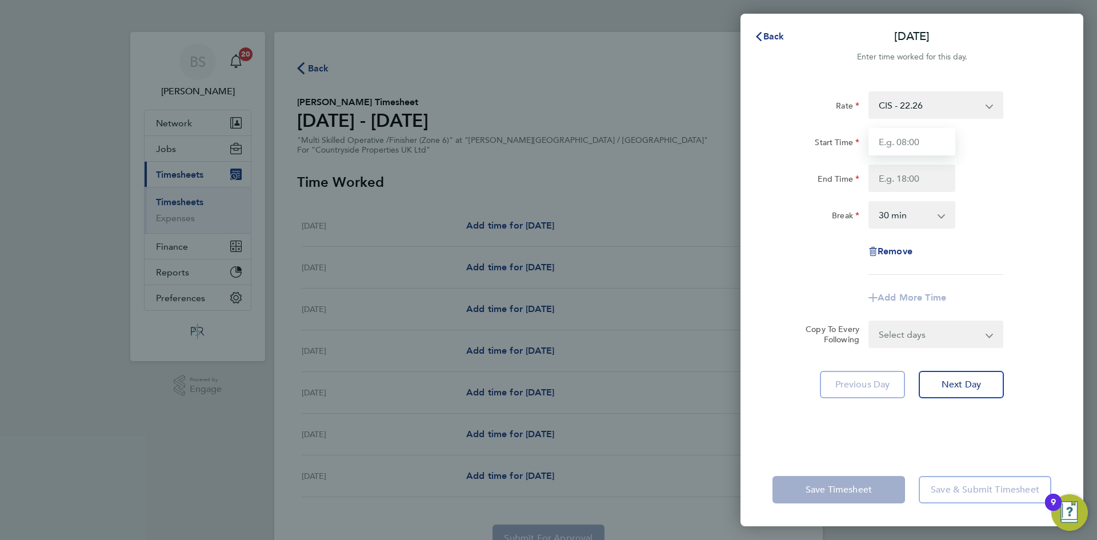
drag, startPoint x: 921, startPoint y: 139, endPoint x: 925, endPoint y: 146, distance: 7.9
click at [921, 139] on input "Start Time" at bounding box center [911, 141] width 87 height 27
type input "07:30"
click at [925, 178] on input "End Time" at bounding box center [911, 177] width 87 height 27
type input "16:30"
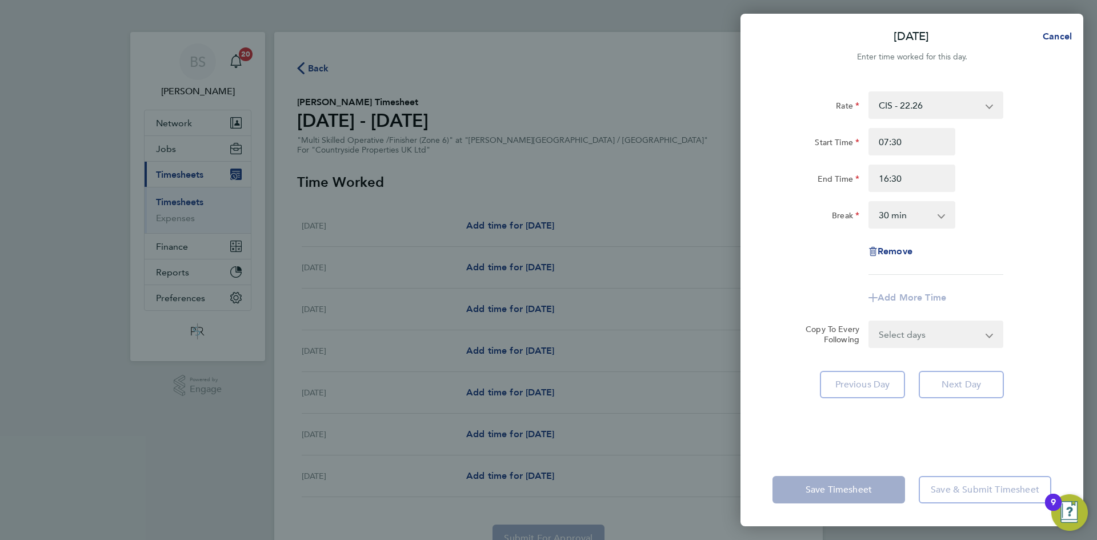
click at [971, 267] on div "Rate CIS - 22.26 Start Time 07:30 End Time 16:30 Break 0 min 15 min 30 min 45 m…" at bounding box center [911, 182] width 279 height 183
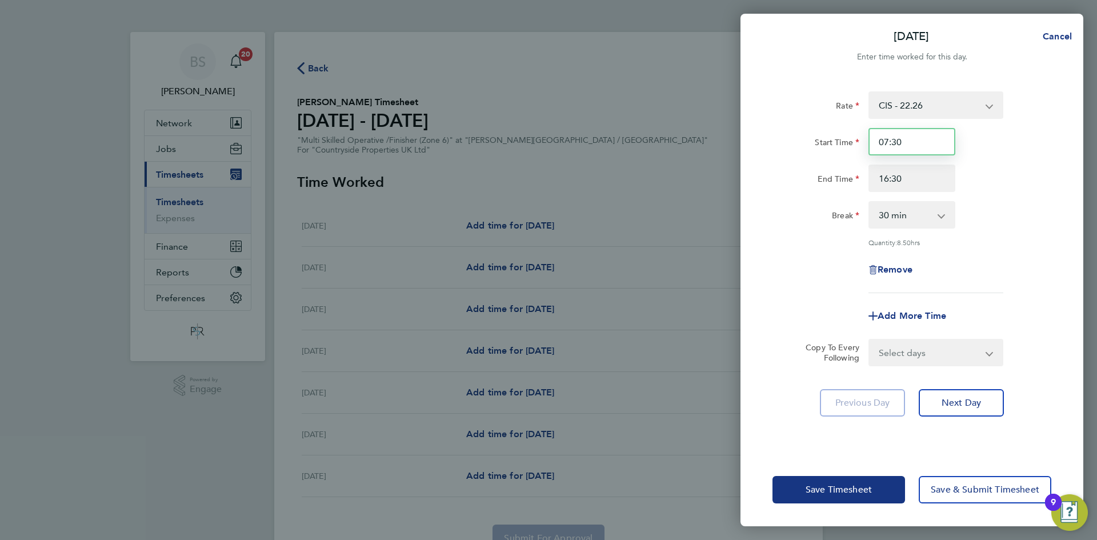
drag, startPoint x: 922, startPoint y: 139, endPoint x: 802, endPoint y: 143, distance: 120.0
click at [804, 143] on div "Start Time 07:30" at bounding box center [912, 141] width 288 height 27
click at [1027, 197] on div "Rate CIS - 22.26 Start Time 08:00 End Time 16:30 Break 0 min 15 min 30 min 45 m…" at bounding box center [911, 192] width 279 height 202
click at [886, 138] on input "08:00" at bounding box center [911, 141] width 87 height 27
type input "07:30"
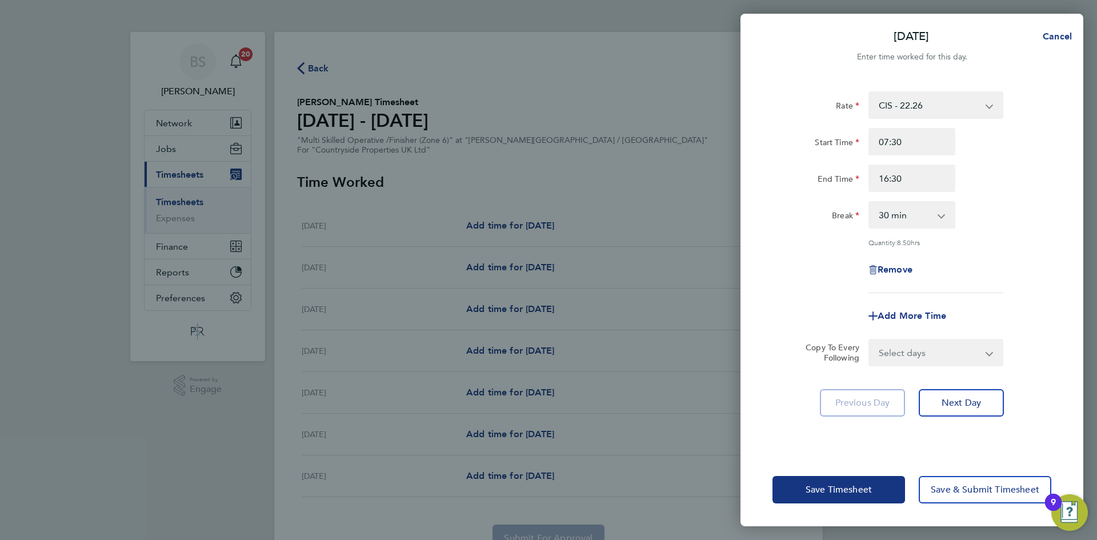
click at [966, 172] on div "End Time 16:30" at bounding box center [912, 177] width 288 height 27
click at [889, 177] on input "16:30" at bounding box center [911, 177] width 87 height 27
type input "17:00"
click at [969, 231] on div "Rate CIS - 22.26 Start Time 07:30 End Time 17:00 Break 0 min 15 min 30 min 45 m…" at bounding box center [911, 192] width 279 height 202
click at [923, 364] on div "Select days Day Weekday (Mon-Fri) Weekend (Sat-Sun) [DATE] [DATE] [DATE] [DATE]…" at bounding box center [935, 352] width 135 height 27
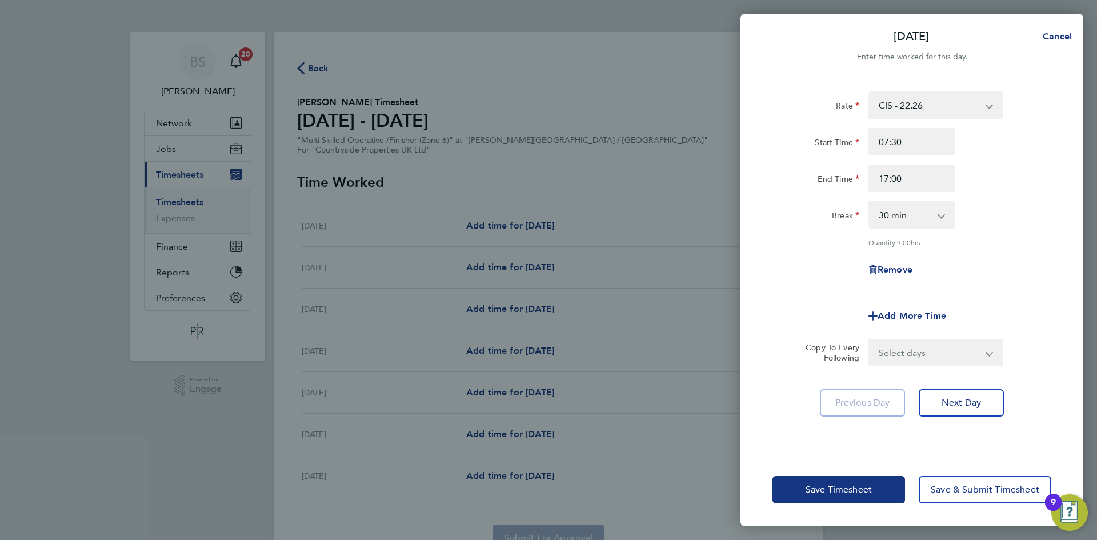
drag, startPoint x: 916, startPoint y: 341, endPoint x: 913, endPoint y: 358, distance: 16.7
click at [916, 341] on select "Select days Day Weekday (Mon-Fri) Weekend (Sat-Sun) [DATE] [DATE] [DATE] [DATE]…" at bounding box center [929, 352] width 120 height 25
select select "DAY"
click at [869, 340] on select "Select days Day Weekday (Mon-Fri) Weekend (Sat-Sun) [DATE] [DATE] [DATE] [DATE]…" at bounding box center [929, 352] width 120 height 25
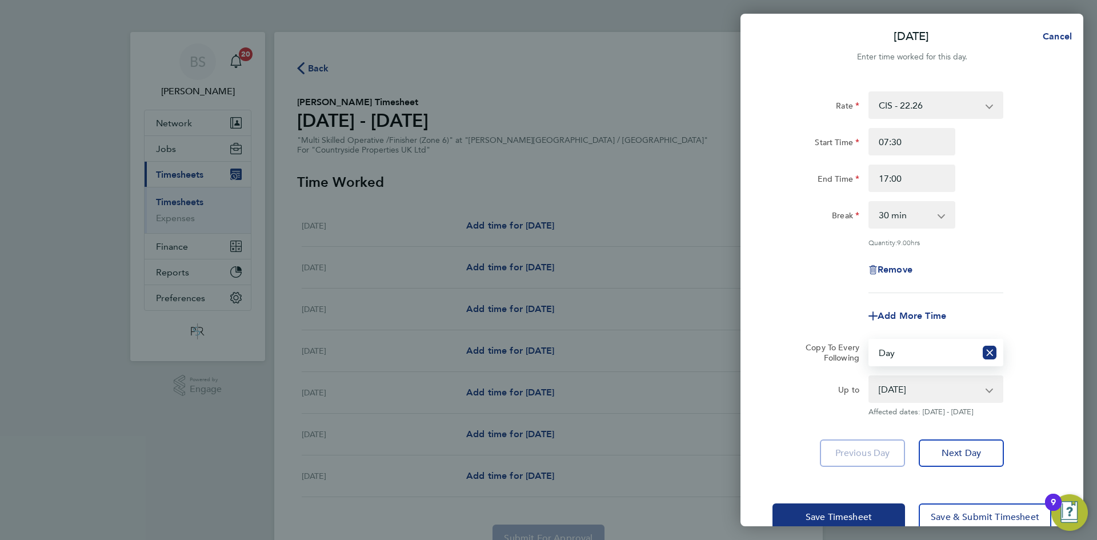
click at [909, 399] on select "[DATE] [DATE] [DATE] [DATE] [DATE] [DATE]" at bounding box center [928, 388] width 119 height 25
select select "[DATE]"
click at [869, 376] on select "[DATE] [DATE] [DATE] [DATE] [DATE] [DATE]" at bounding box center [928, 388] width 119 height 25
click at [845, 511] on span "Save Timesheet" at bounding box center [838, 516] width 66 height 11
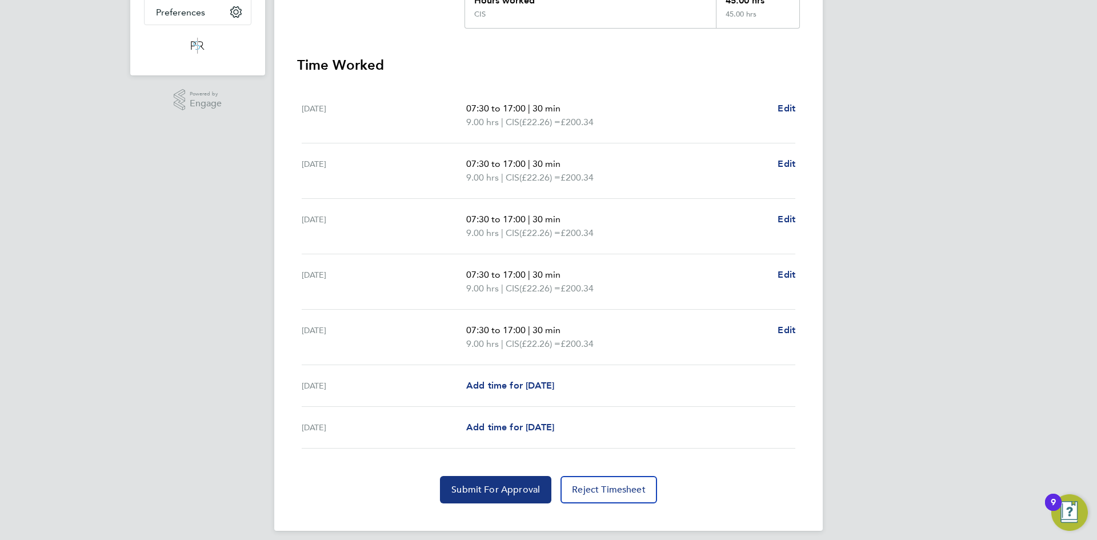
scroll to position [295, 0]
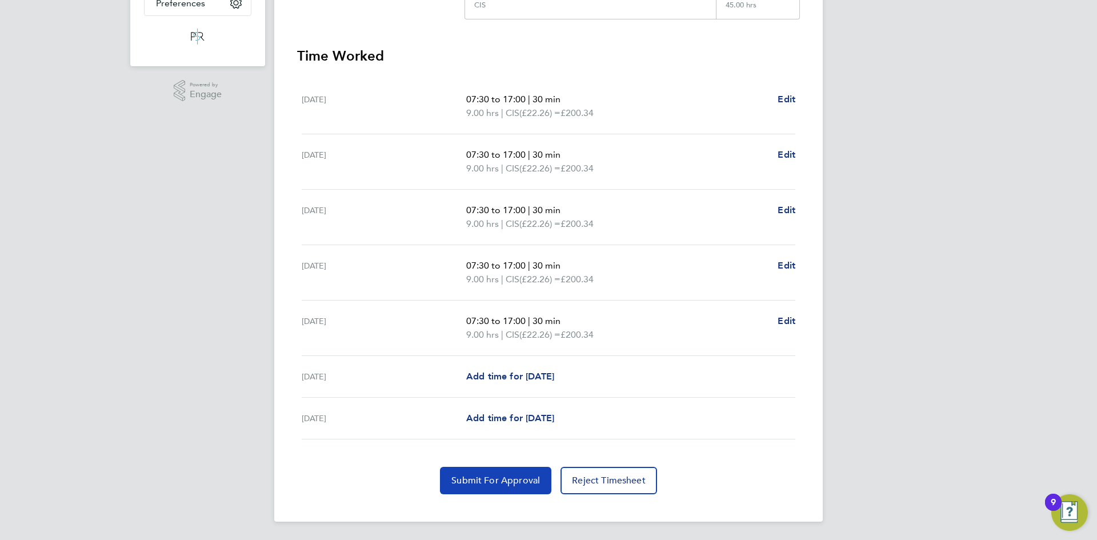
click at [483, 477] on span "Submit For Approval" at bounding box center [495, 480] width 89 height 11
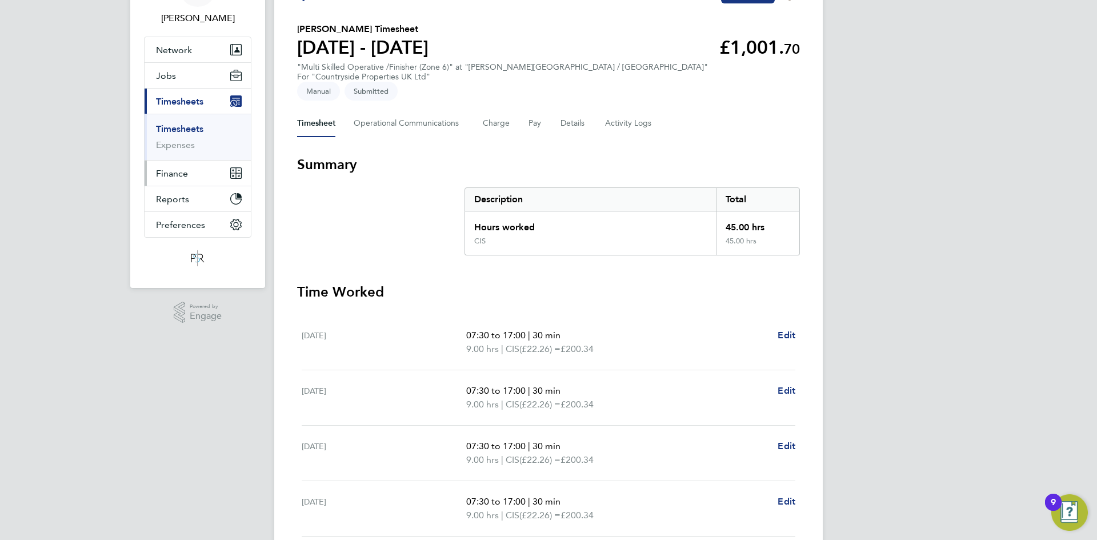
scroll to position [66, 0]
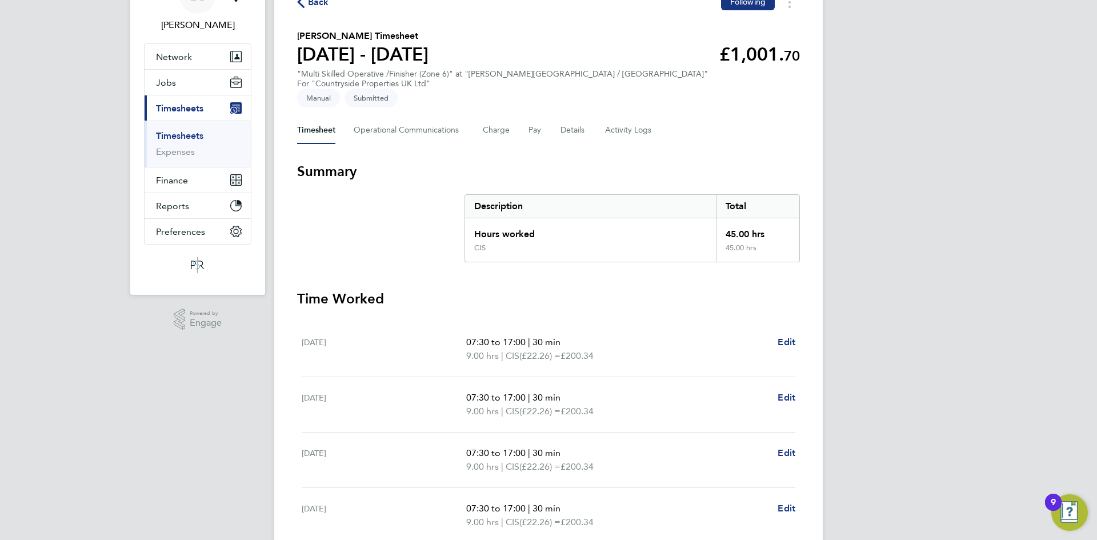
click at [188, 140] on link "Timesheets" at bounding box center [179, 135] width 47 height 11
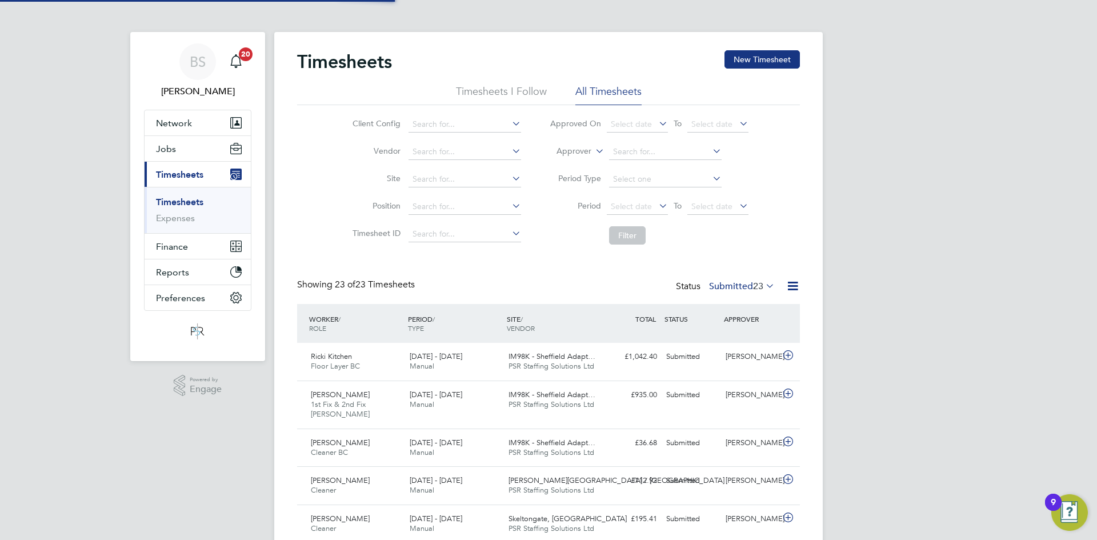
scroll to position [6, 6]
drag, startPoint x: 171, startPoint y: 196, endPoint x: 200, endPoint y: 197, distance: 29.1
click at [171, 196] on ul "Timesheets Expenses" at bounding box center [197, 210] width 106 height 46
click at [774, 58] on button "New Timesheet" at bounding box center [761, 59] width 75 height 18
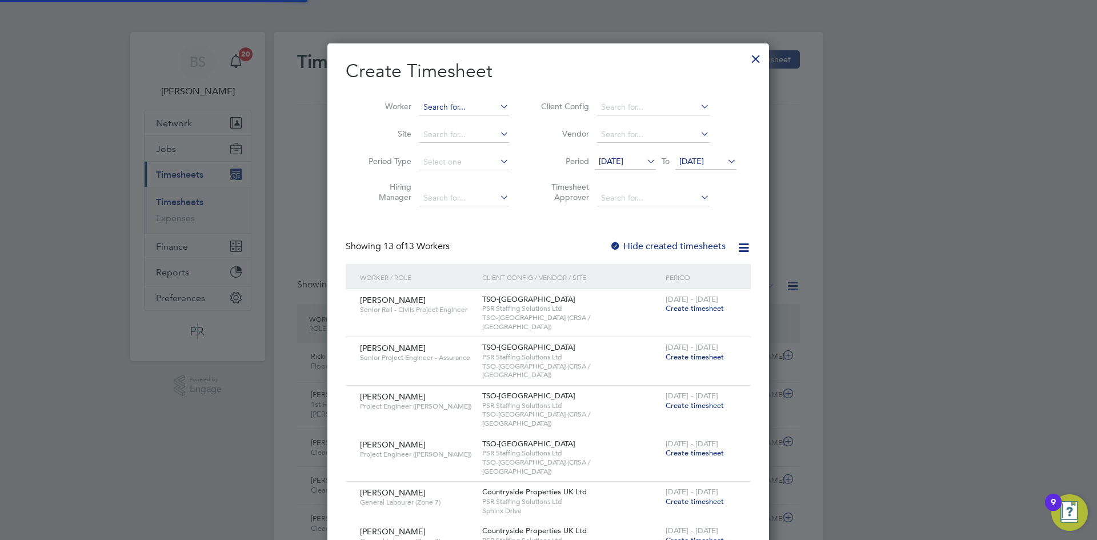
click at [447, 112] on input at bounding box center [464, 107] width 90 height 16
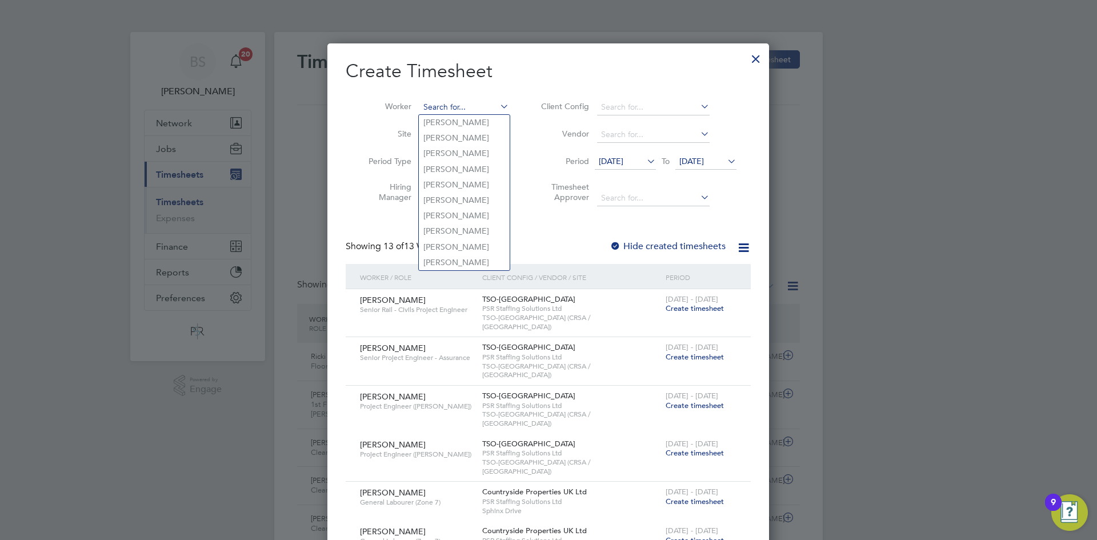
paste input "[PERSON_NAME]"
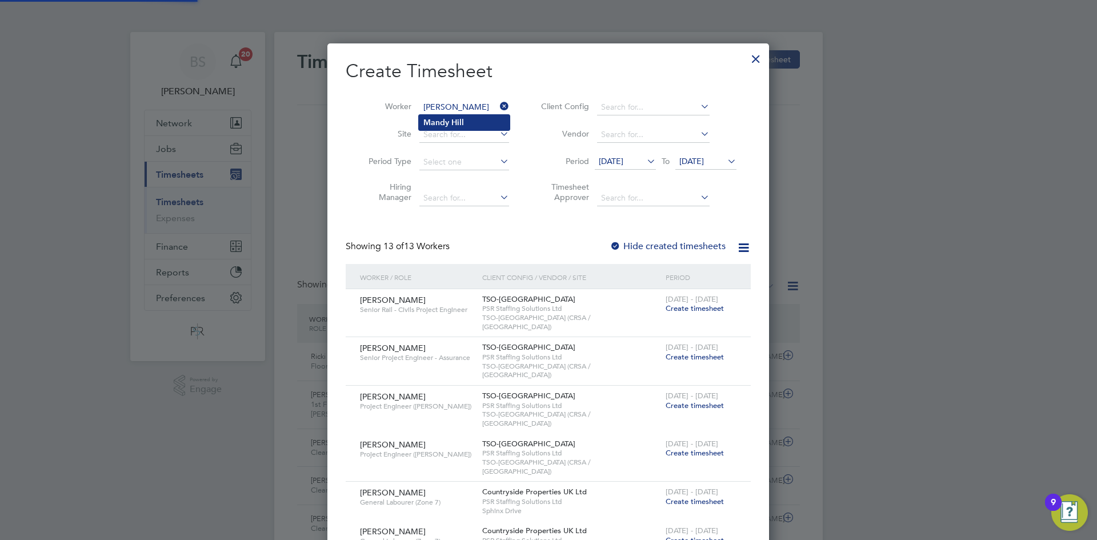
type input "[PERSON_NAME]"
click at [437, 122] on b "Mandy" at bounding box center [436, 123] width 26 height 10
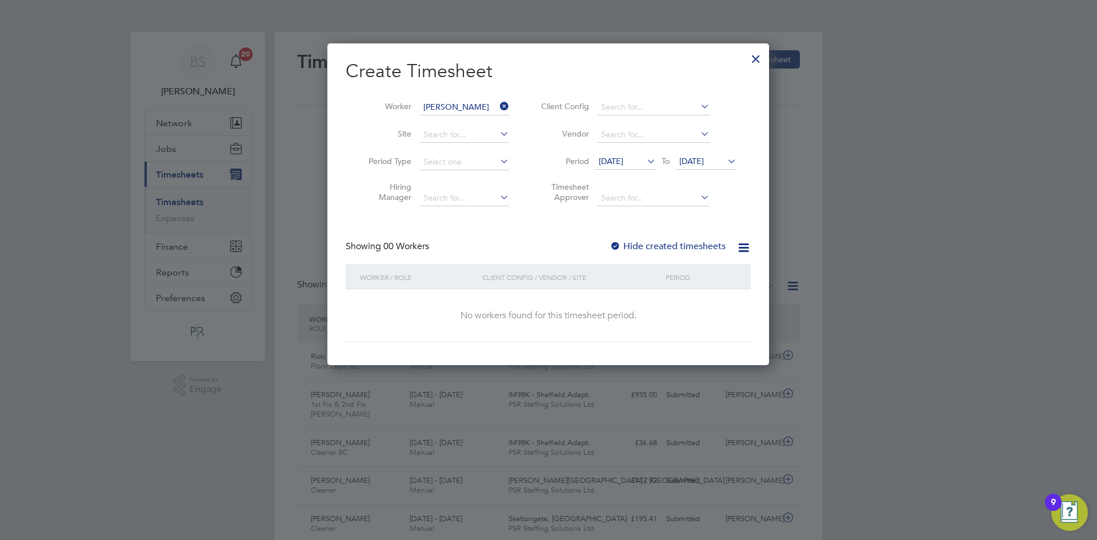
click at [670, 246] on label "Hide created timesheets" at bounding box center [667, 245] width 116 height 11
click at [623, 160] on span "[DATE]" at bounding box center [611, 161] width 25 height 10
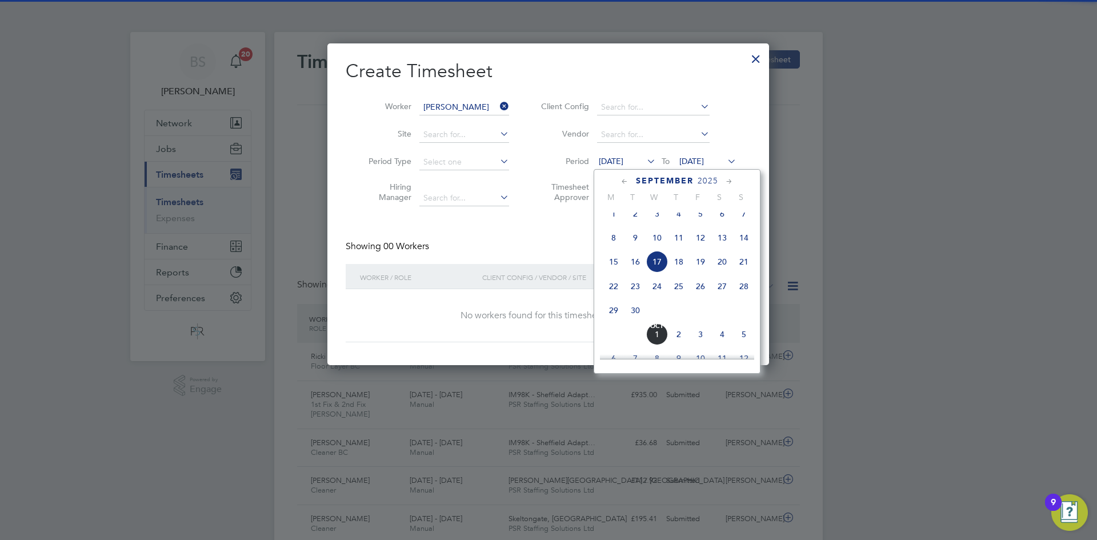
click at [613, 293] on span "22" at bounding box center [614, 286] width 22 height 22
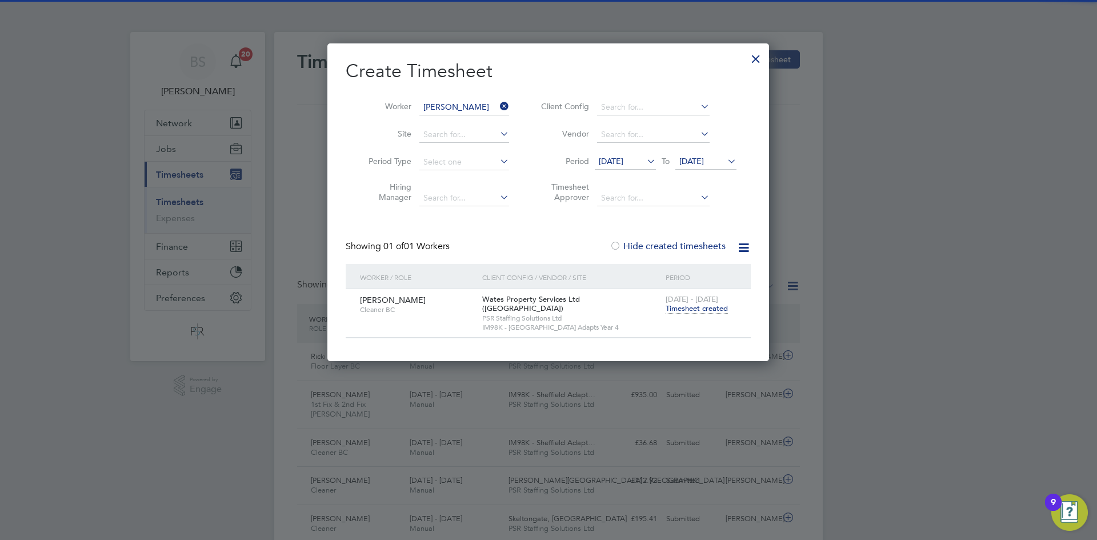
click at [697, 307] on span "Timesheet created" at bounding box center [696, 308] width 62 height 10
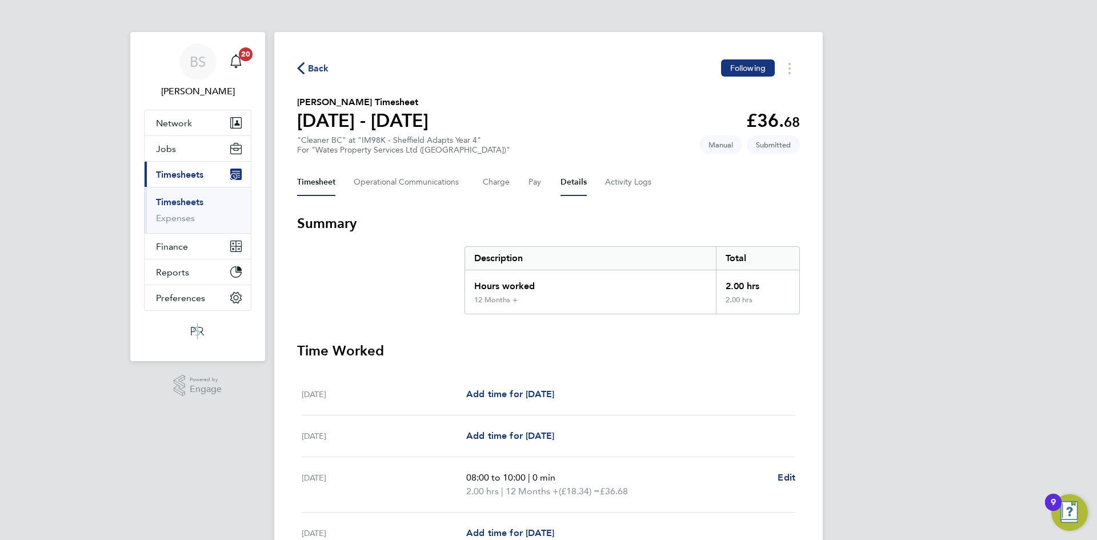
click at [568, 181] on button "Details" at bounding box center [573, 181] width 26 height 27
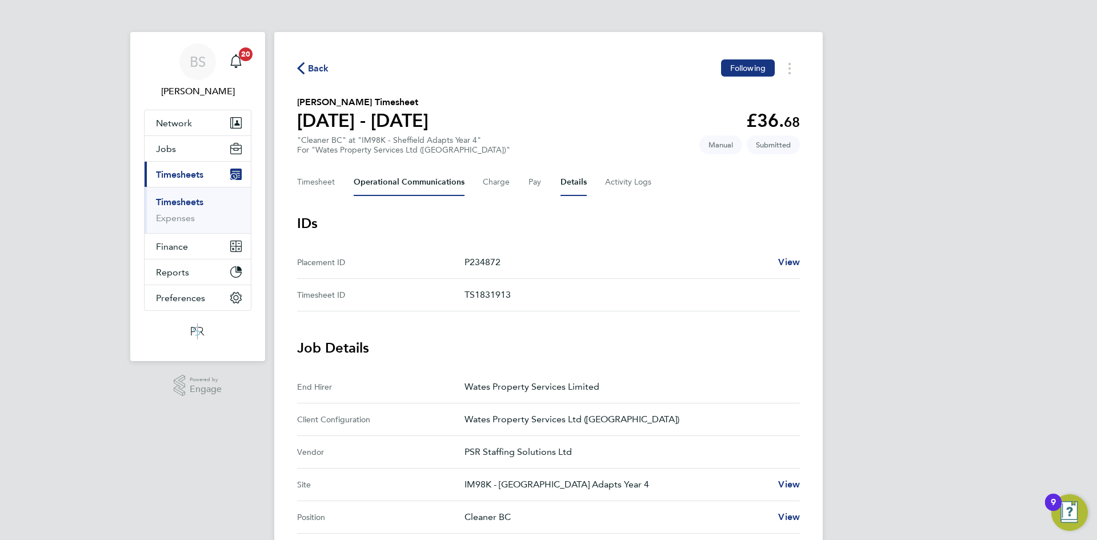
click at [401, 180] on Communications-tab "Operational Communications" at bounding box center [409, 181] width 111 height 27
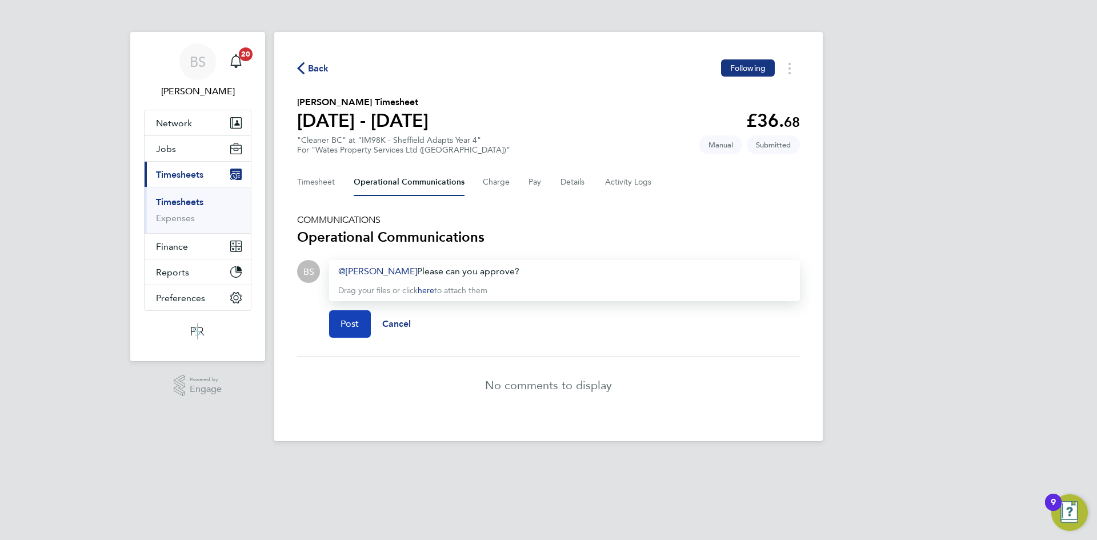
click at [354, 323] on span "Post" at bounding box center [349, 323] width 19 height 11
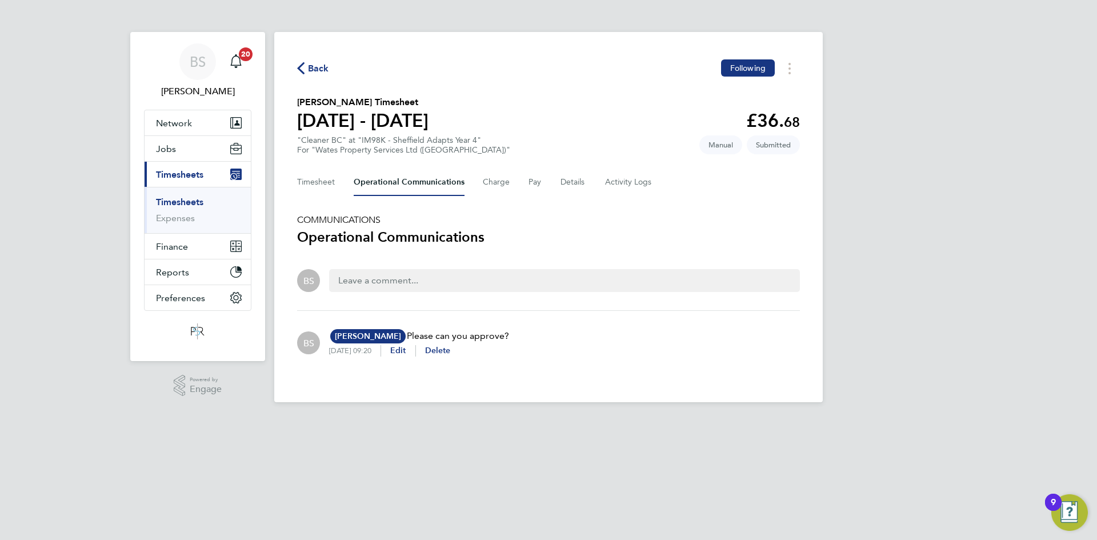
click at [175, 207] on link "Timesheets" at bounding box center [179, 201] width 47 height 11
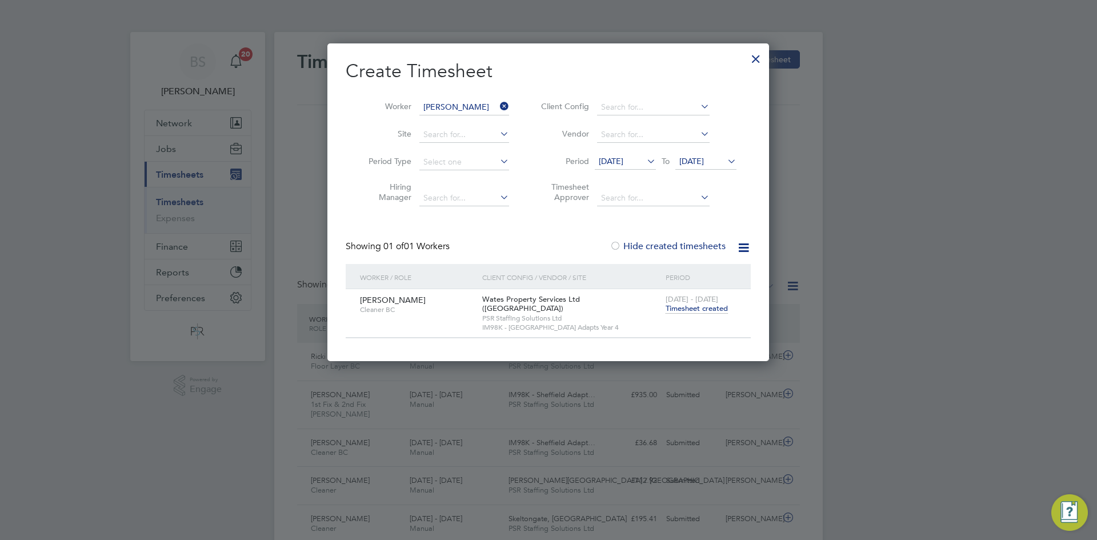
click at [497, 100] on icon at bounding box center [497, 106] width 0 height 16
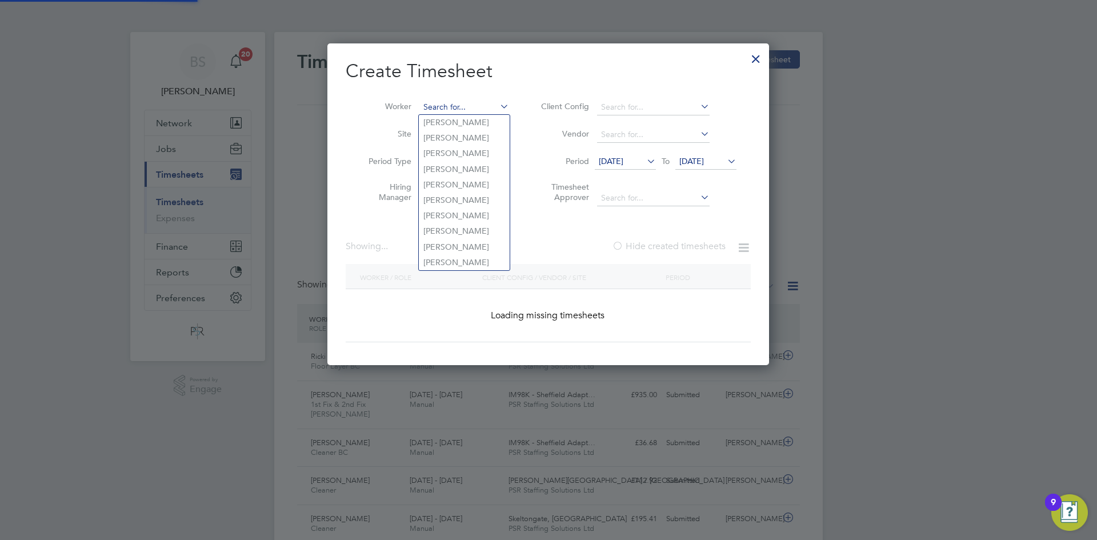
click at [484, 103] on input at bounding box center [464, 107] width 90 height 16
paste input "[PERSON_NAME]"
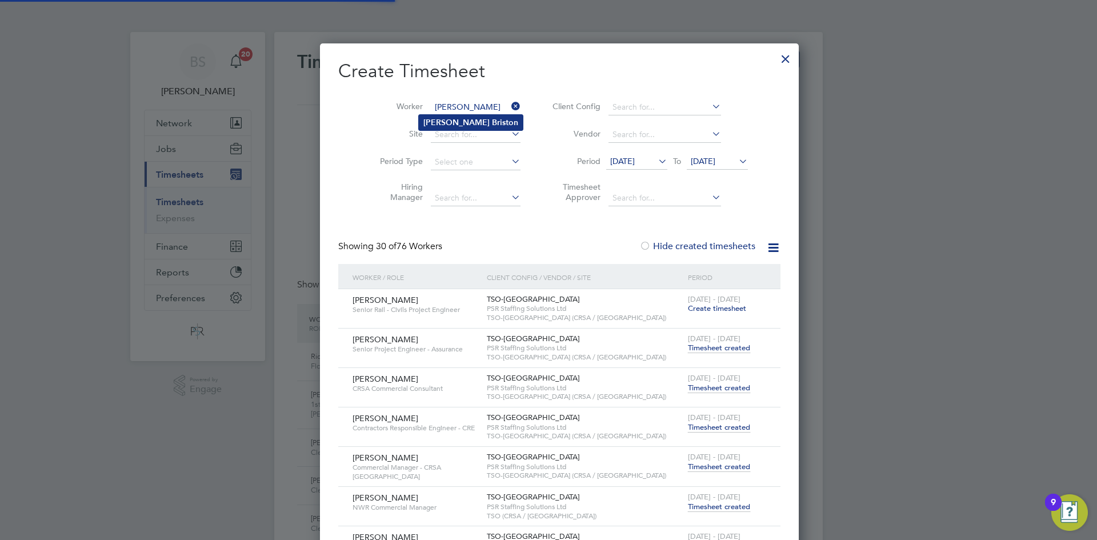
type input "[PERSON_NAME]"
click at [479, 123] on li "[PERSON_NAME]" at bounding box center [471, 122] width 104 height 15
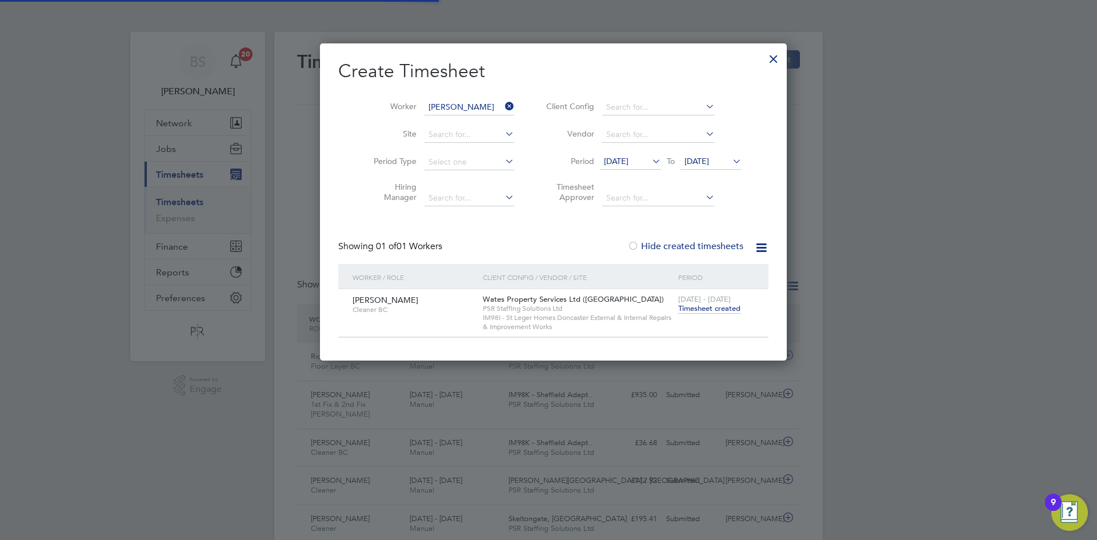
click at [693, 310] on span "Timesheet created" at bounding box center [709, 308] width 62 height 10
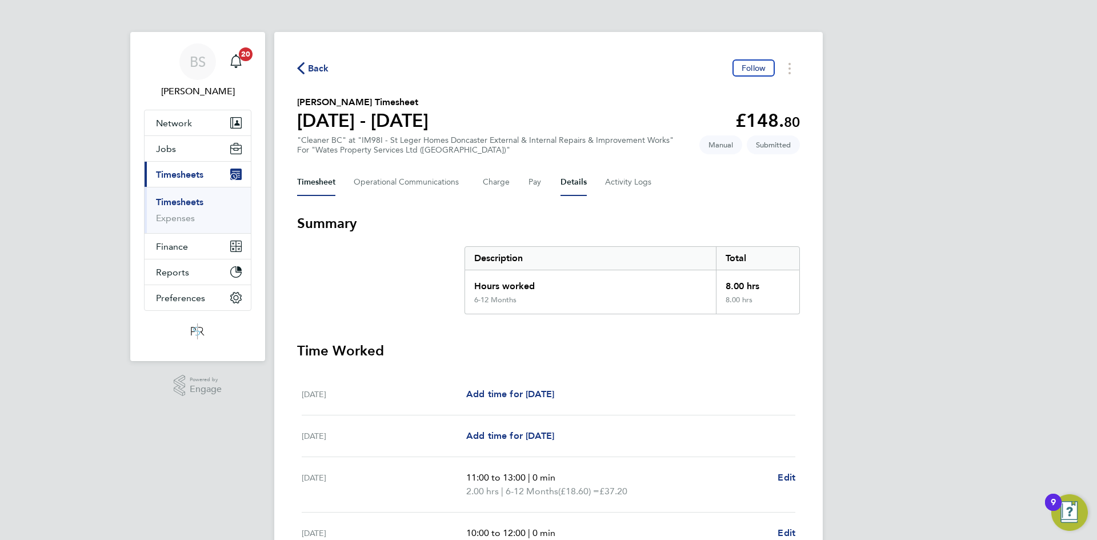
click at [561, 176] on button "Details" at bounding box center [573, 181] width 26 height 27
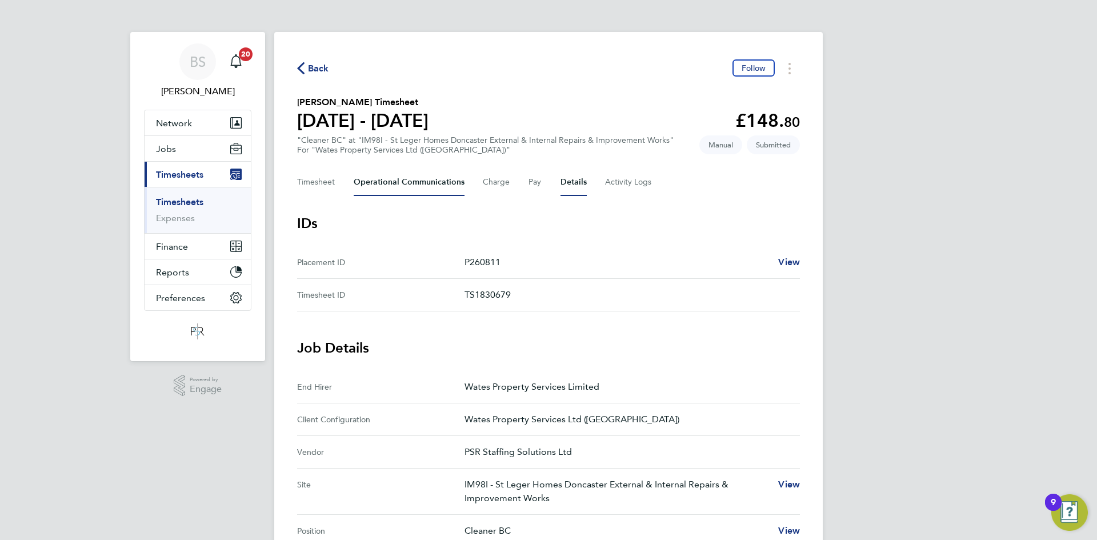
click at [423, 182] on Communications-tab "Operational Communications" at bounding box center [409, 181] width 111 height 27
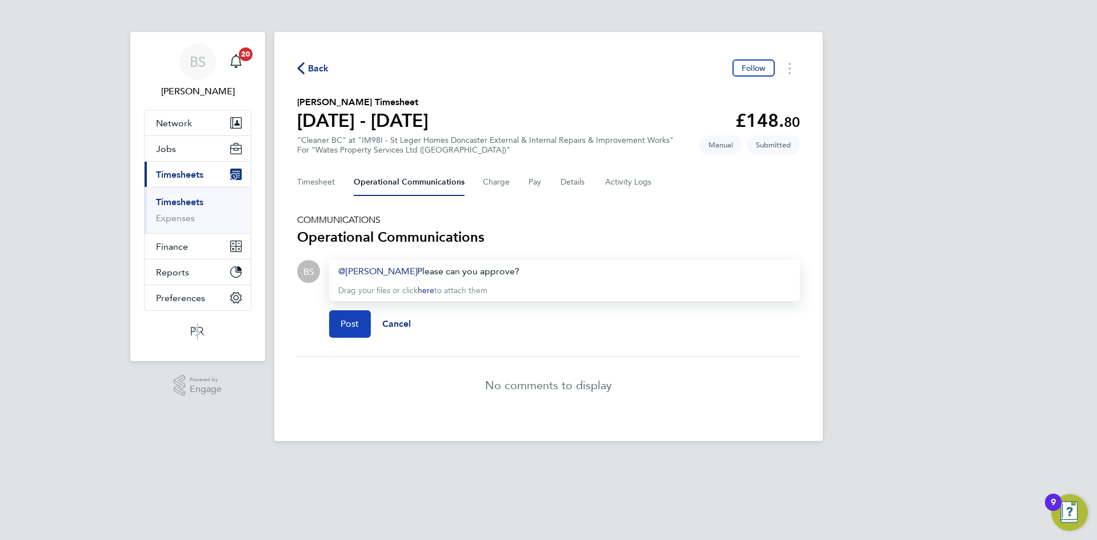
click at [345, 325] on span "Post" at bounding box center [349, 323] width 19 height 11
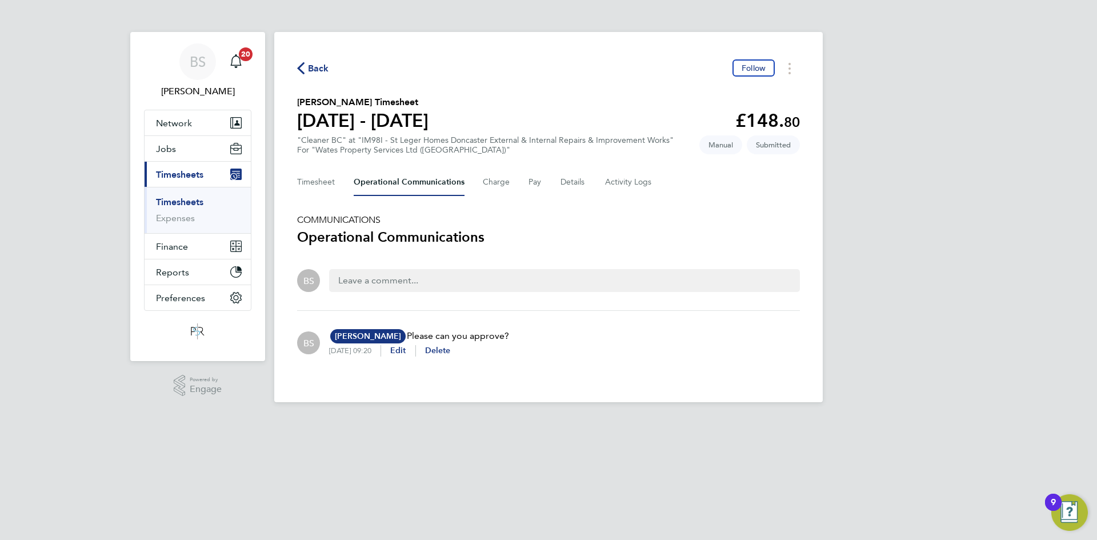
drag, startPoint x: 181, startPoint y: 204, endPoint x: 212, endPoint y: 203, distance: 31.4
click at [181, 204] on link "Timesheets" at bounding box center [179, 201] width 47 height 11
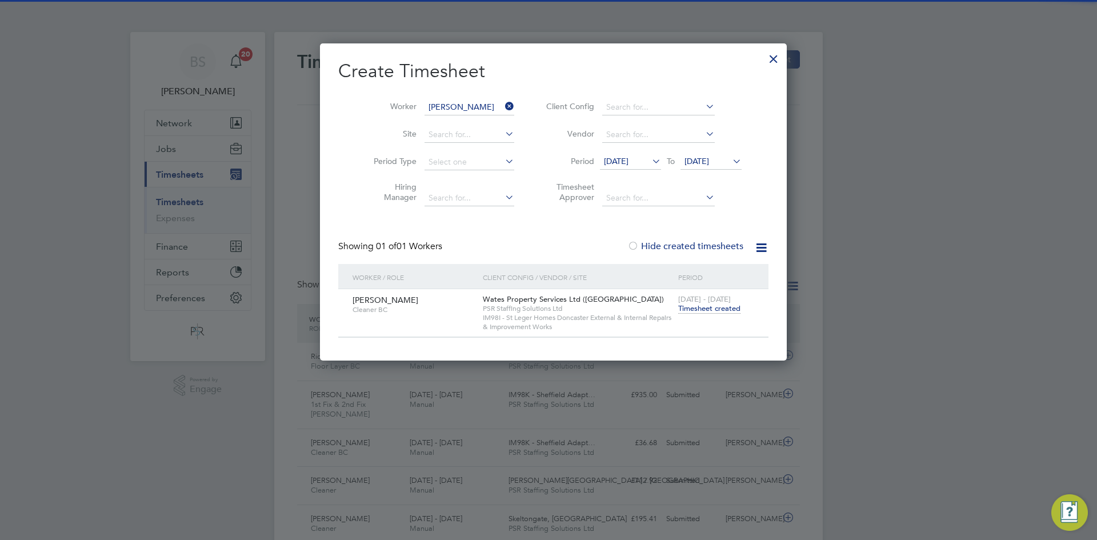
click at [503, 106] on icon at bounding box center [503, 106] width 0 height 16
click at [489, 106] on input at bounding box center [469, 107] width 90 height 16
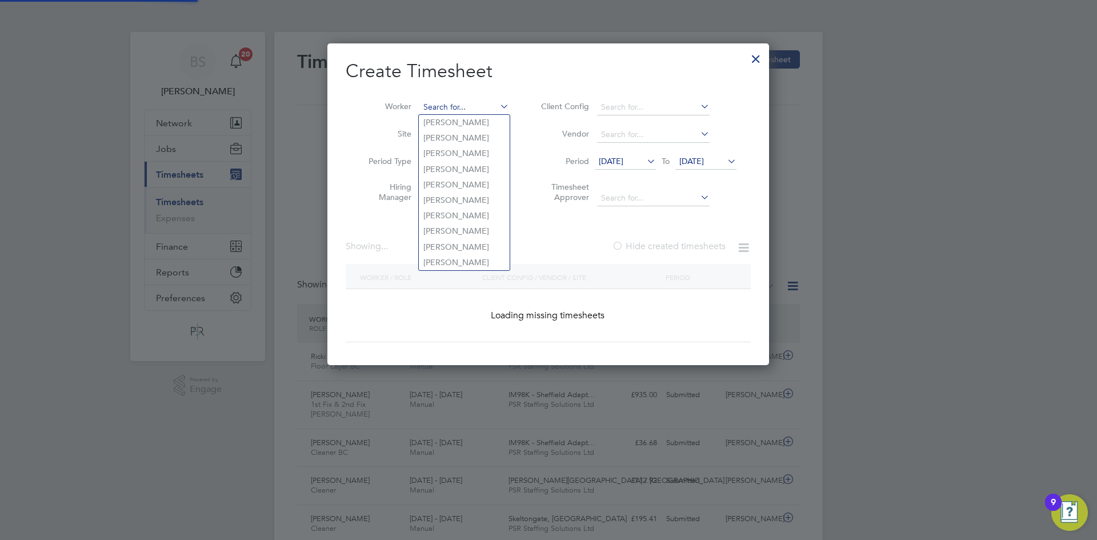
paste input "[PERSON_NAME]"
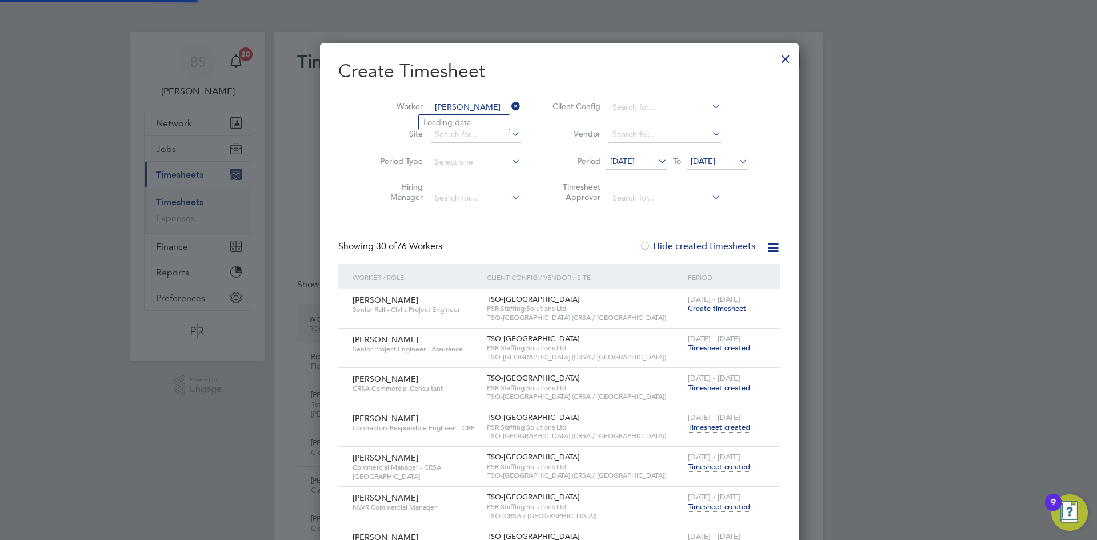
type input "[PERSON_NAME]"
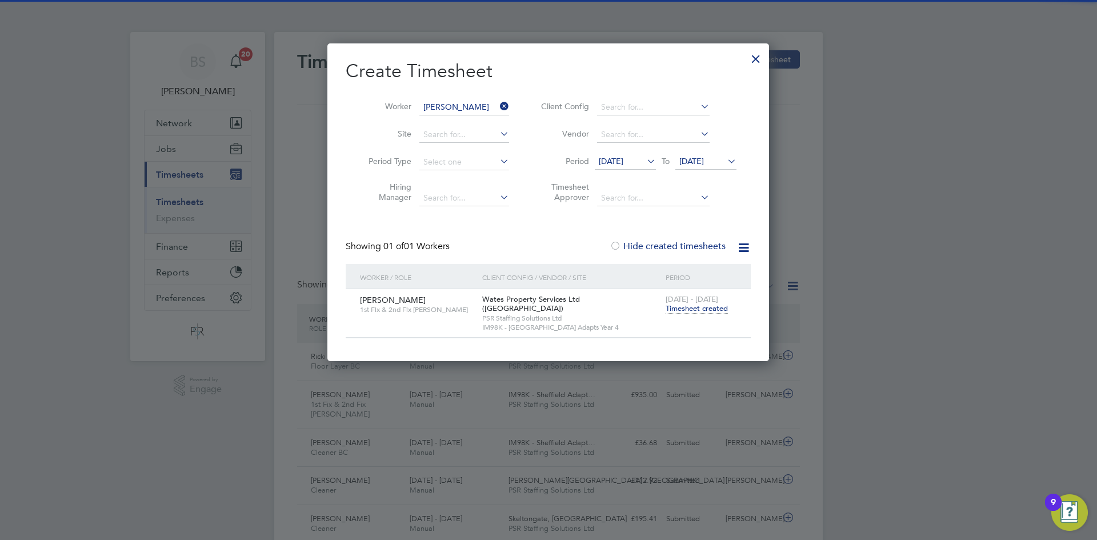
click at [688, 306] on span "Timesheet created" at bounding box center [696, 308] width 62 height 10
